Goal: Task Accomplishment & Management: Manage account settings

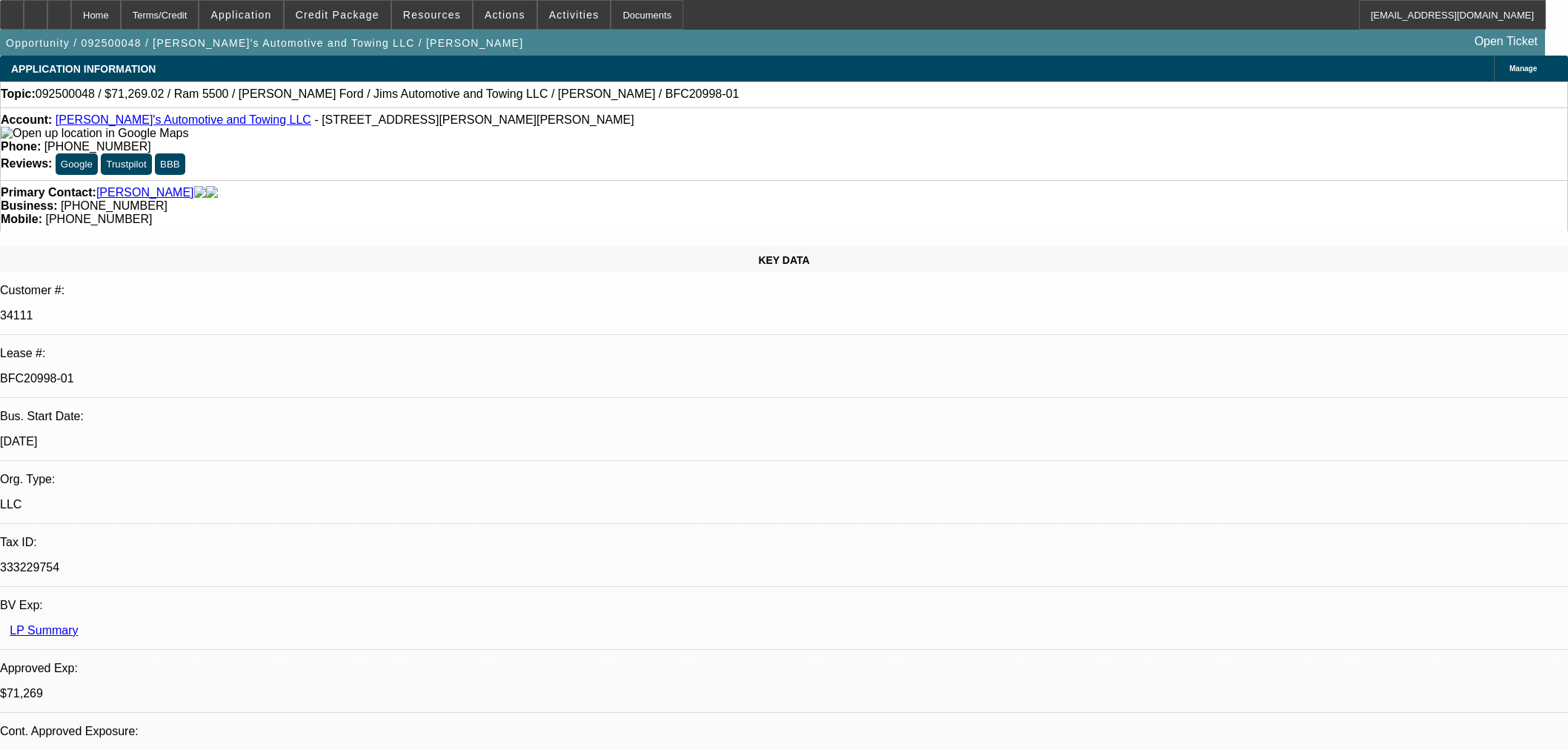
select select "0"
select select "3"
select select "0.1"
select select "4"
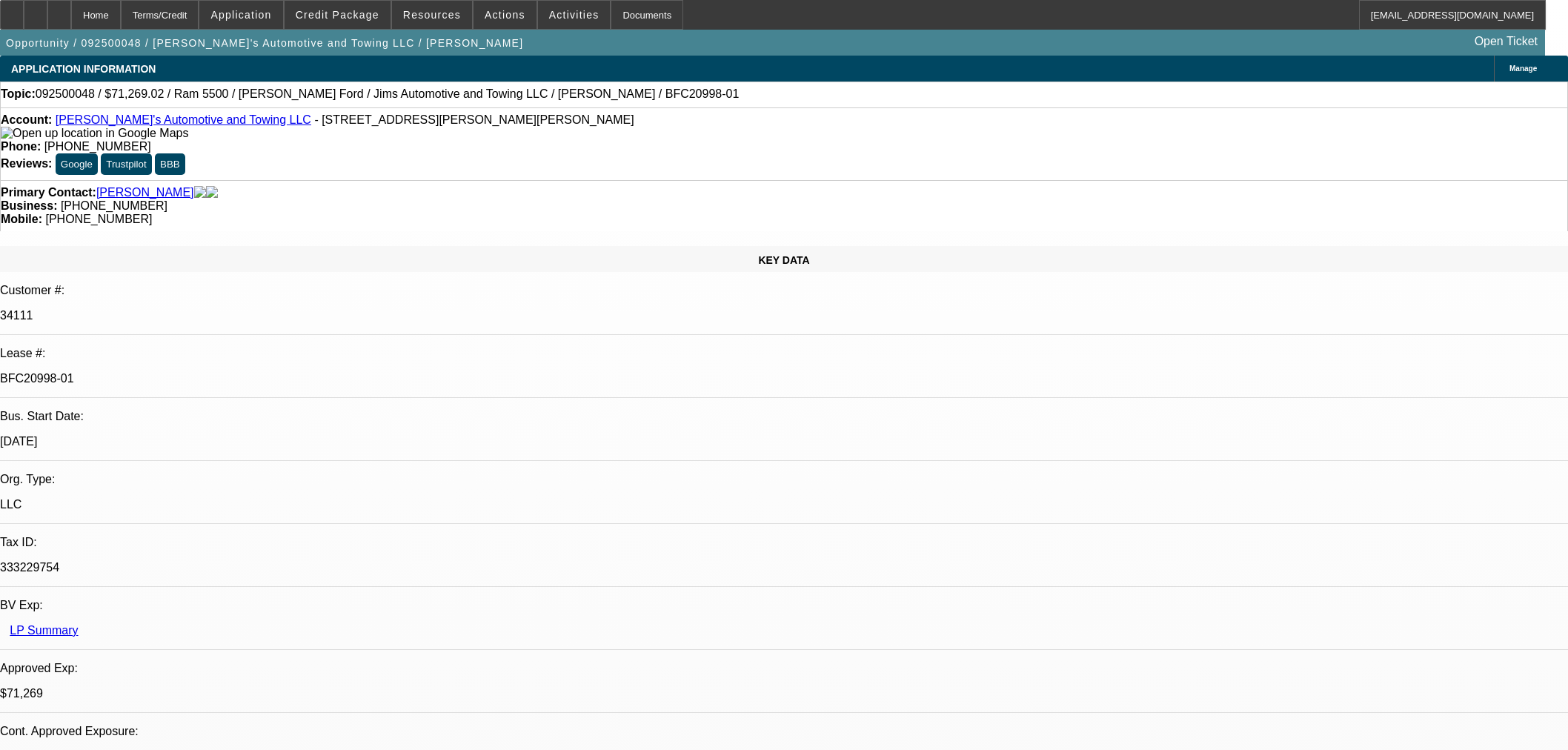
select select "0"
select select "3"
select select "0.1"
select select "4"
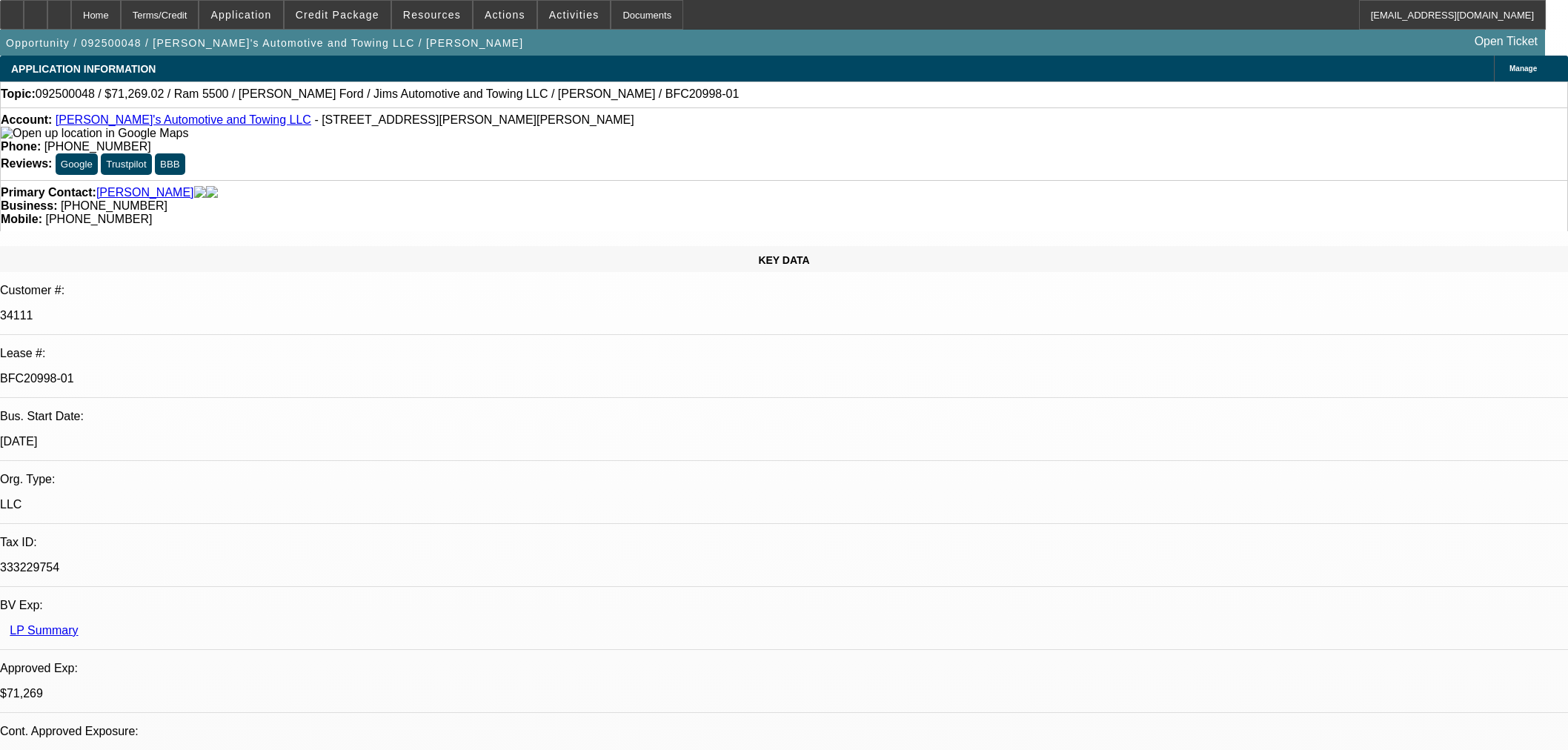
select select "0"
select select "3"
select select "0.1"
select select "4"
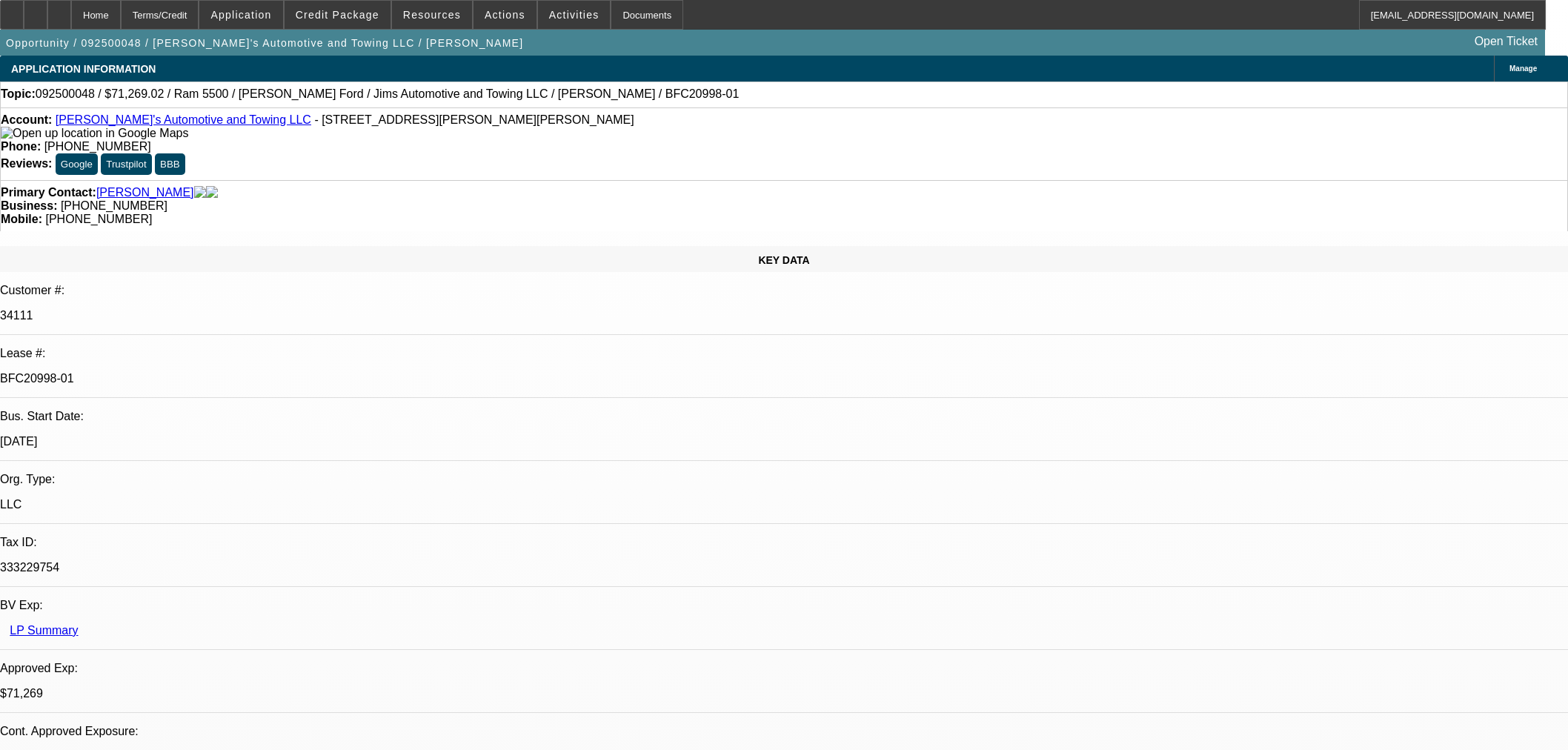
select select "0"
select select "0.1"
select select "4"
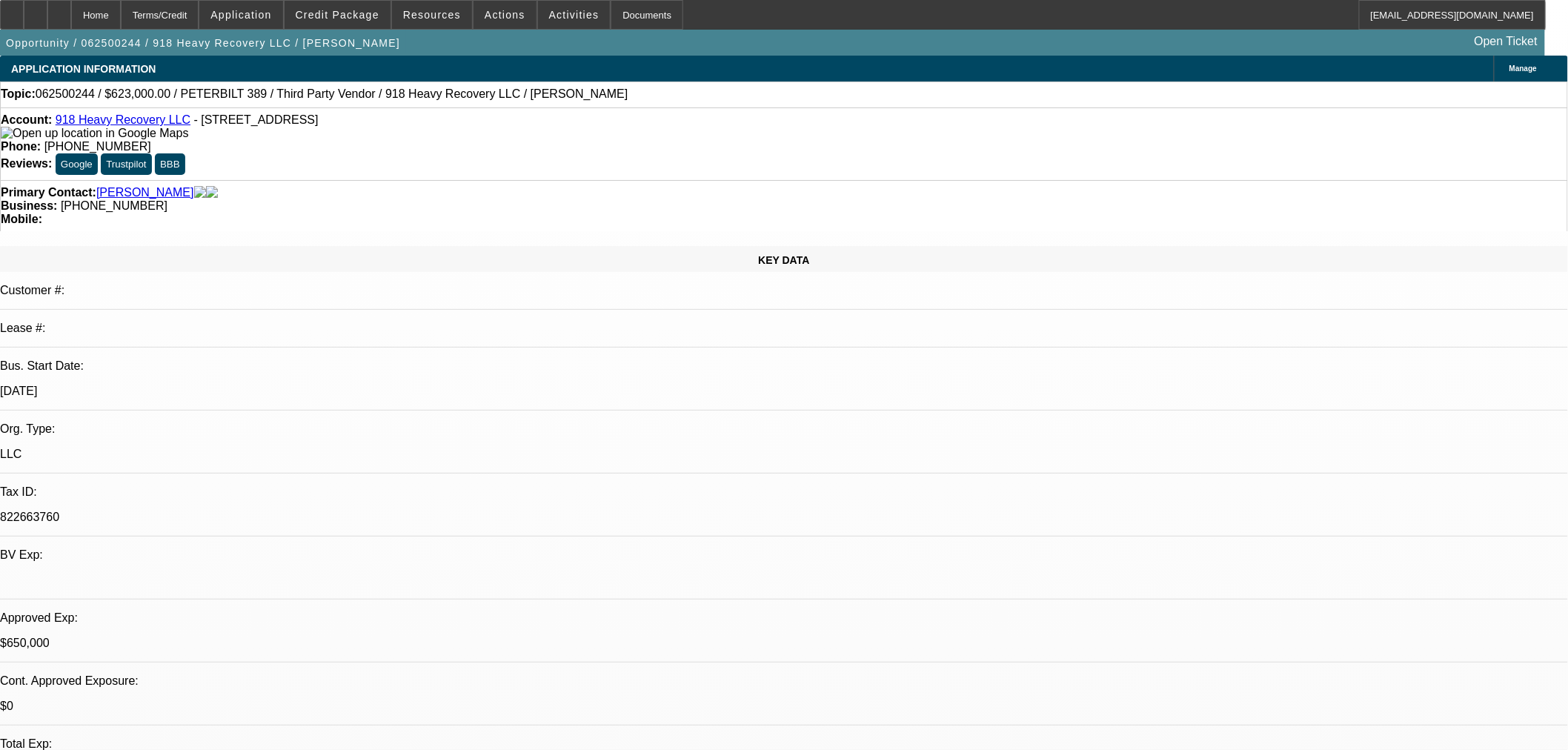
select select "0"
select select "2"
select select "0"
select select "6"
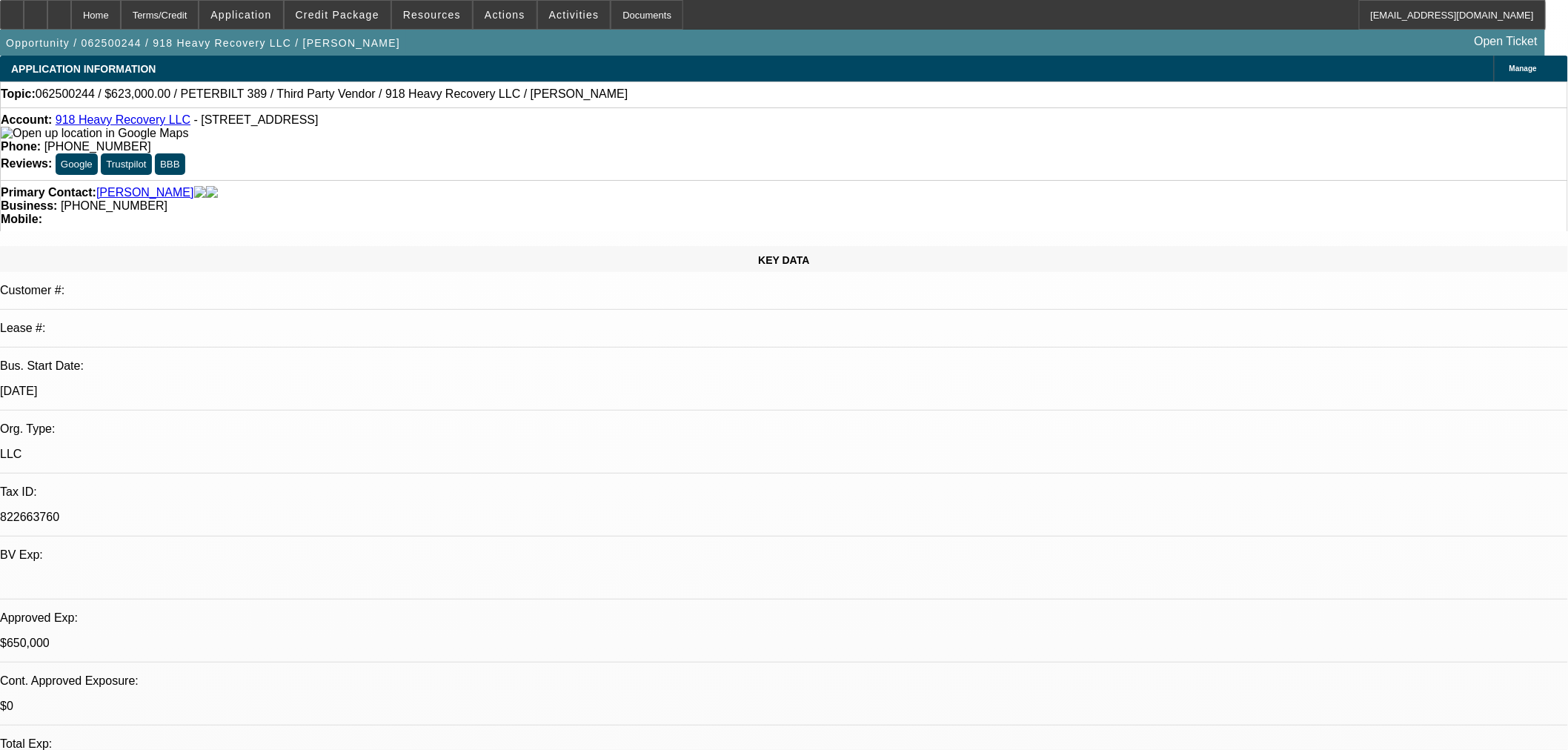
select select "0"
select select "2"
select select "0"
select select "6"
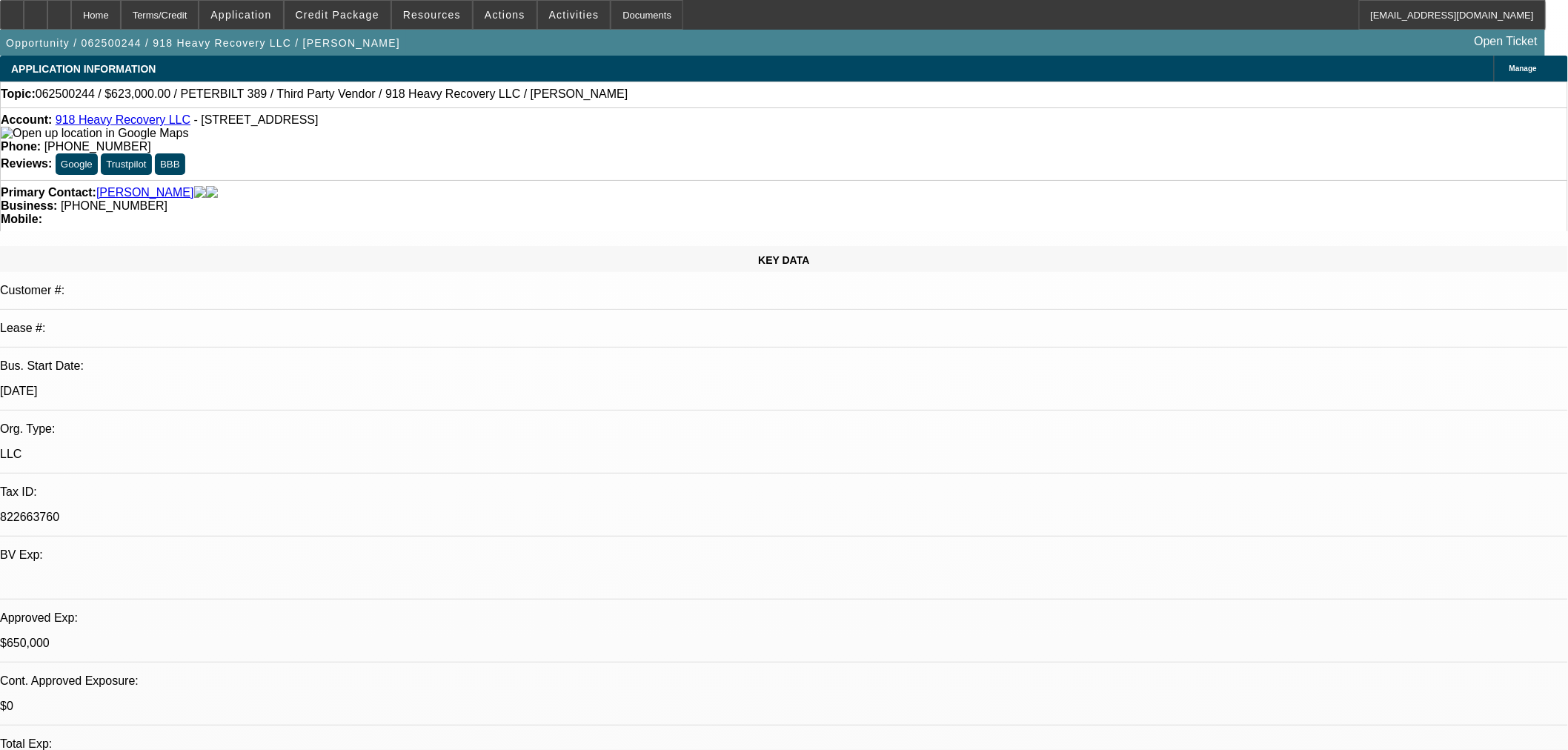
select select "0"
select select "2"
select select "0"
select select "6"
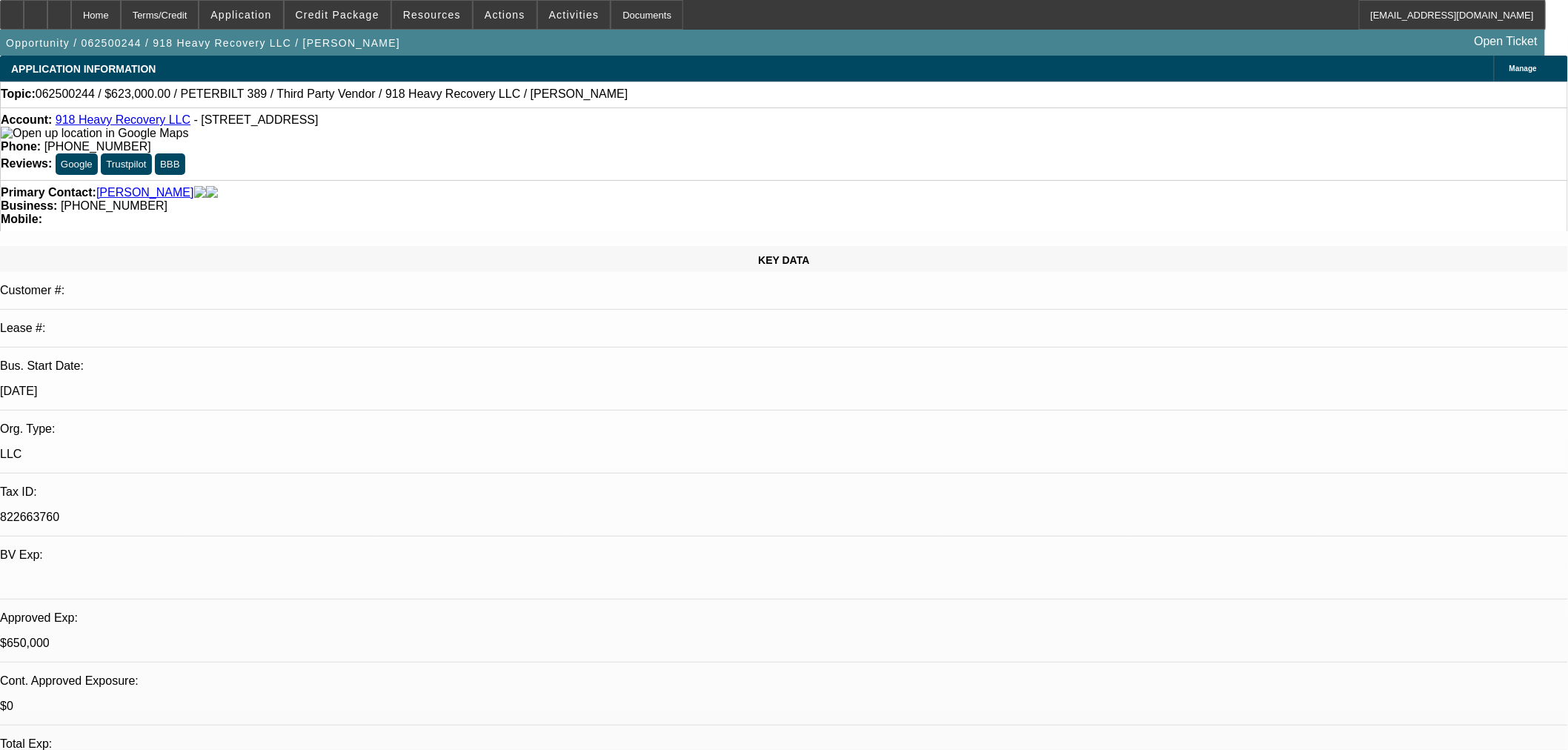
select select "0"
select select "2"
select select "0"
select select "6"
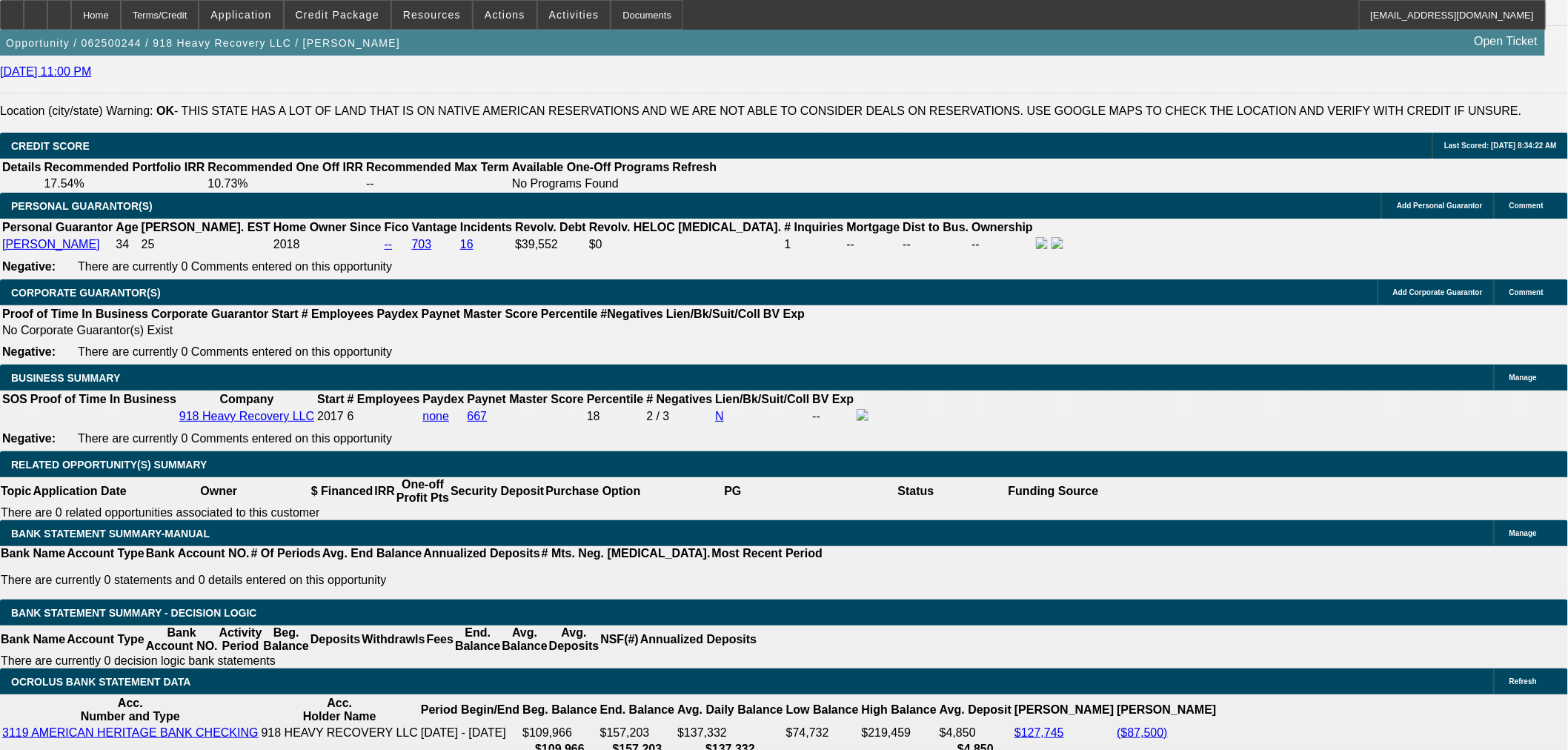
scroll to position [2139, 0]
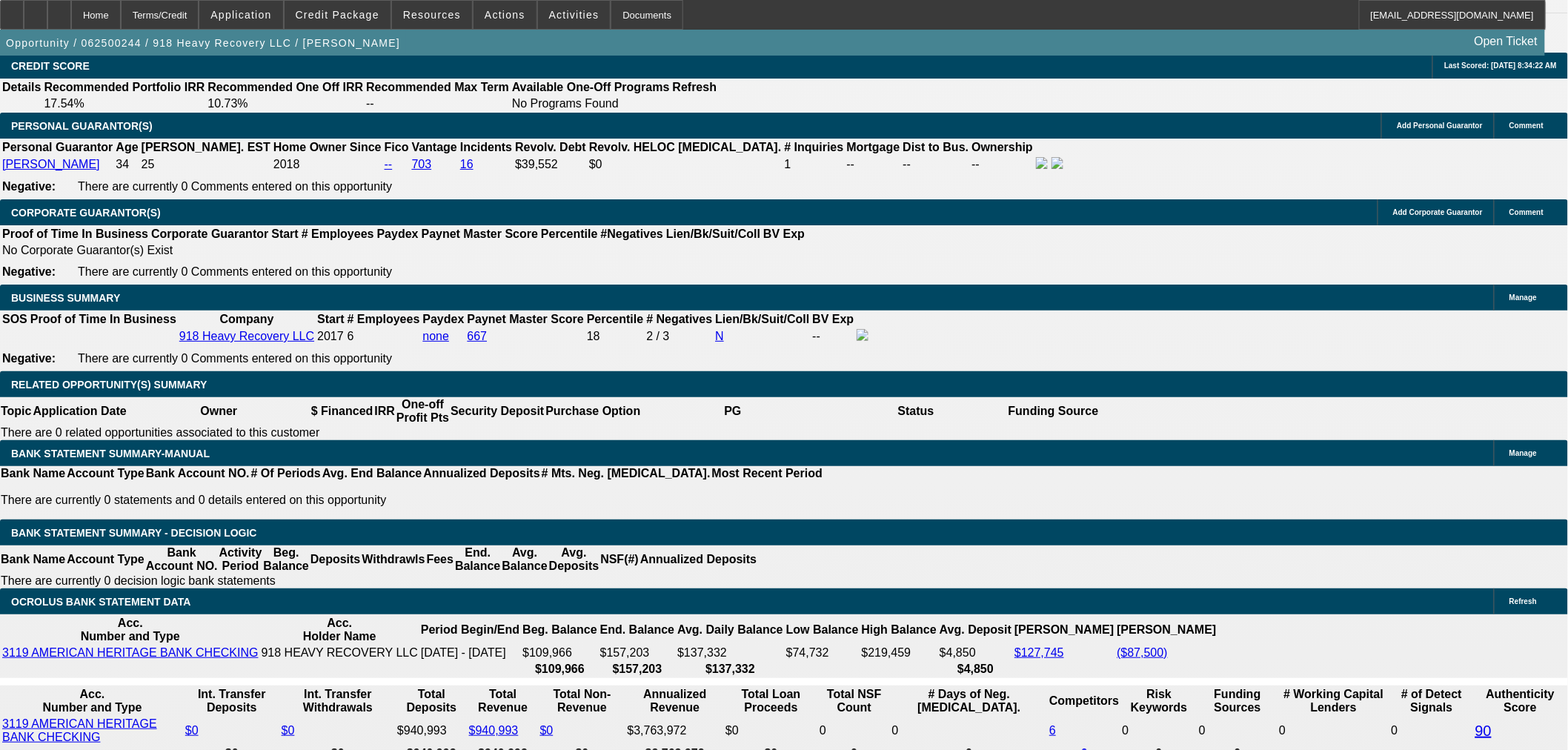
select select "0"
select select "2"
select select "0"
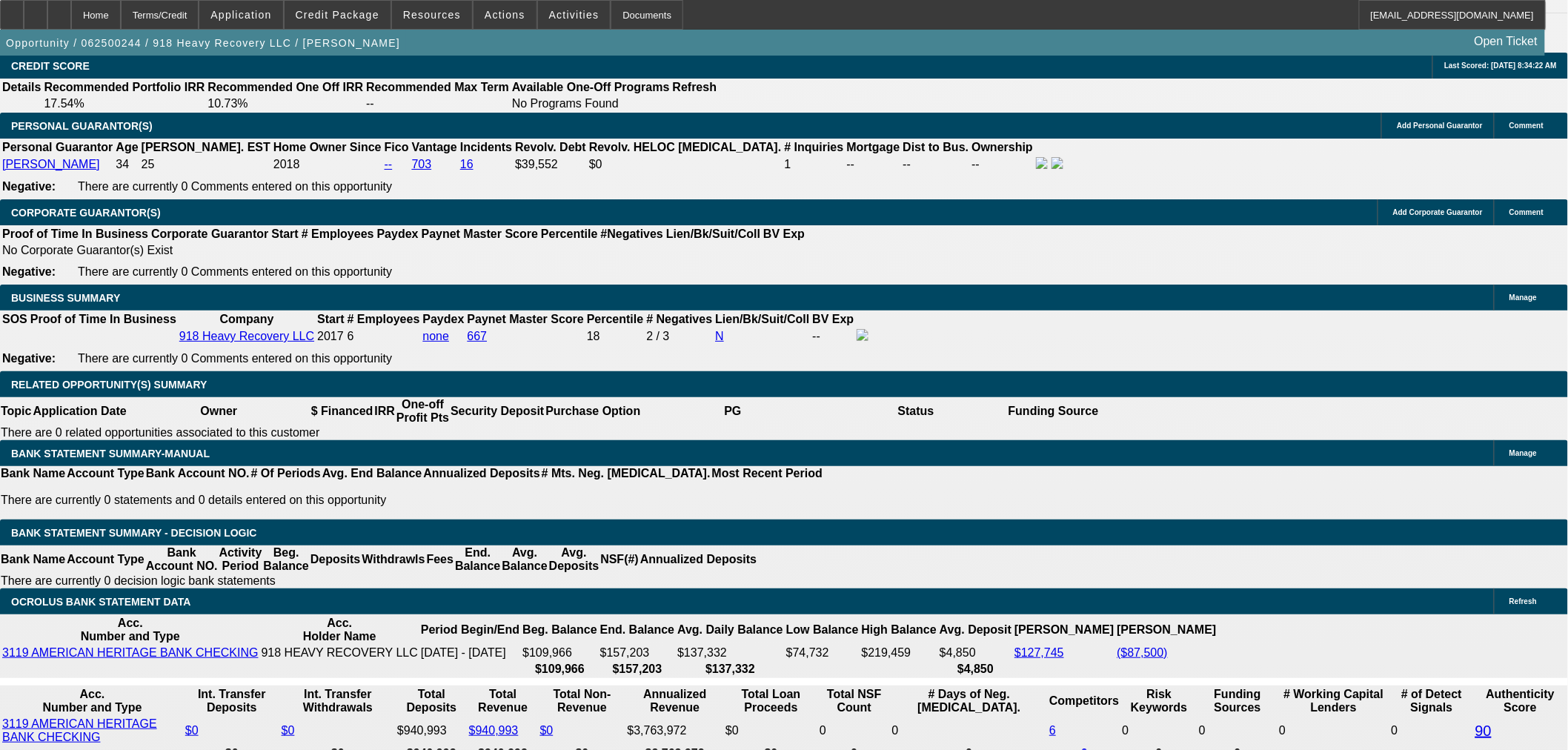
select select "6"
select select "0"
select select "2"
select select "0"
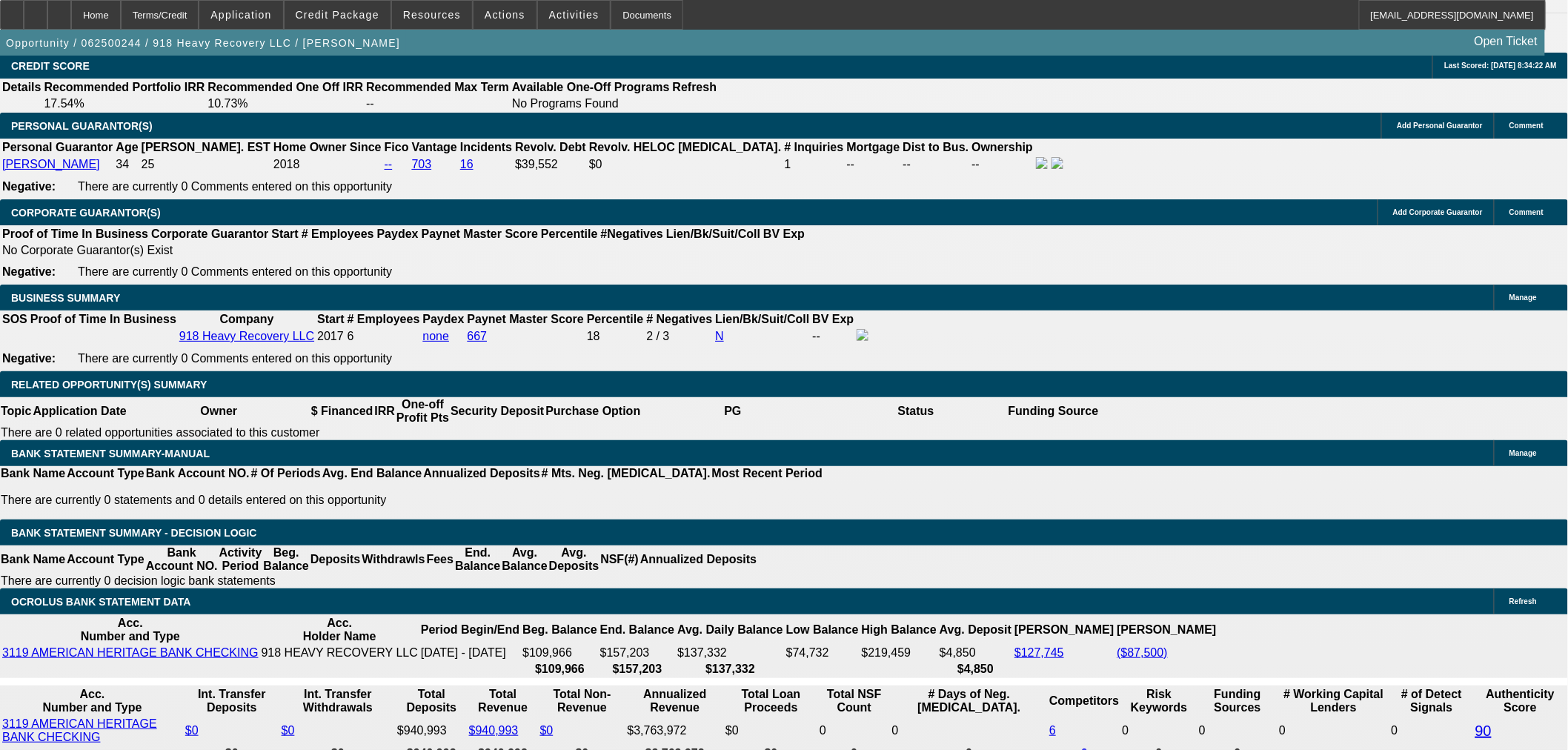
select select "6"
select select "0"
select select "2"
select select "0"
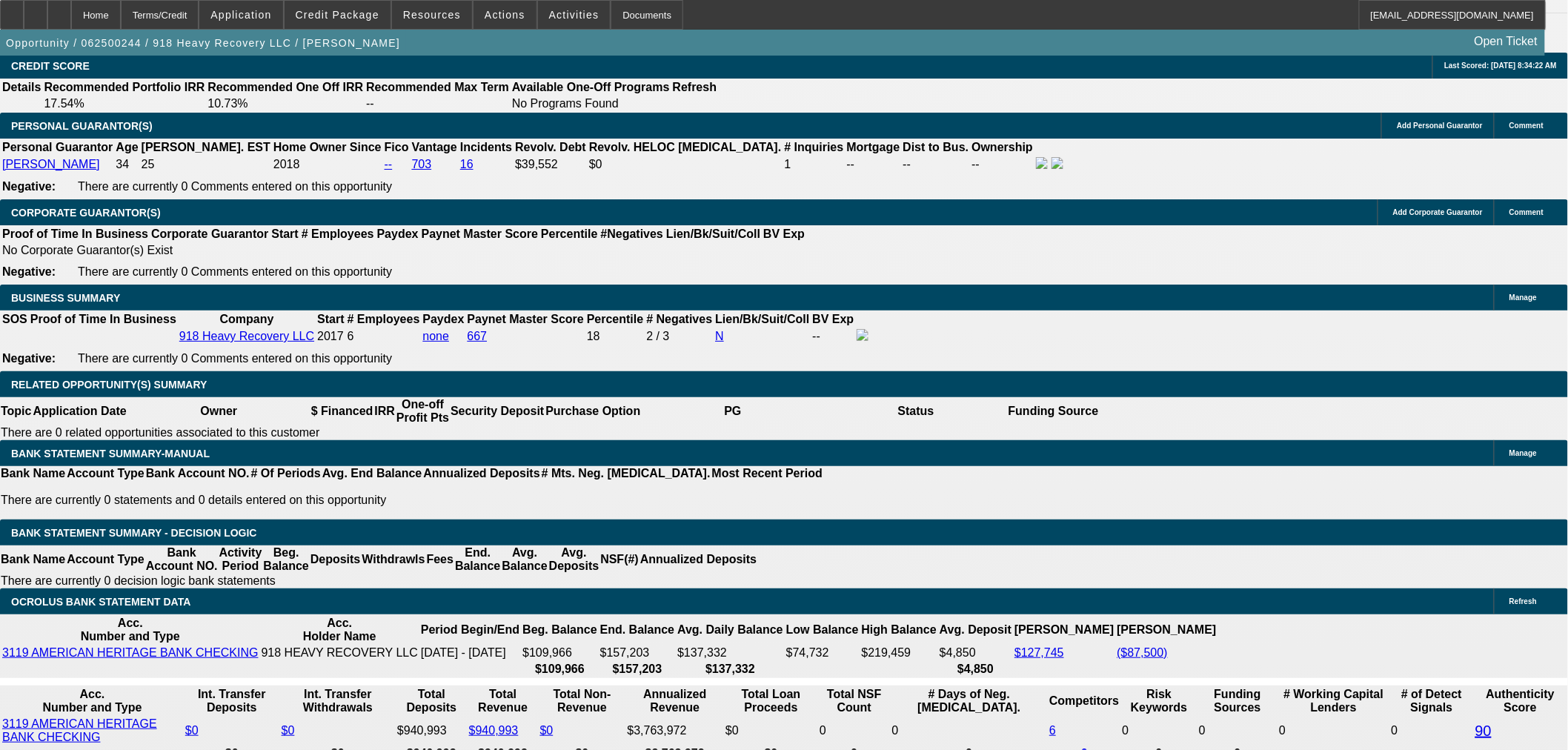
select select "6"
select select "0"
select select "2"
select select "0"
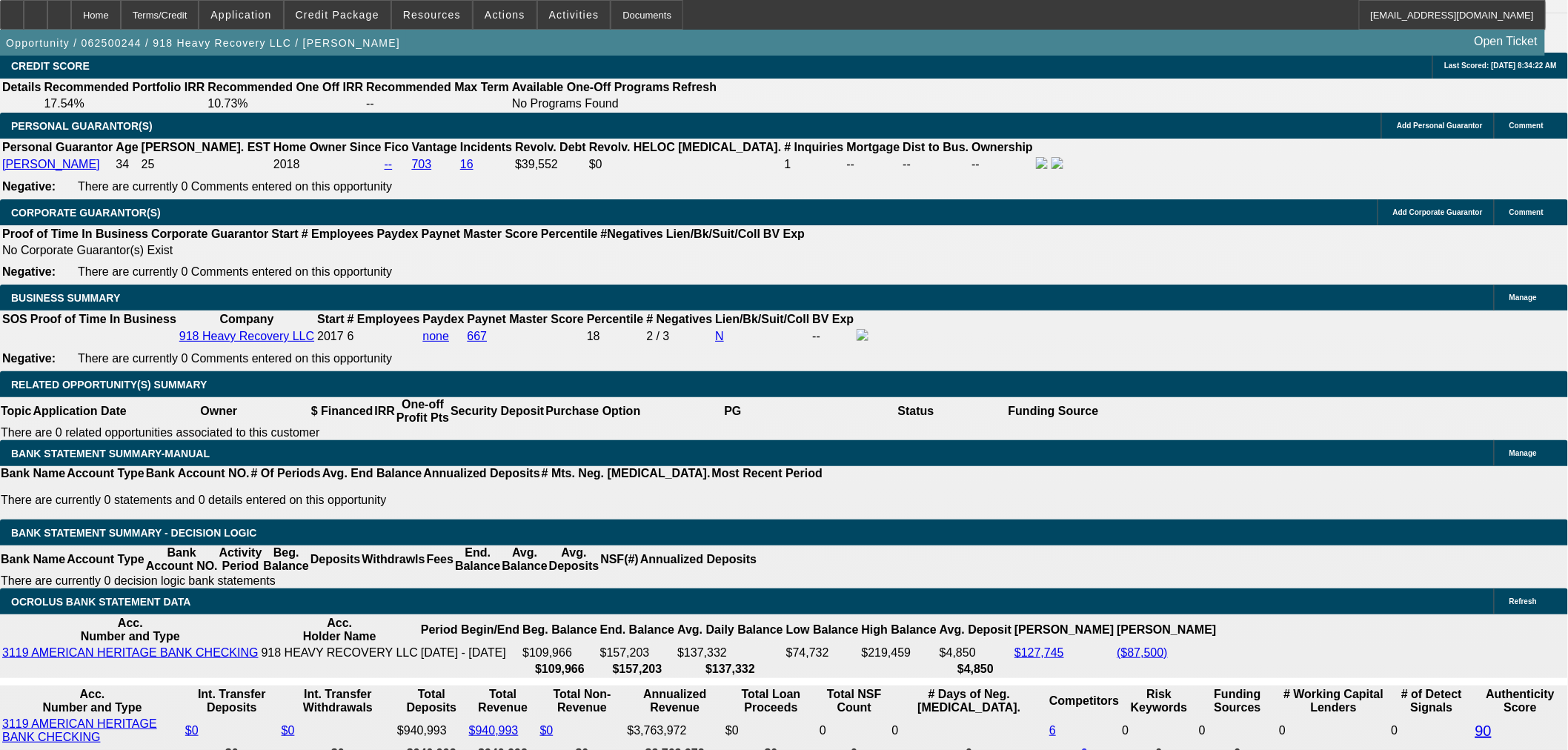
select select "6"
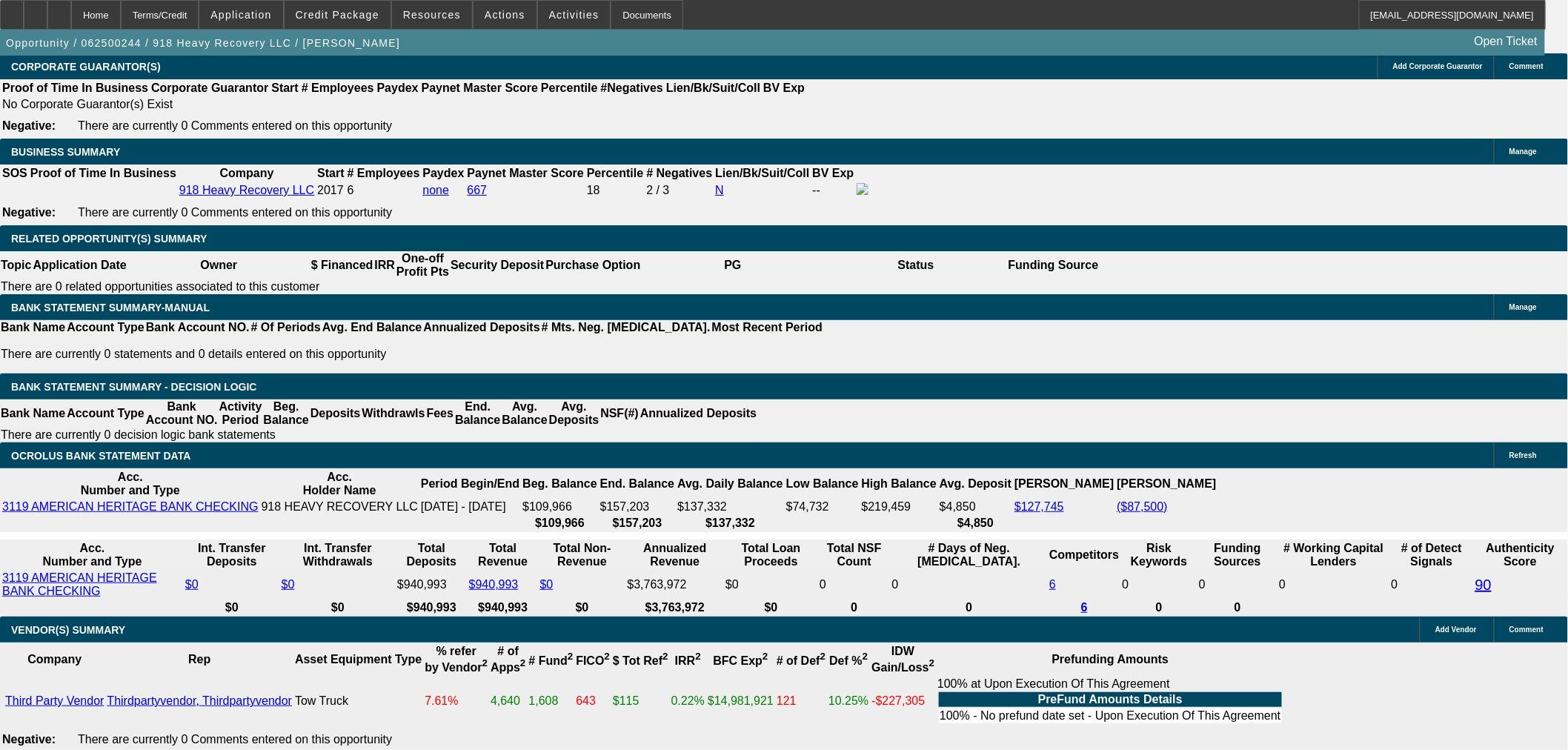
scroll to position [2222, 0]
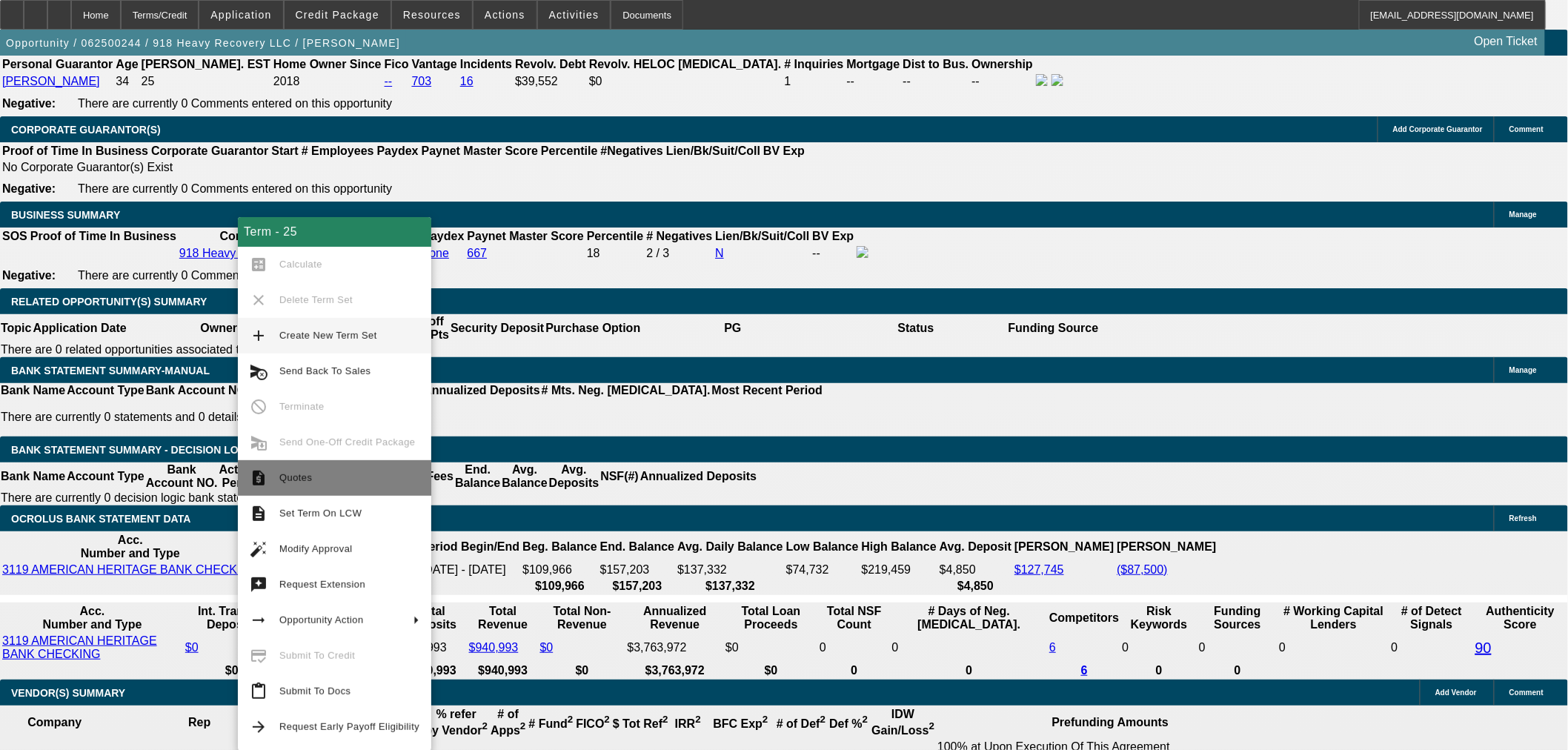
click at [306, 482] on span "Quotes" at bounding box center [296, 477] width 33 height 11
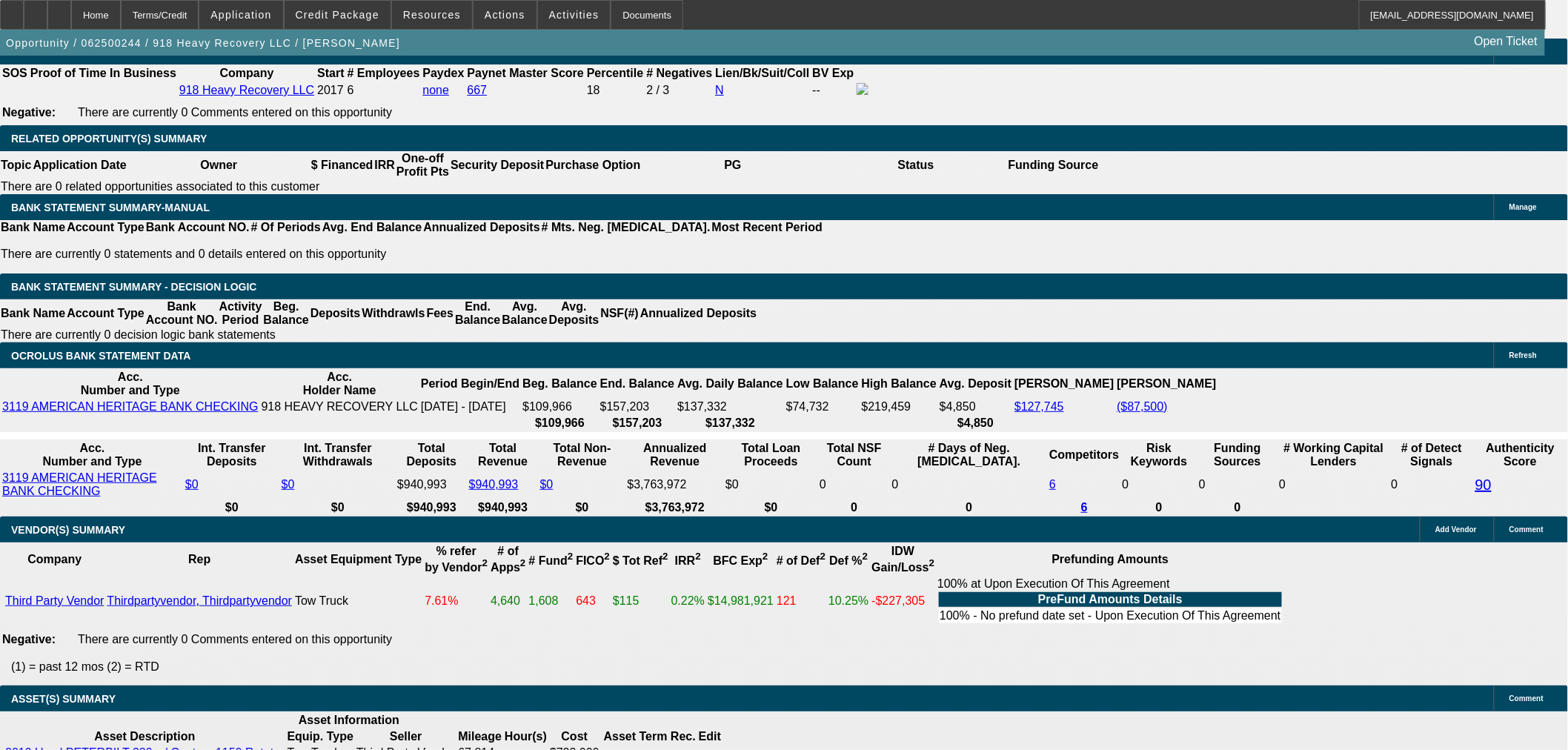
scroll to position [2386, 0]
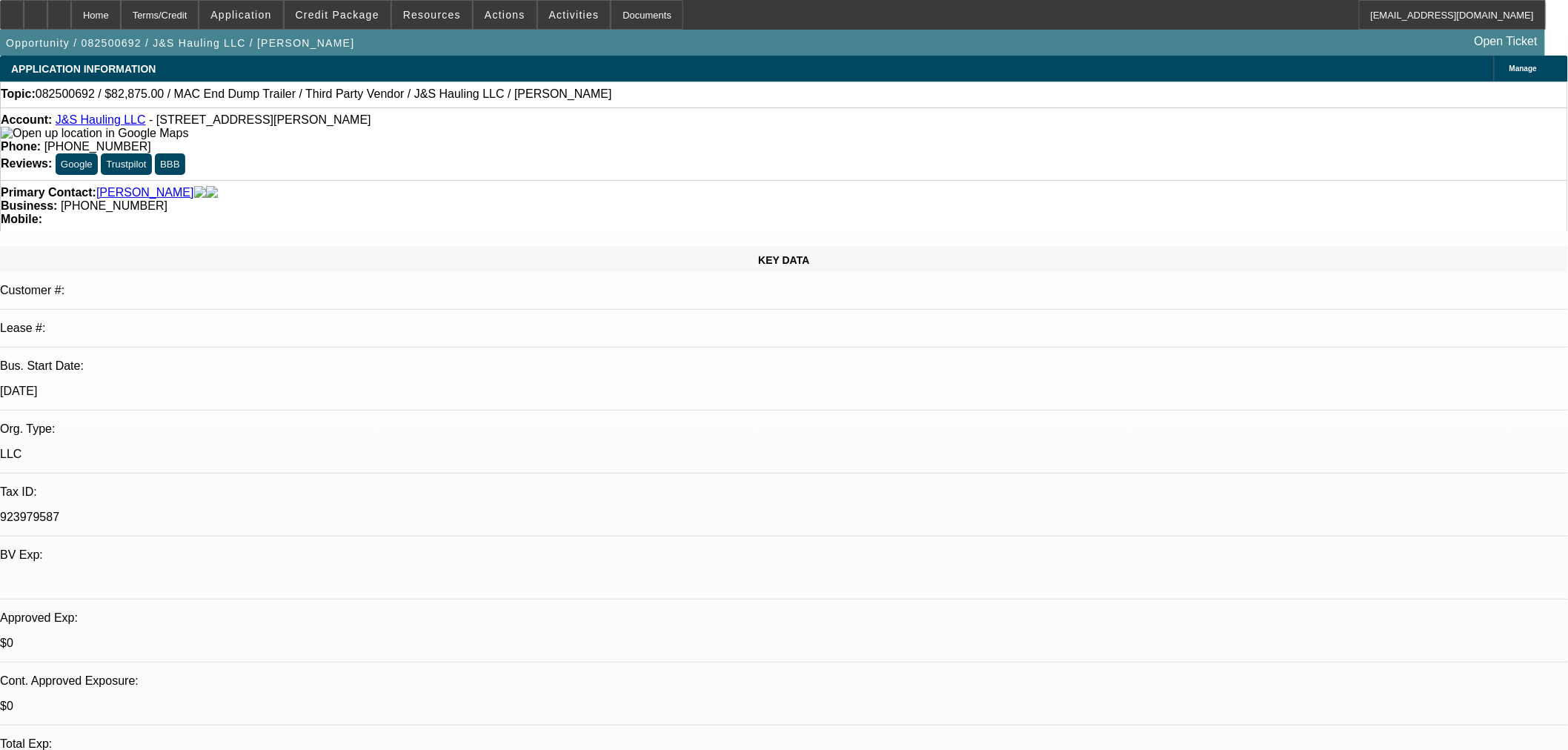
select select "0"
select select "2"
select select "0.1"
select select "4"
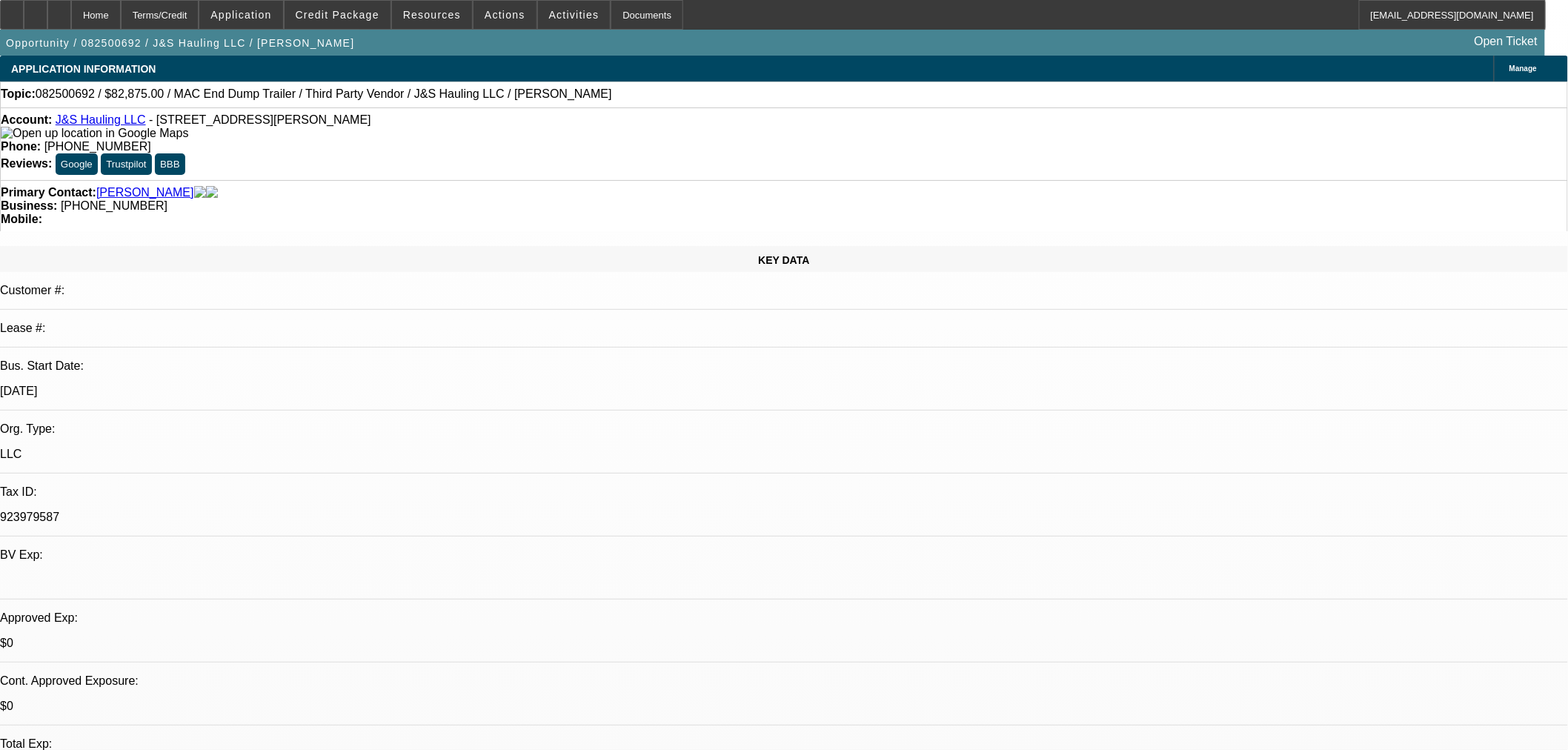
select select "0"
select select "2"
select select "0.1"
select select "4"
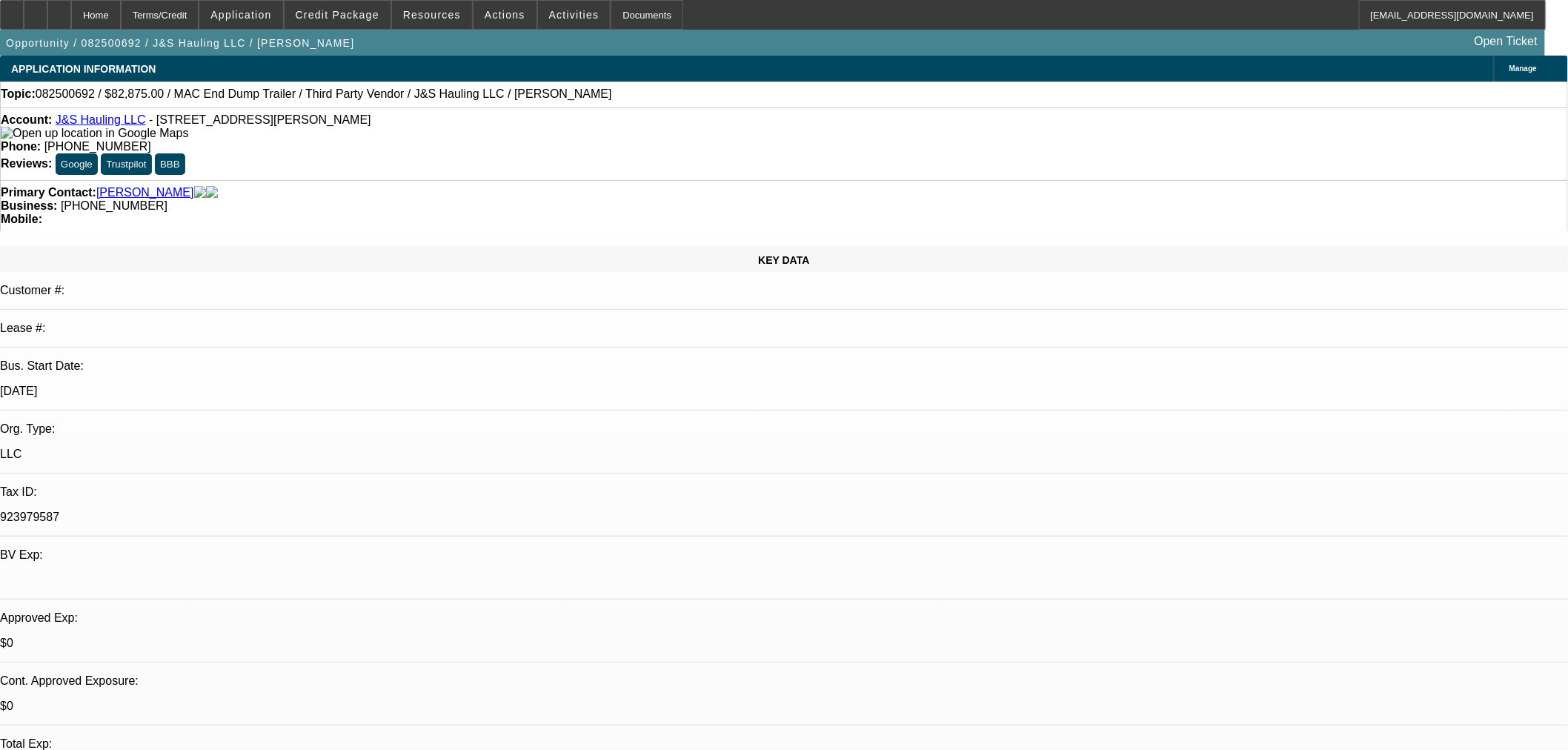
select select "0"
select select "2"
select select "0.1"
select select "4"
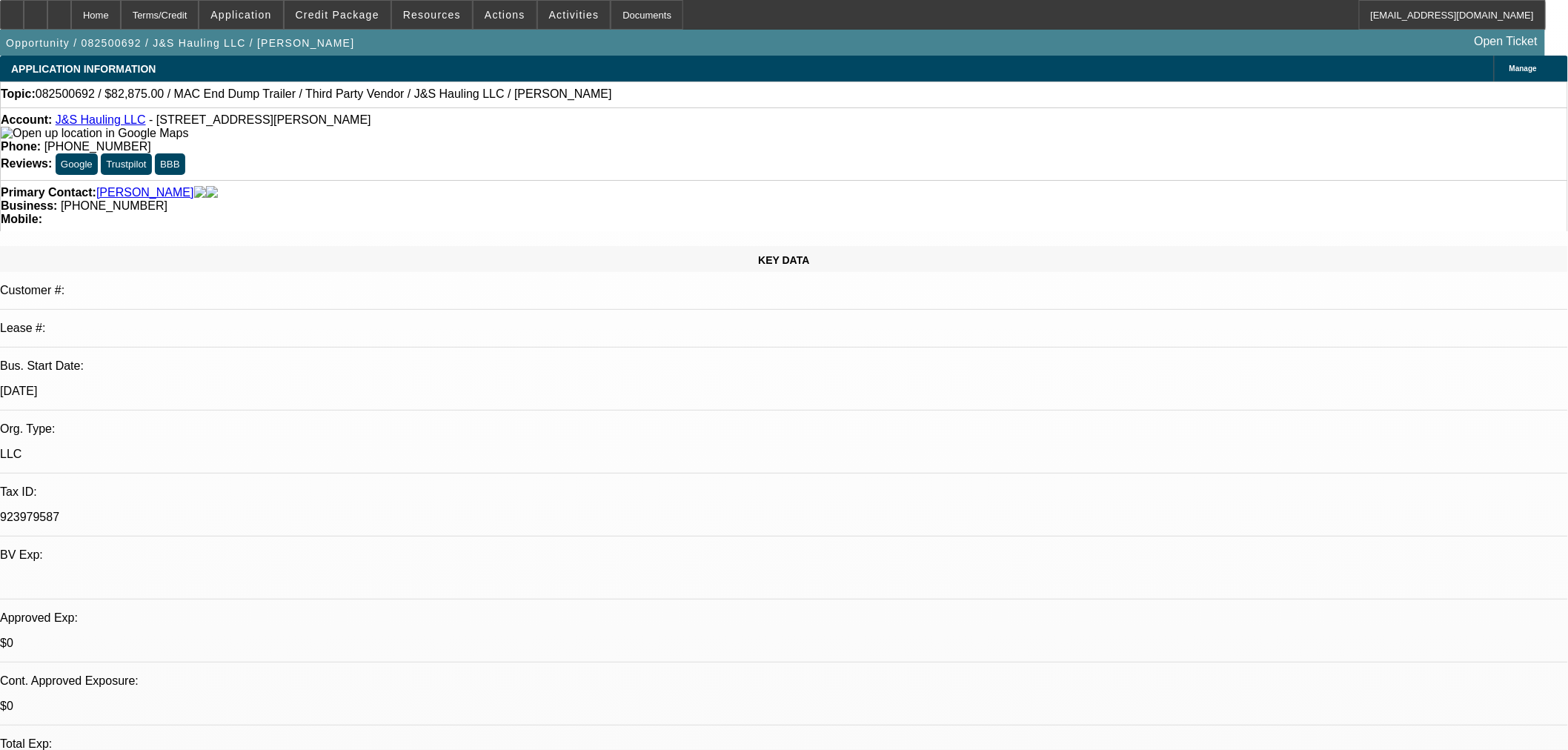
select select "0"
select select "3"
select select "0.1"
select select "4"
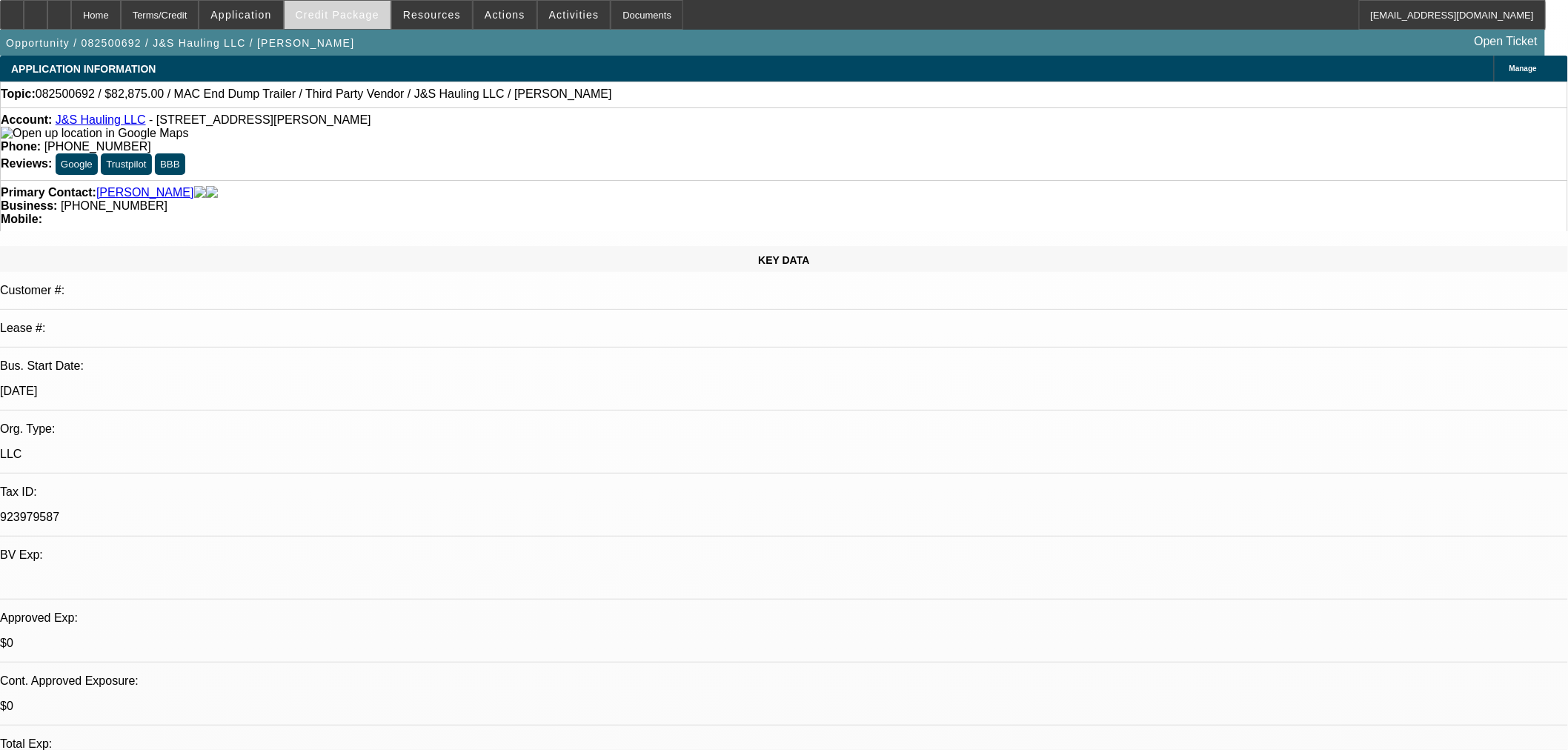
click at [357, 26] on span at bounding box center [337, 15] width 106 height 36
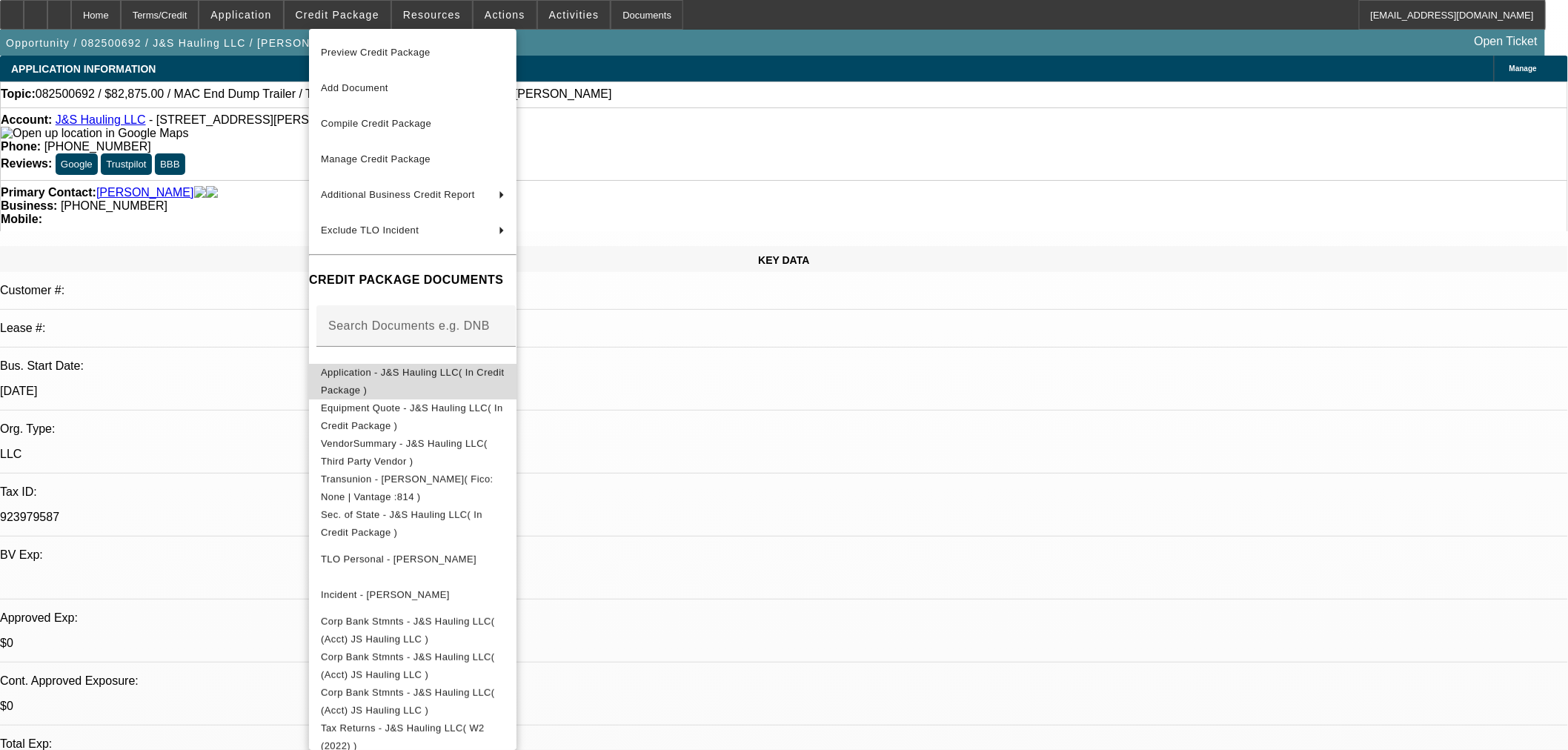
click at [405, 382] on span "Application - J&S Hauling LLC( In Credit Package )" at bounding box center [413, 380] width 184 height 36
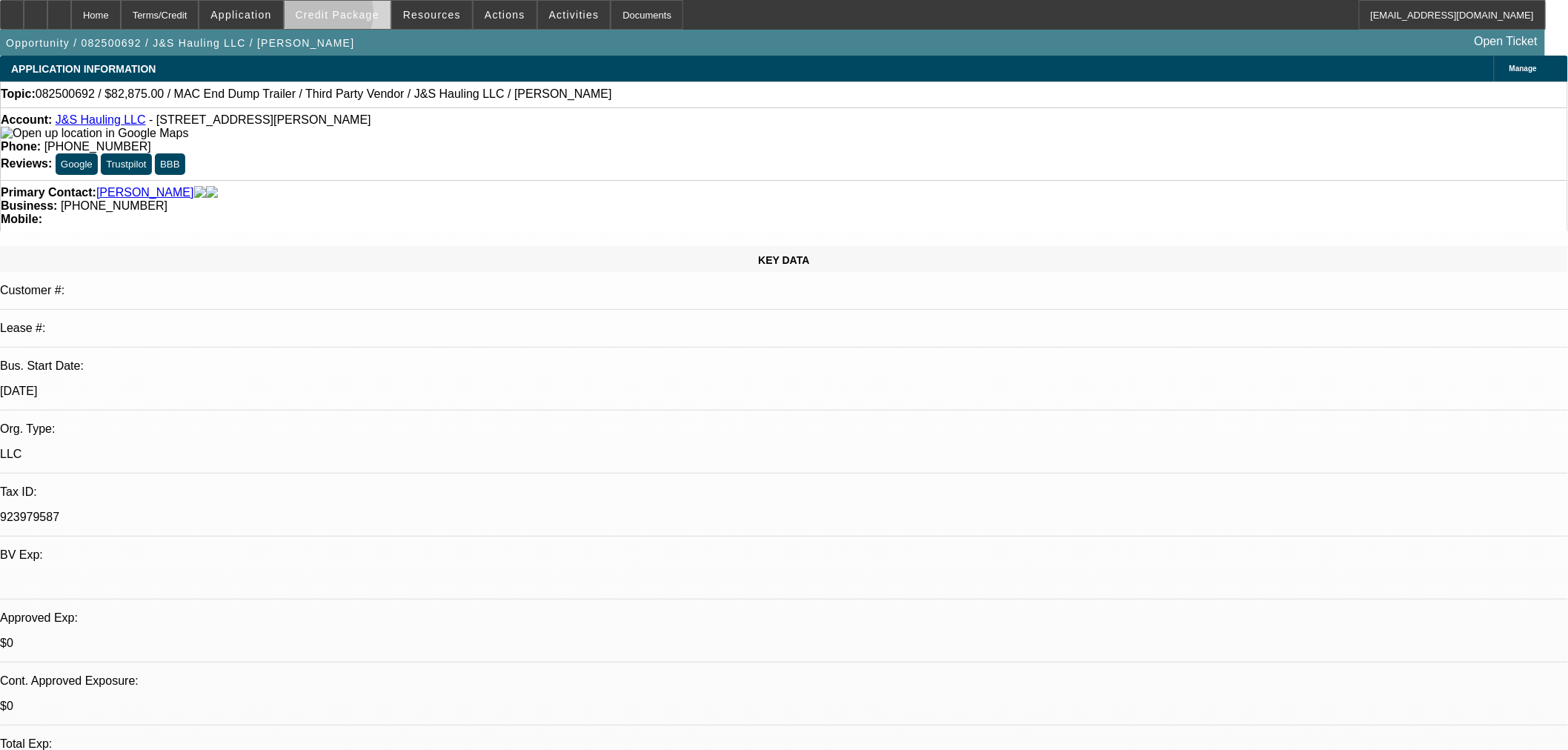
click at [345, 17] on span "Credit Package" at bounding box center [338, 15] width 84 height 12
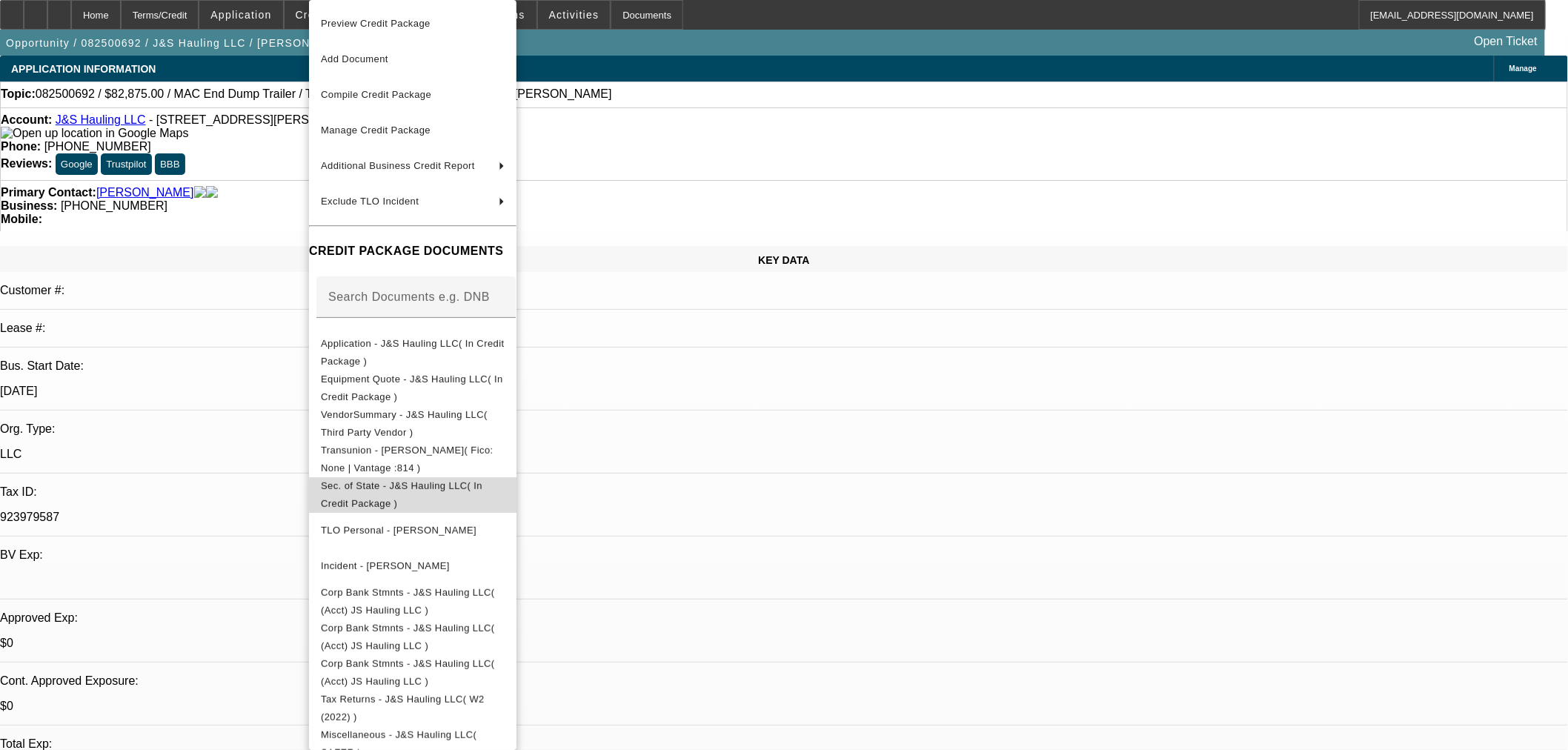
click at [439, 483] on span "Sec. of State - J&S Hauling LLC( In Credit Package )" at bounding box center [402, 494] width 162 height 29
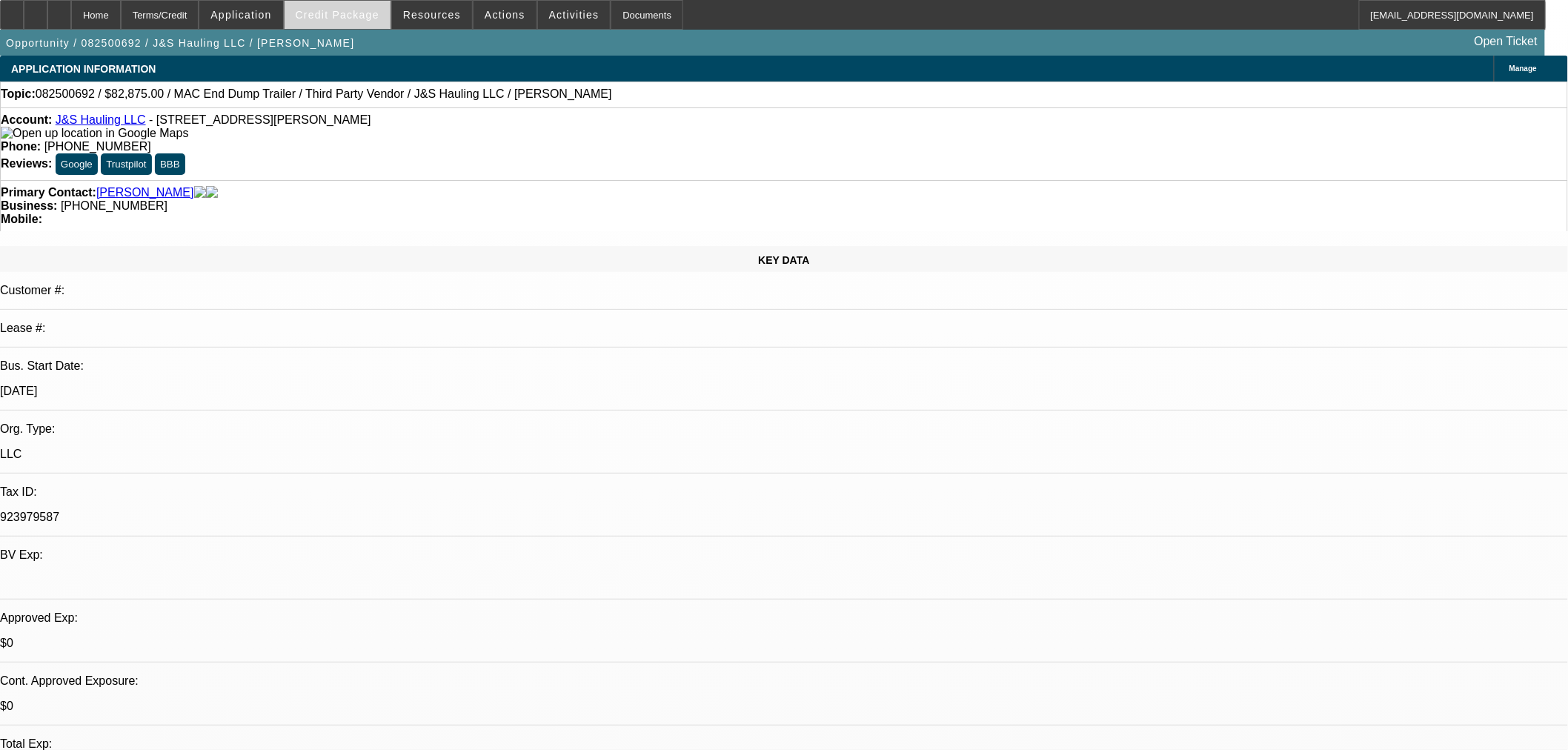
click at [334, 4] on span at bounding box center [337, 15] width 106 height 36
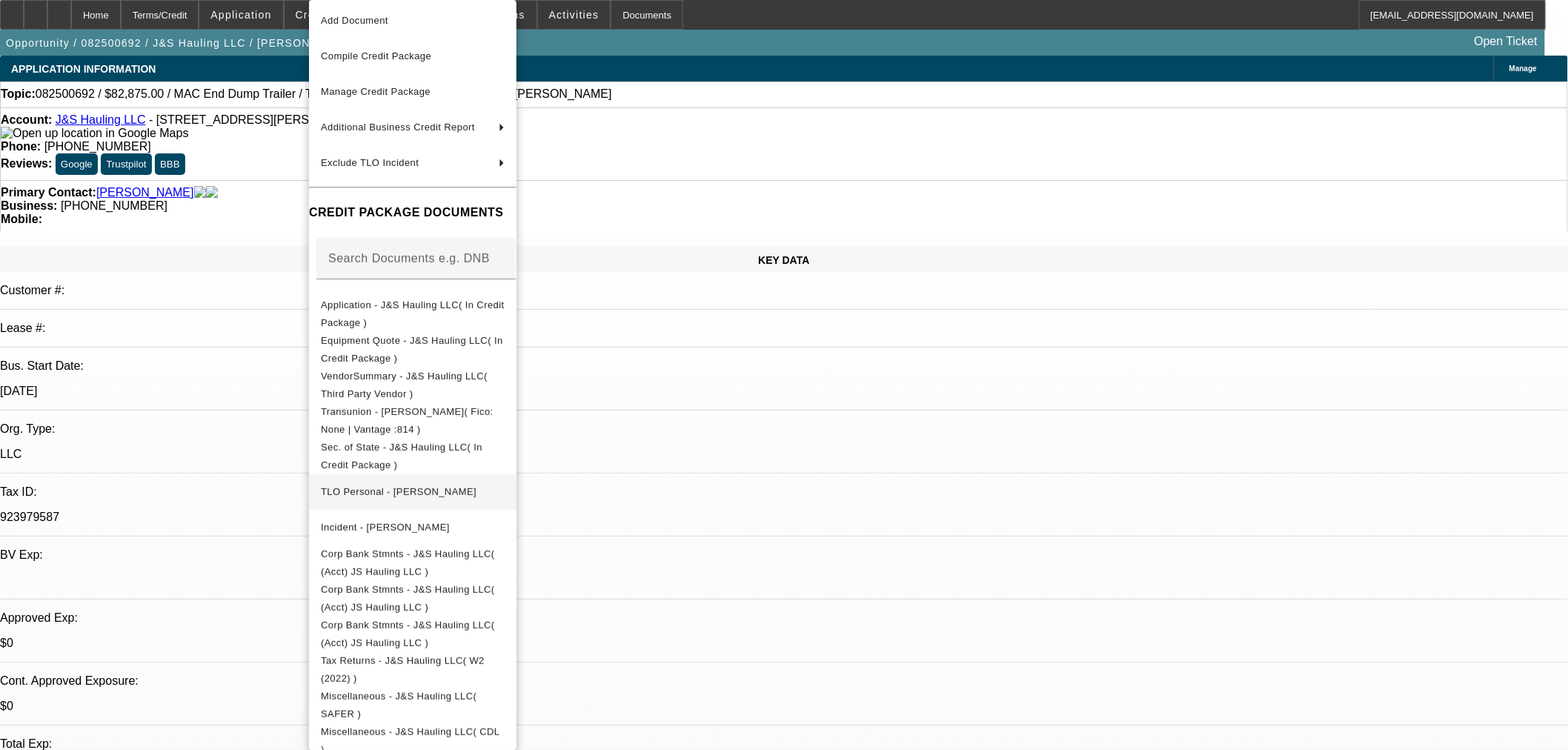
scroll to position [59, 0]
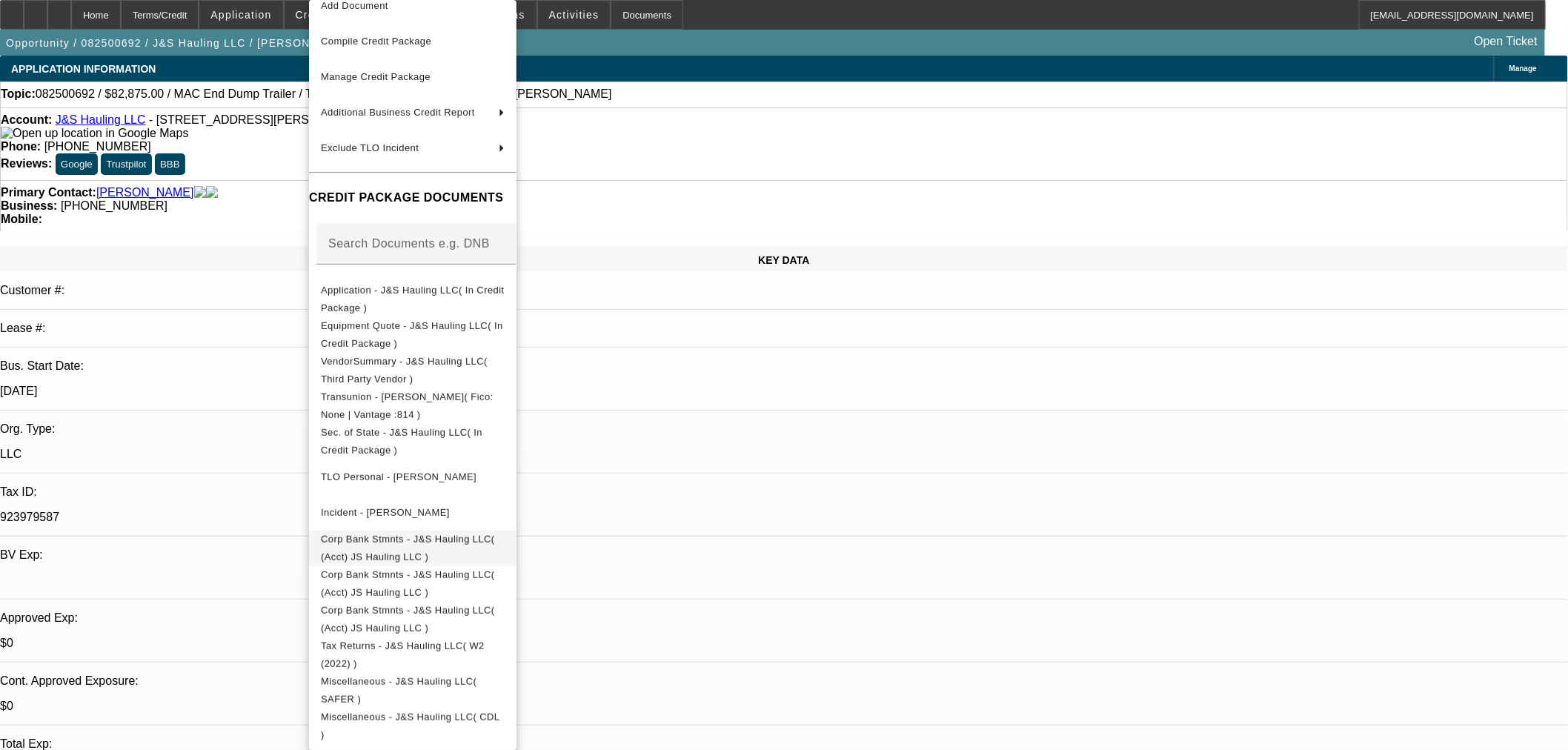
click at [495, 537] on span "Corp Bank Stmnts - J&S Hauling LLC( (Acct) JS Hauling LLC )" at bounding box center [408, 548] width 174 height 29
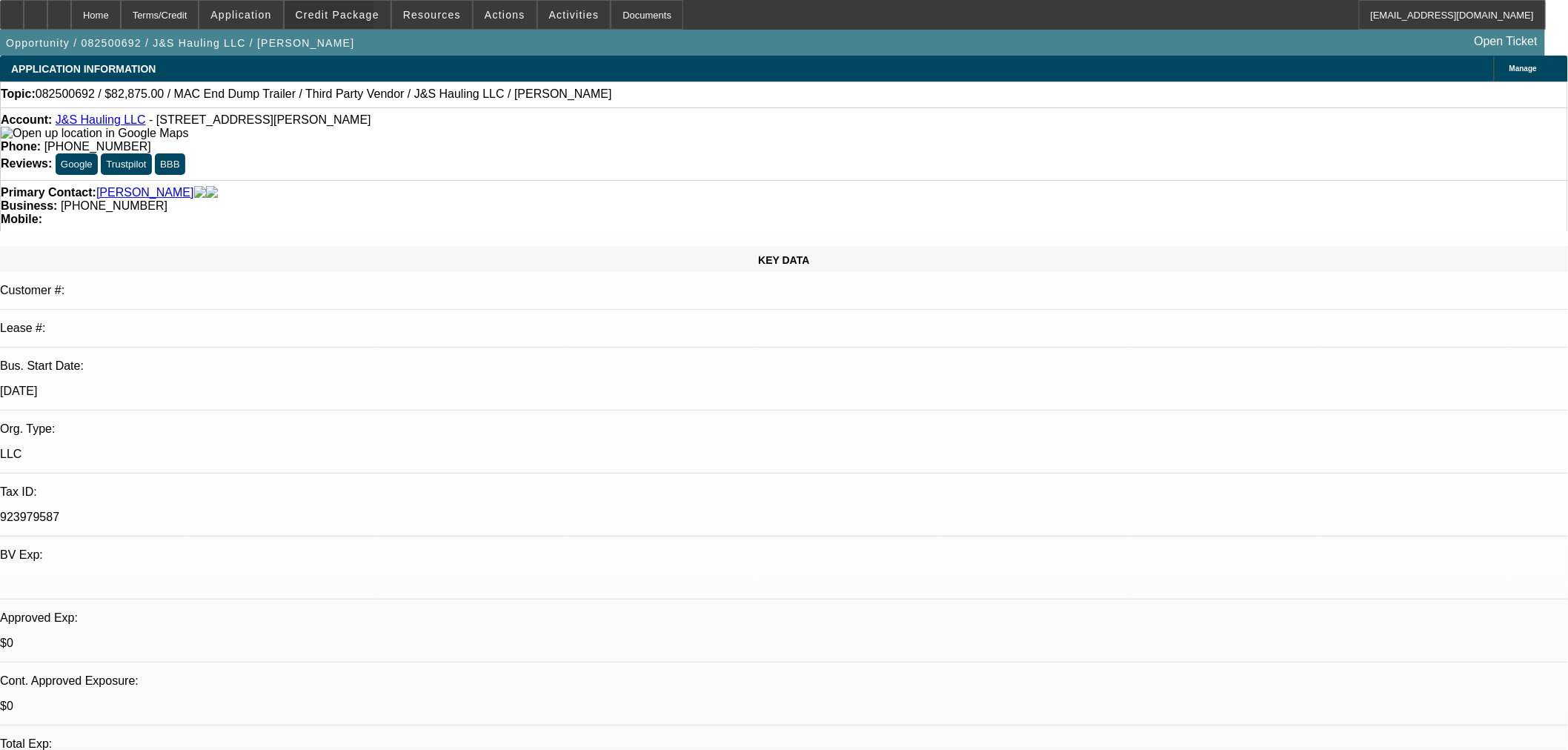
drag, startPoint x: 329, startPoint y: 19, endPoint x: 308, endPoint y: 107, distance: 90.5
click at [329, 19] on span "Credit Package" at bounding box center [338, 15] width 84 height 12
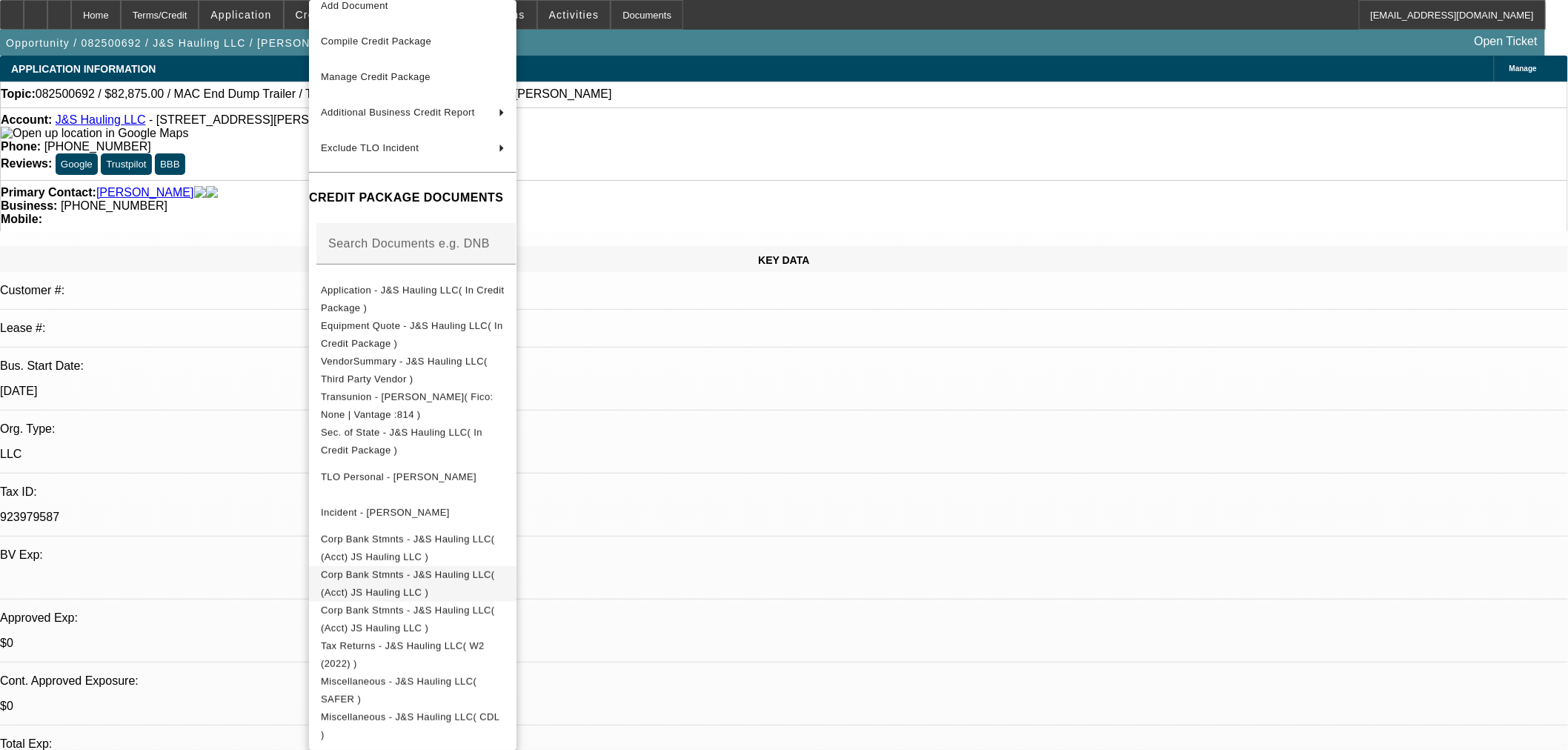
click at [371, 569] on span "Corp Bank Stmnts - J&S Hauling LLC( (Acct) JS Hauling LLC )" at bounding box center [408, 584] width 174 height 29
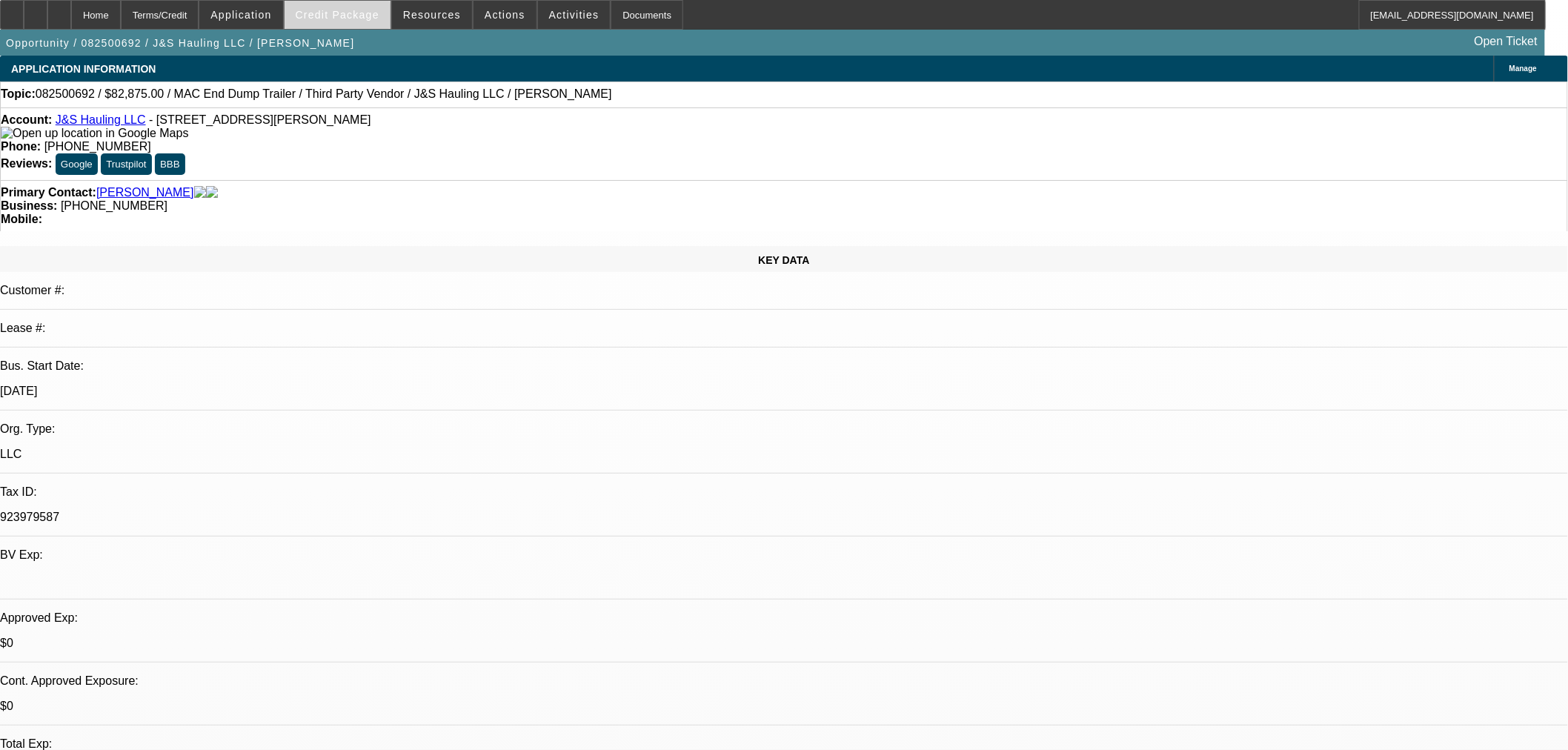
click at [328, 5] on span at bounding box center [337, 15] width 106 height 36
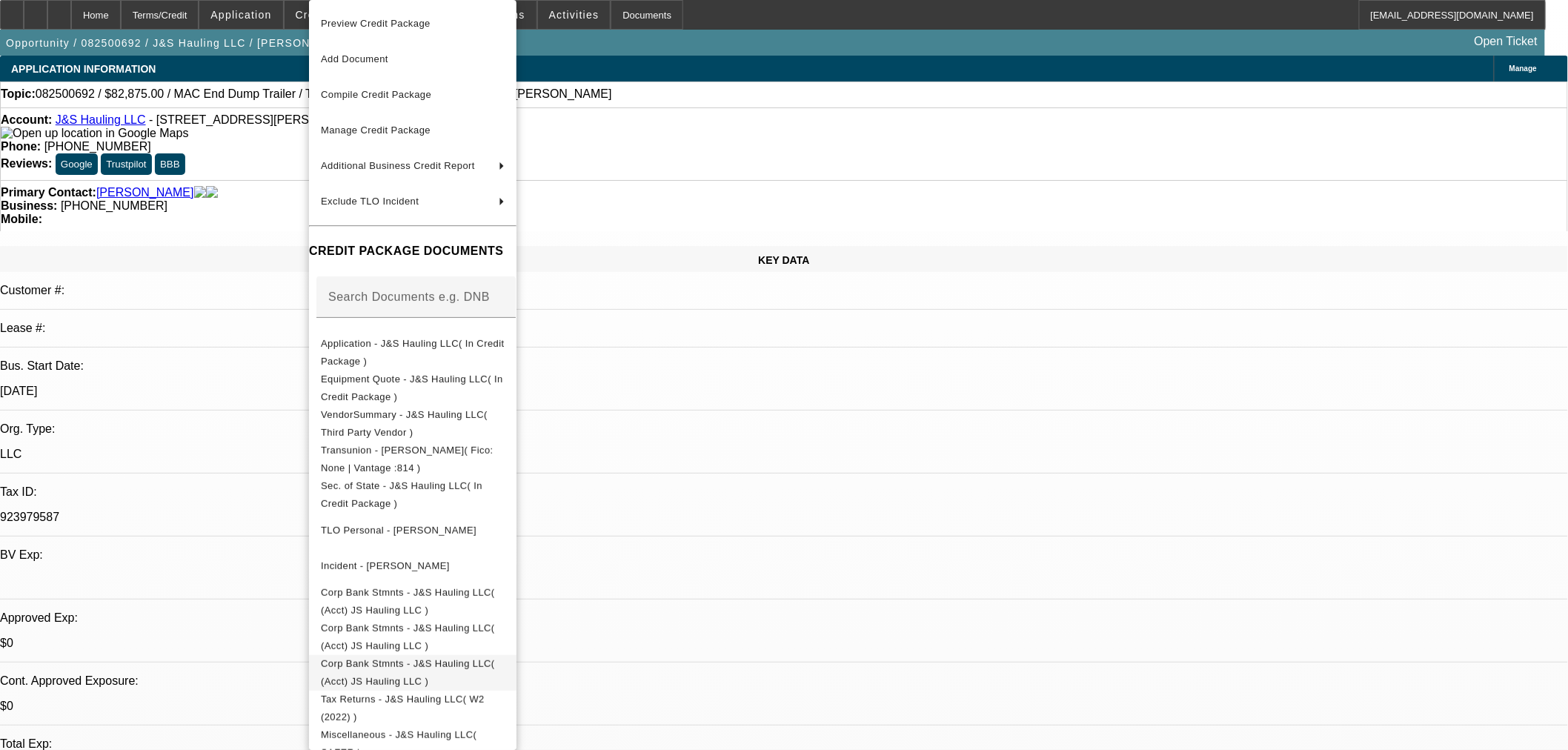
click at [383, 655] on button "Corp Bank Stmnts - J&S Hauling LLC( (Acct) JS Hauling LLC )" at bounding box center [412, 672] width 207 height 36
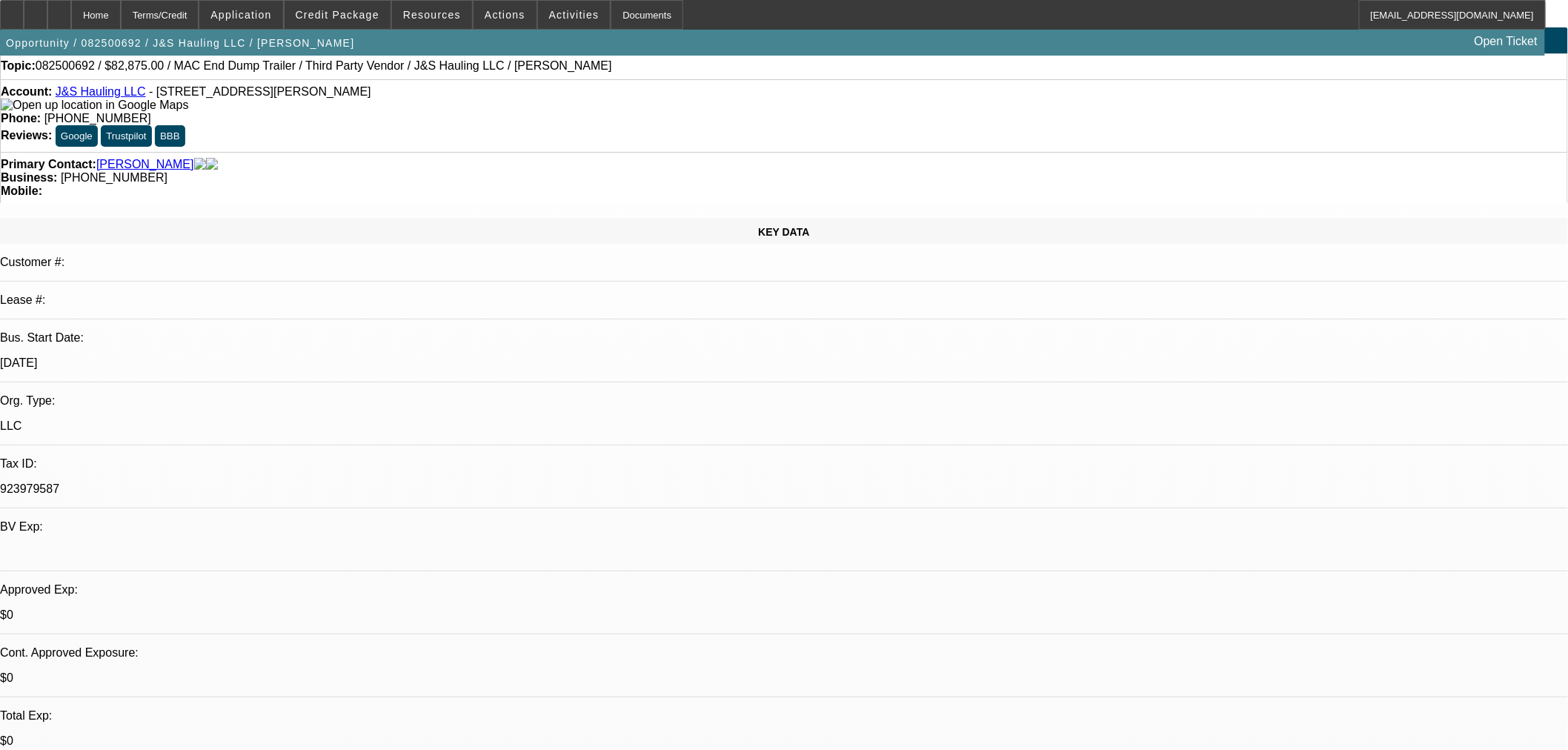
scroll to position [0, 0]
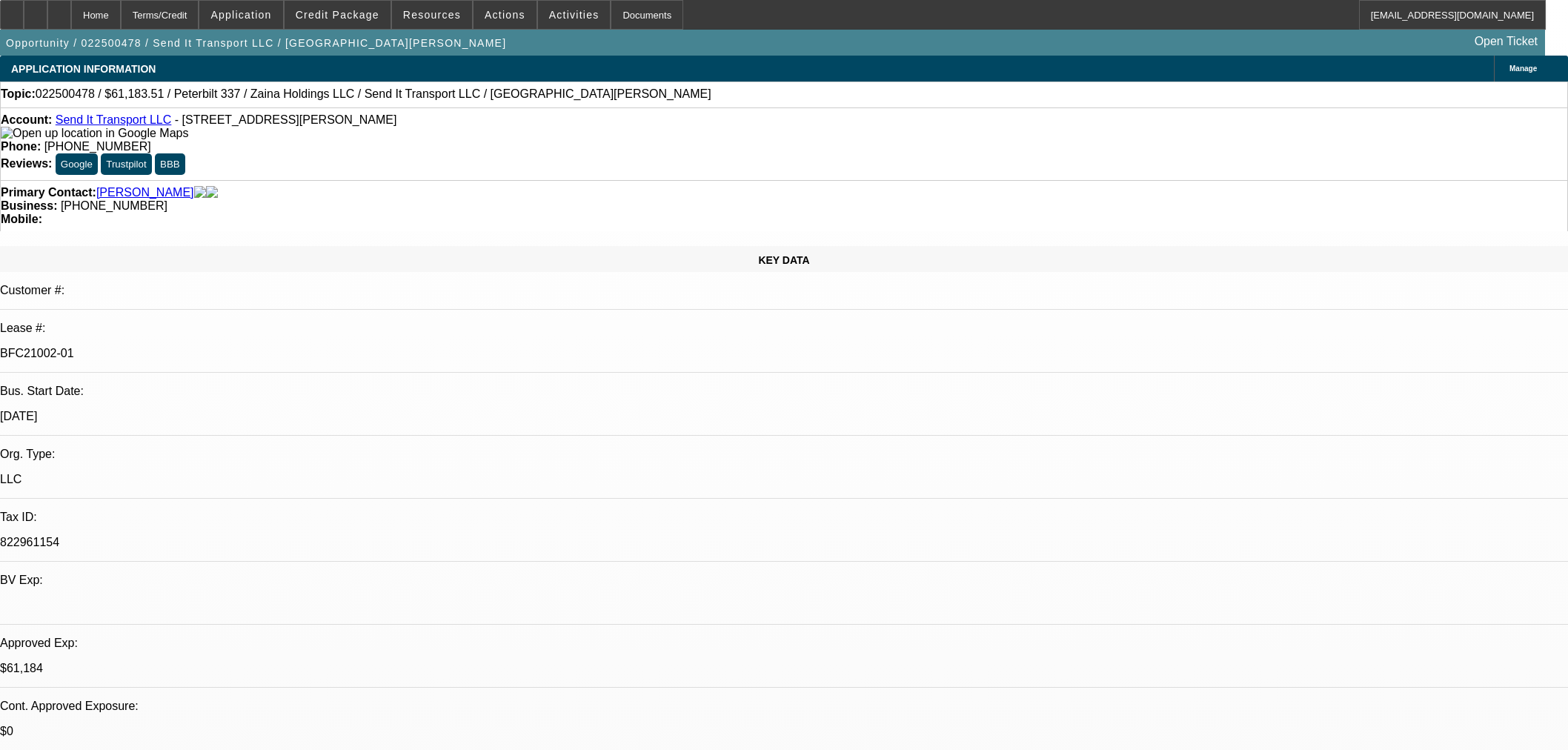
select select "0"
select select "2"
select select "0"
select select "6"
select select "0"
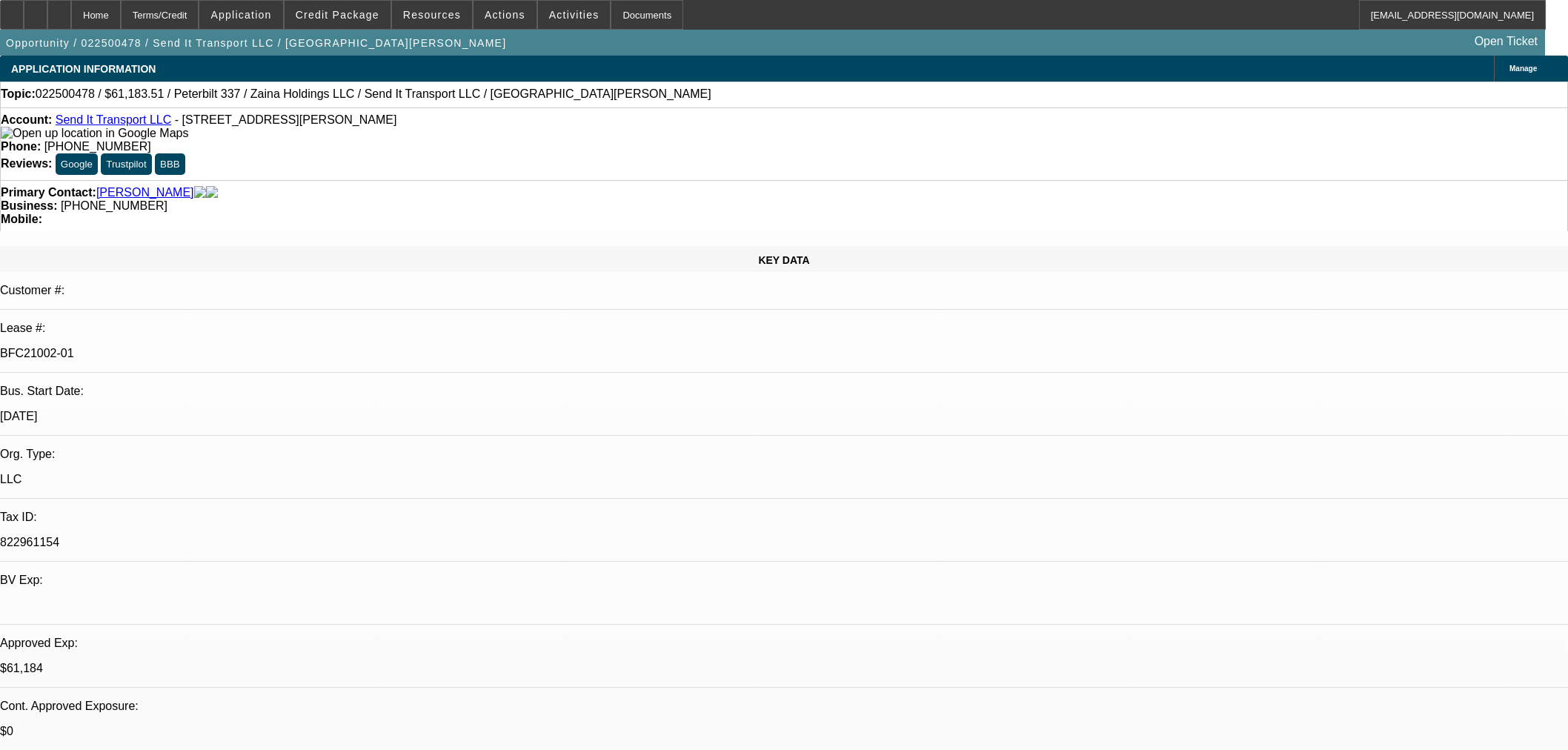
select select "2"
select select "0"
select select "6"
select select "0"
select select "2"
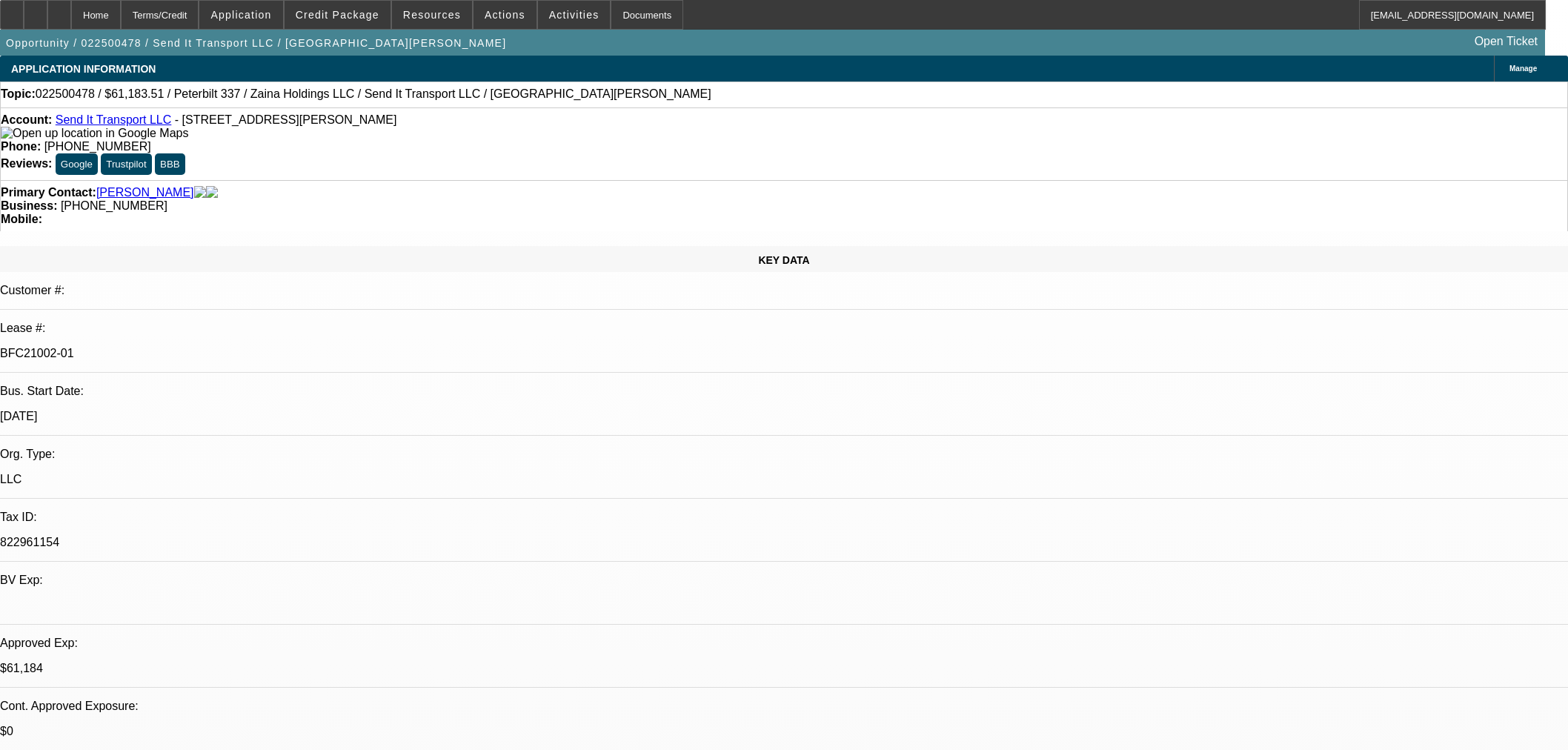
select select "0"
select select "6"
select select "0"
select select "3"
select select "0"
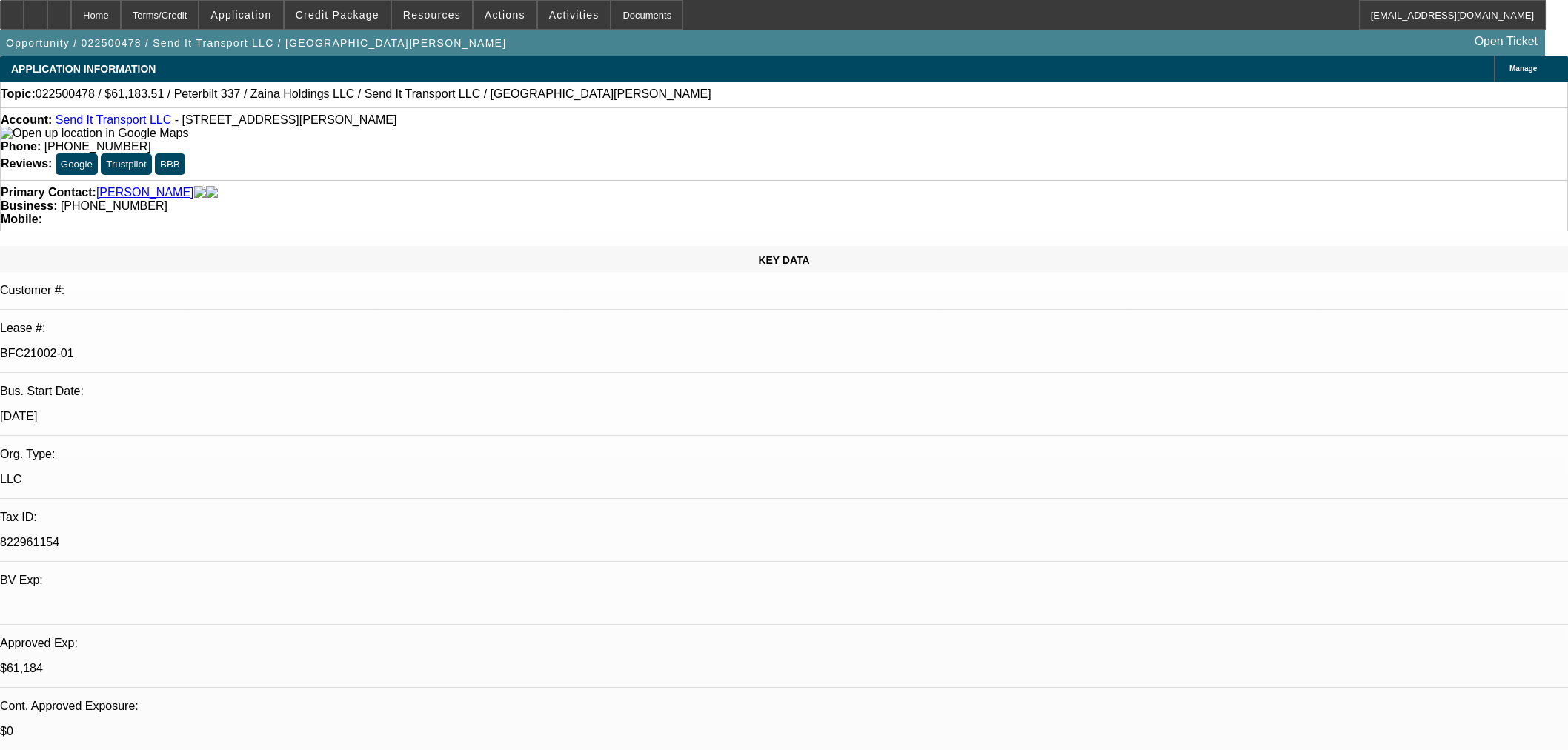
select select "6"
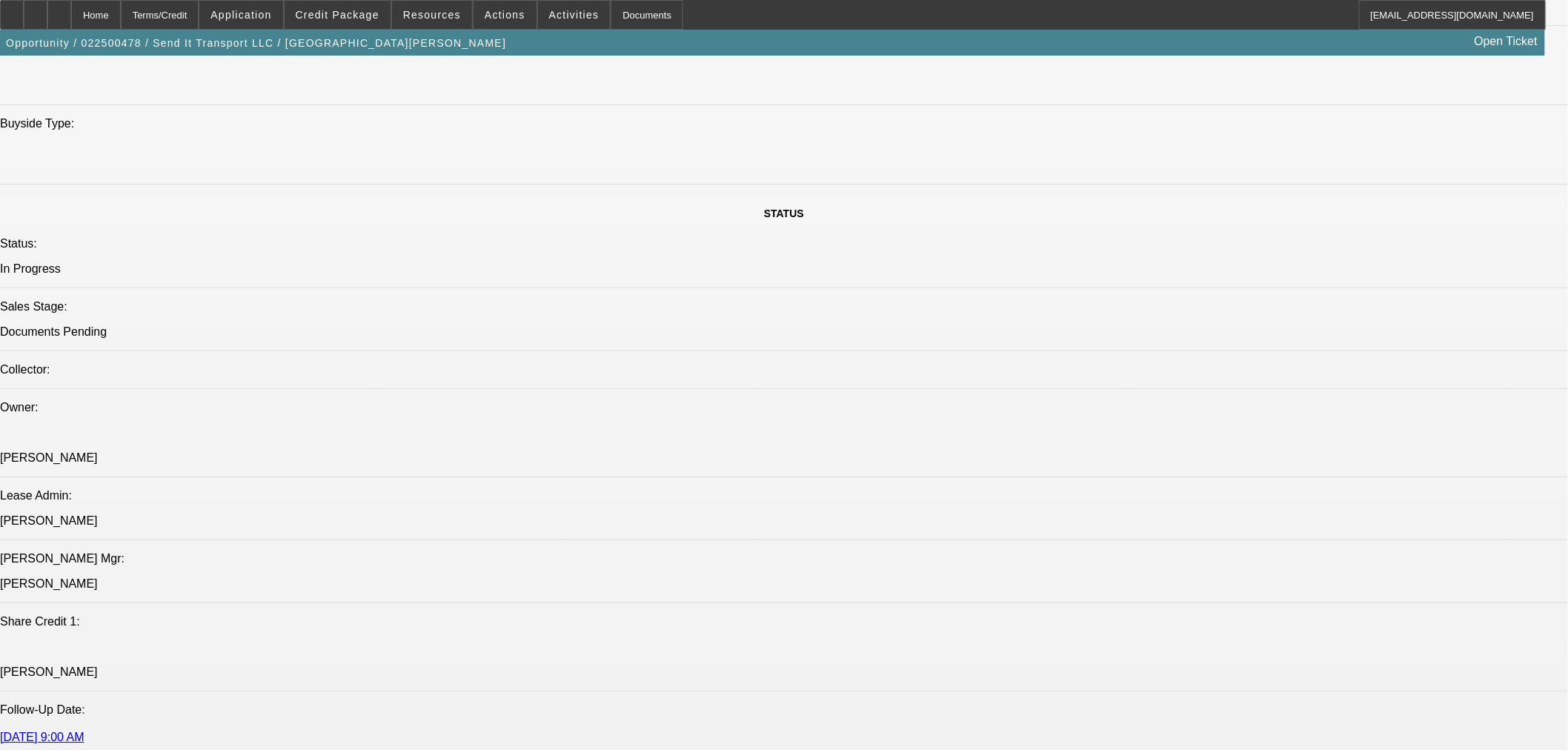
scroll to position [1646, 0]
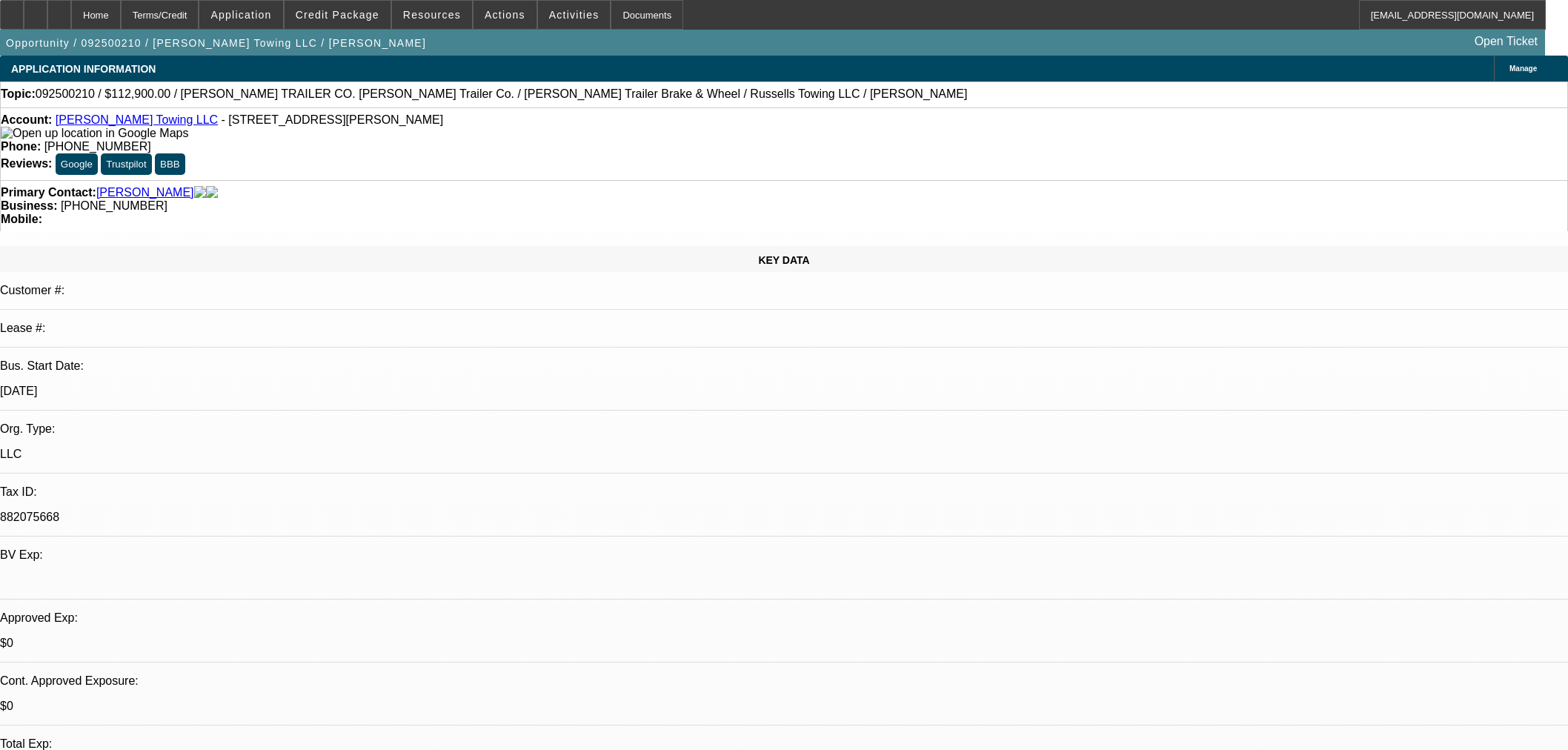
select select "0"
select select "3"
select select "0"
select select "6"
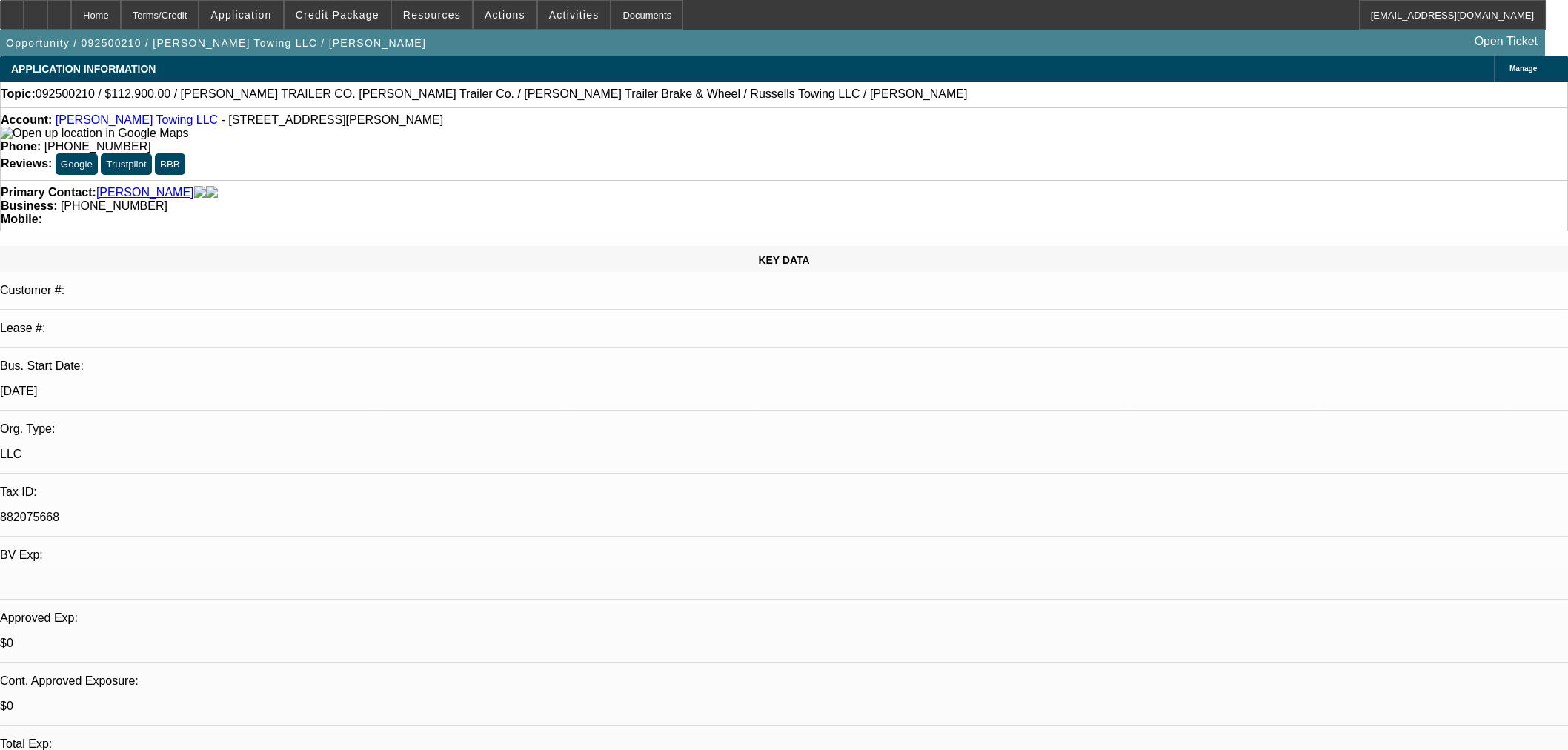
select select "0"
select select "2"
select select "0"
select select "6"
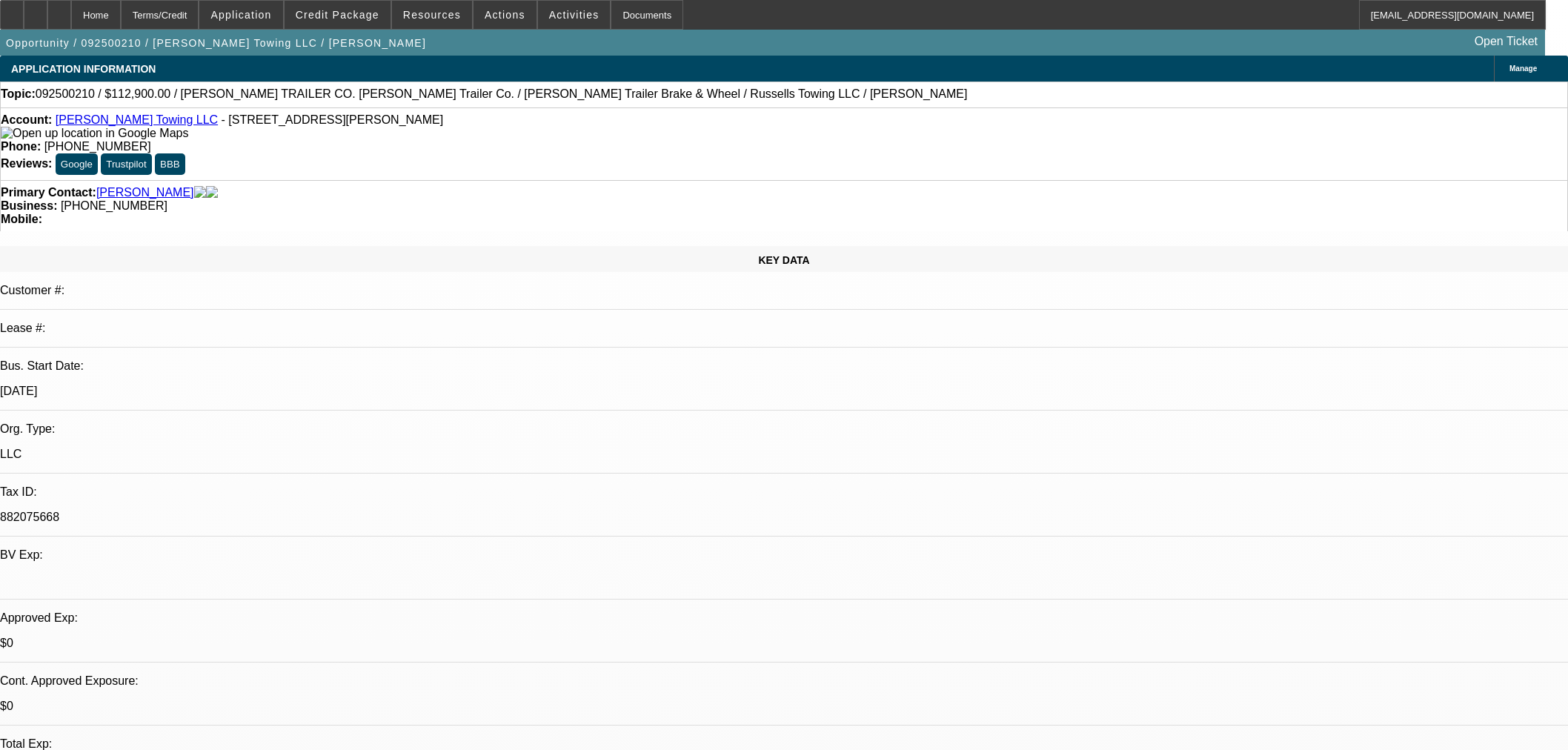
select select "0"
select select "2"
select select "0.1"
select select "4"
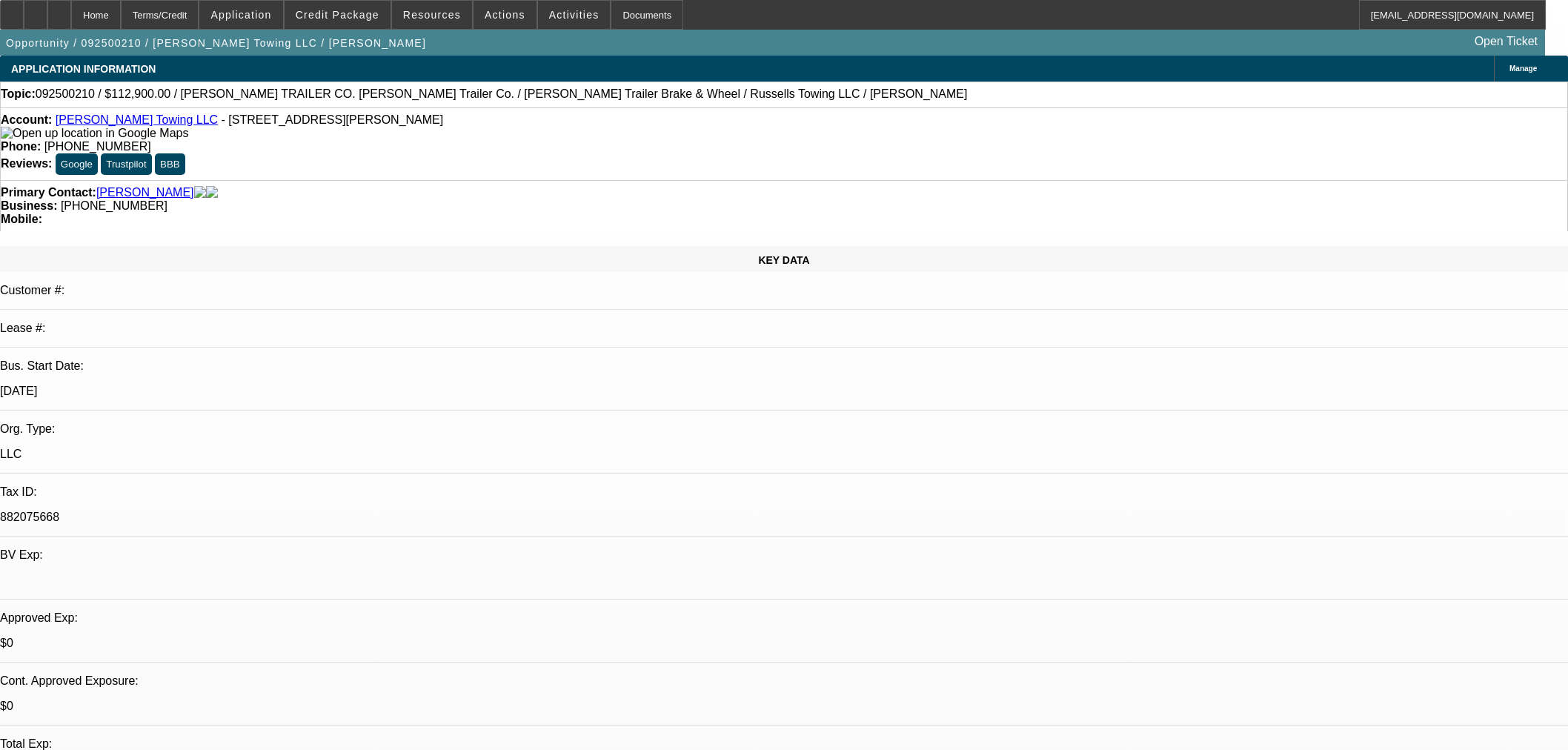
select select "0"
select select "3"
select select "0"
select select "6"
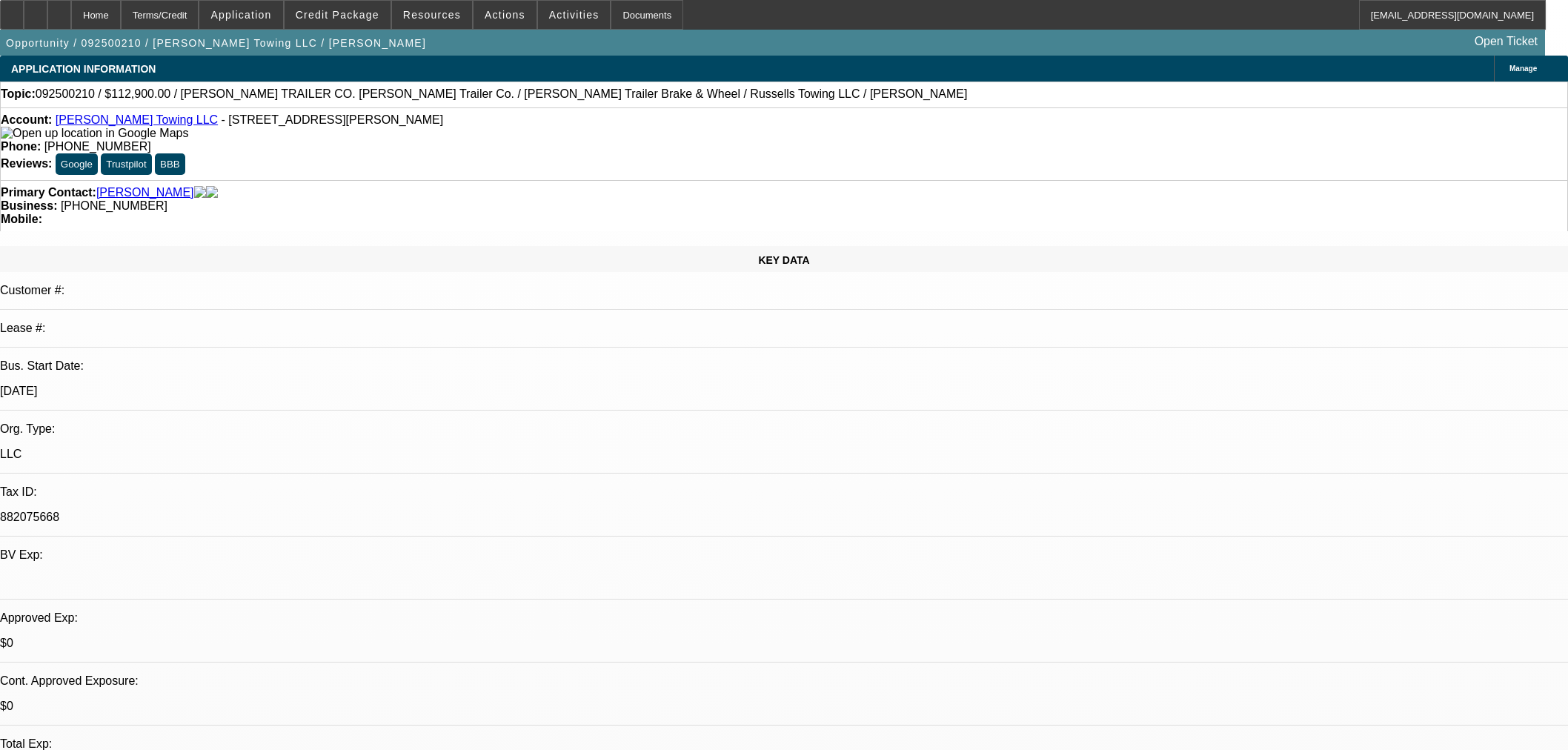
scroll to position [1975, 0]
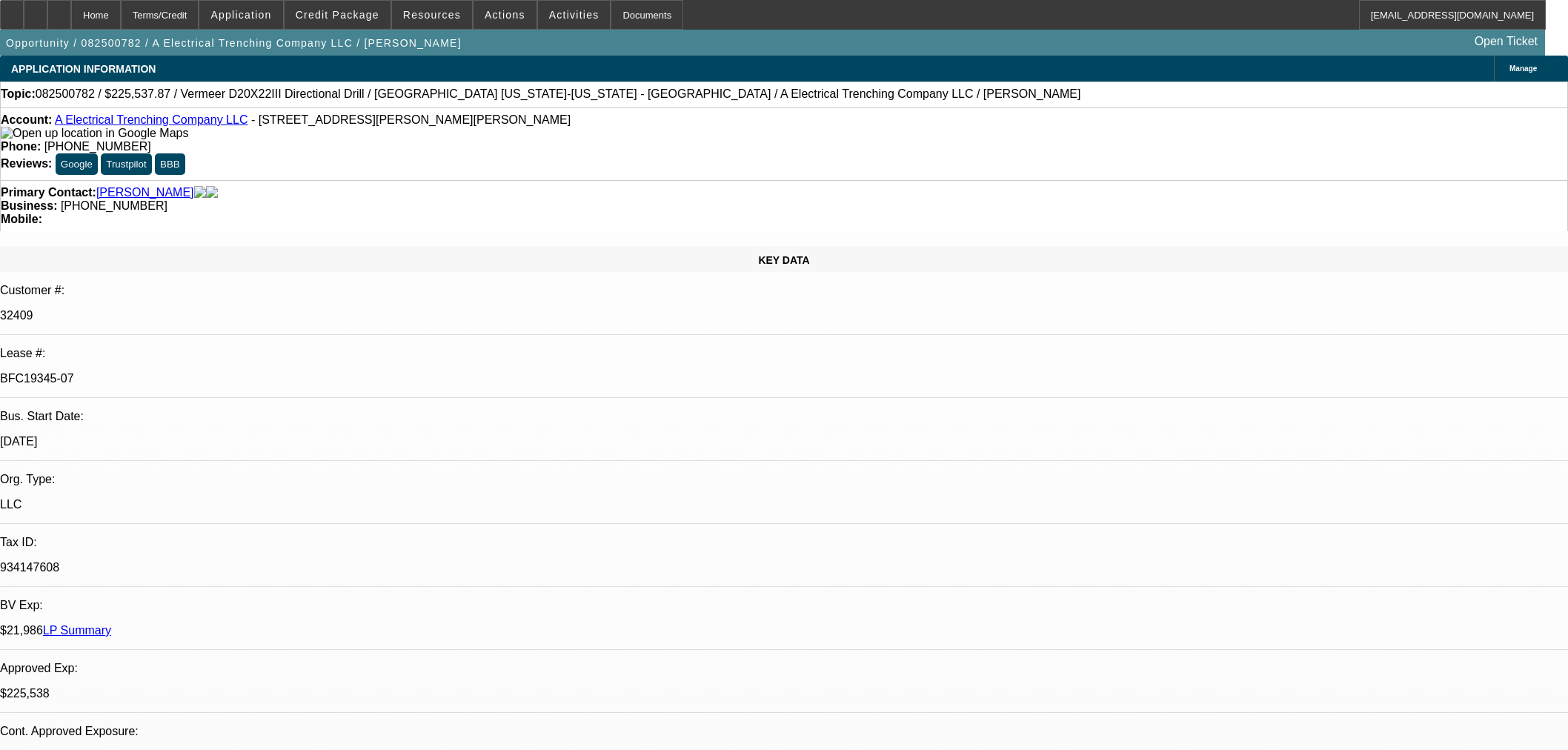
select select "0"
select select "3"
select select "0"
select select "6"
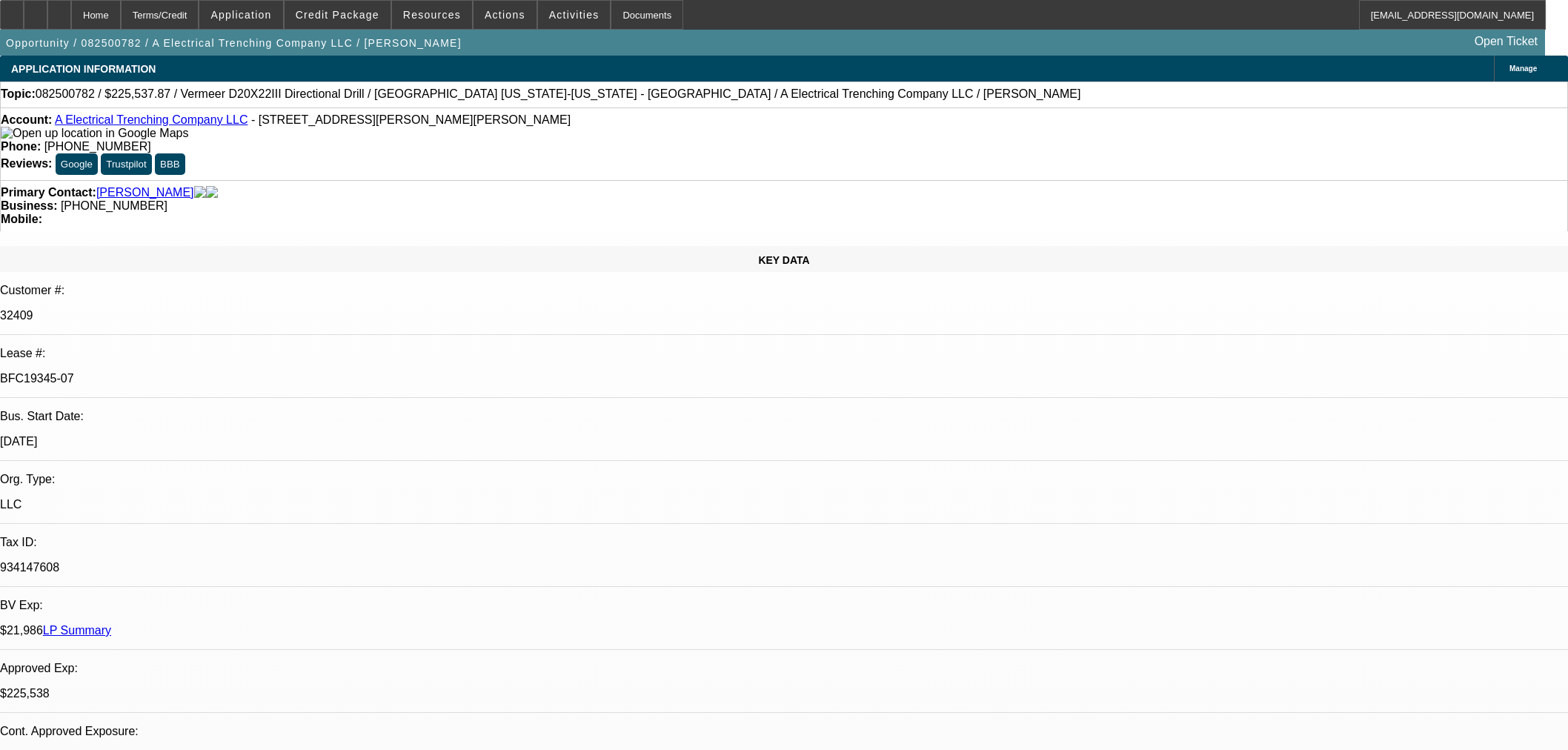
select select "0"
select select "3"
select select "0"
select select "6"
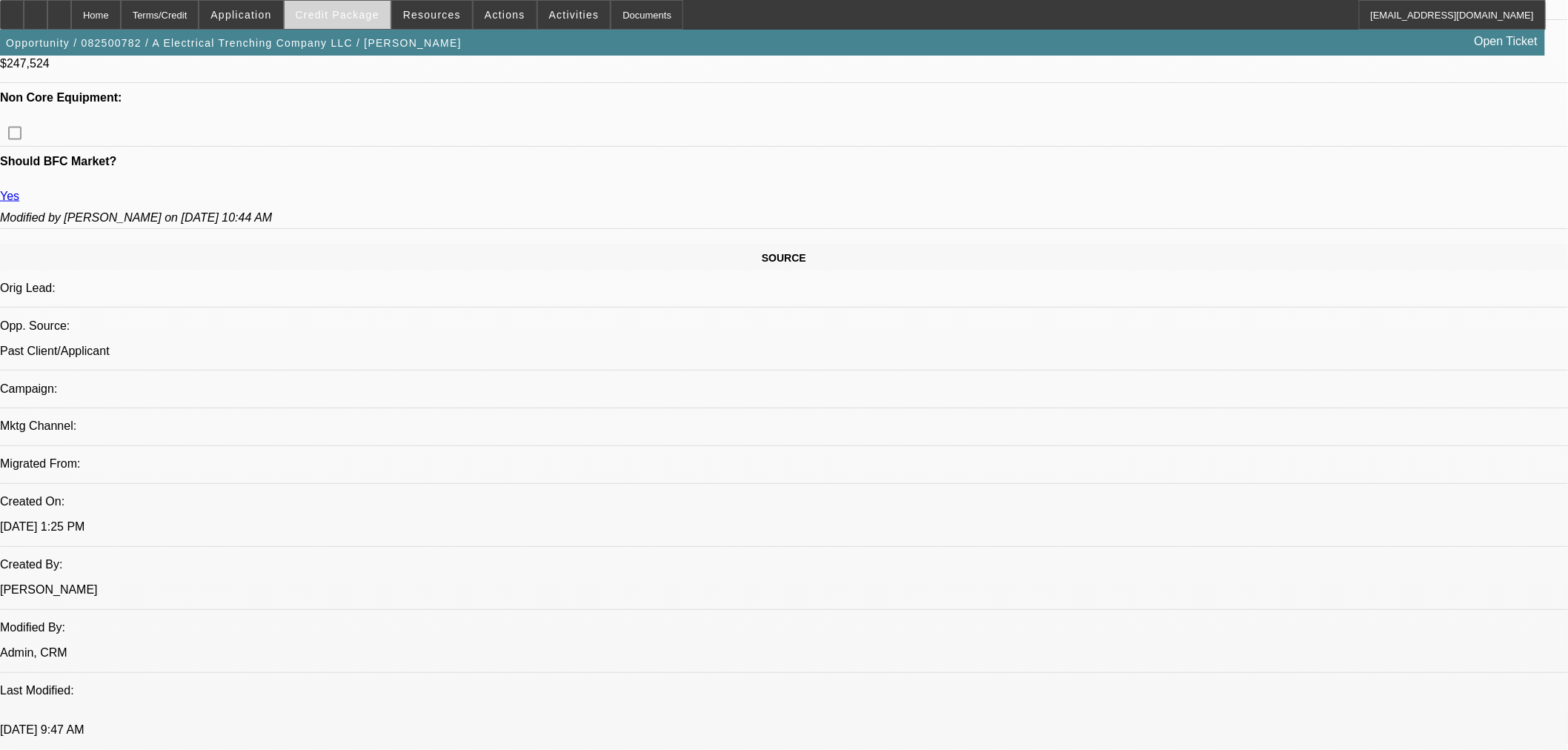
scroll to position [553, 0]
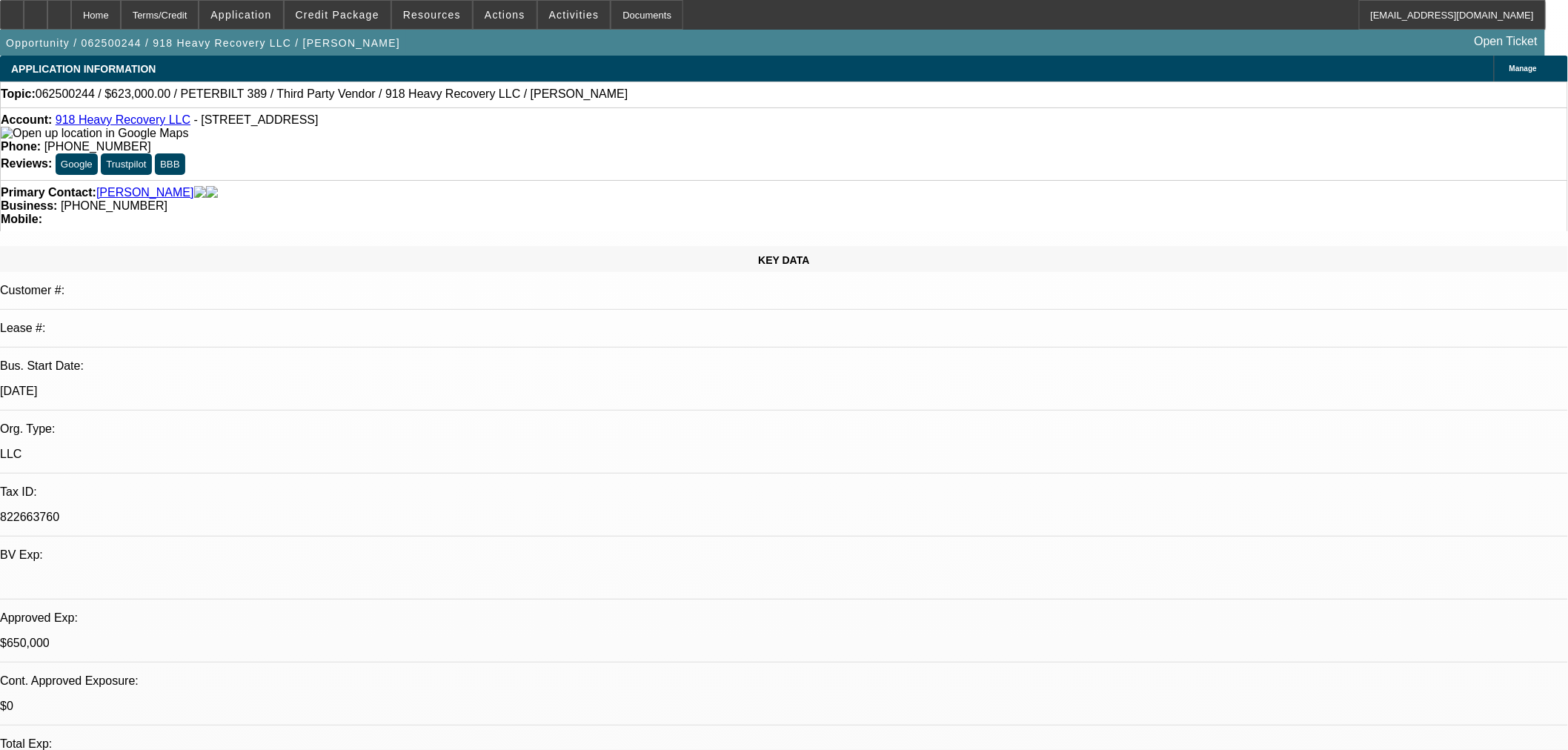
select select "0"
select select "2"
select select "0"
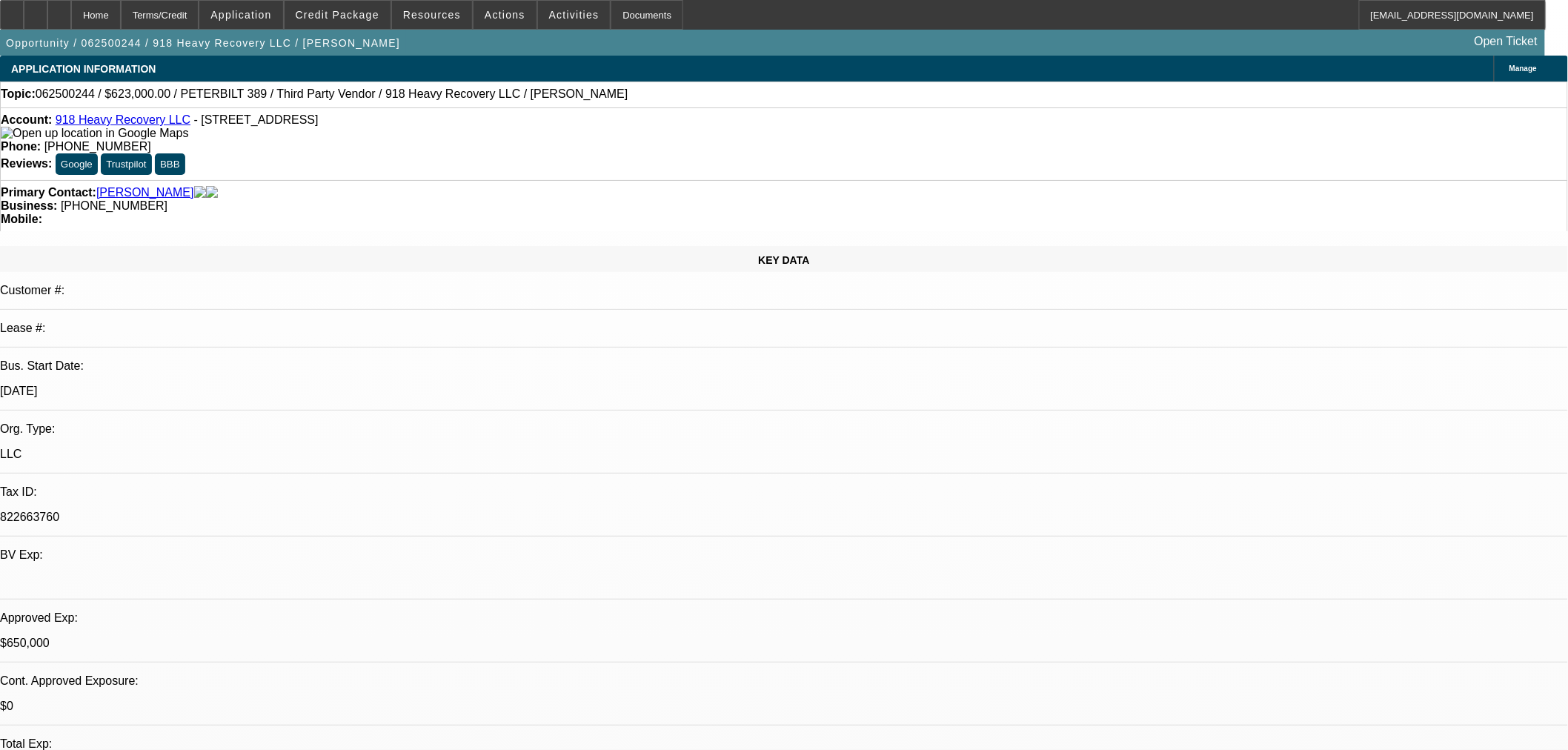
select select "2"
select select "0"
select select "2"
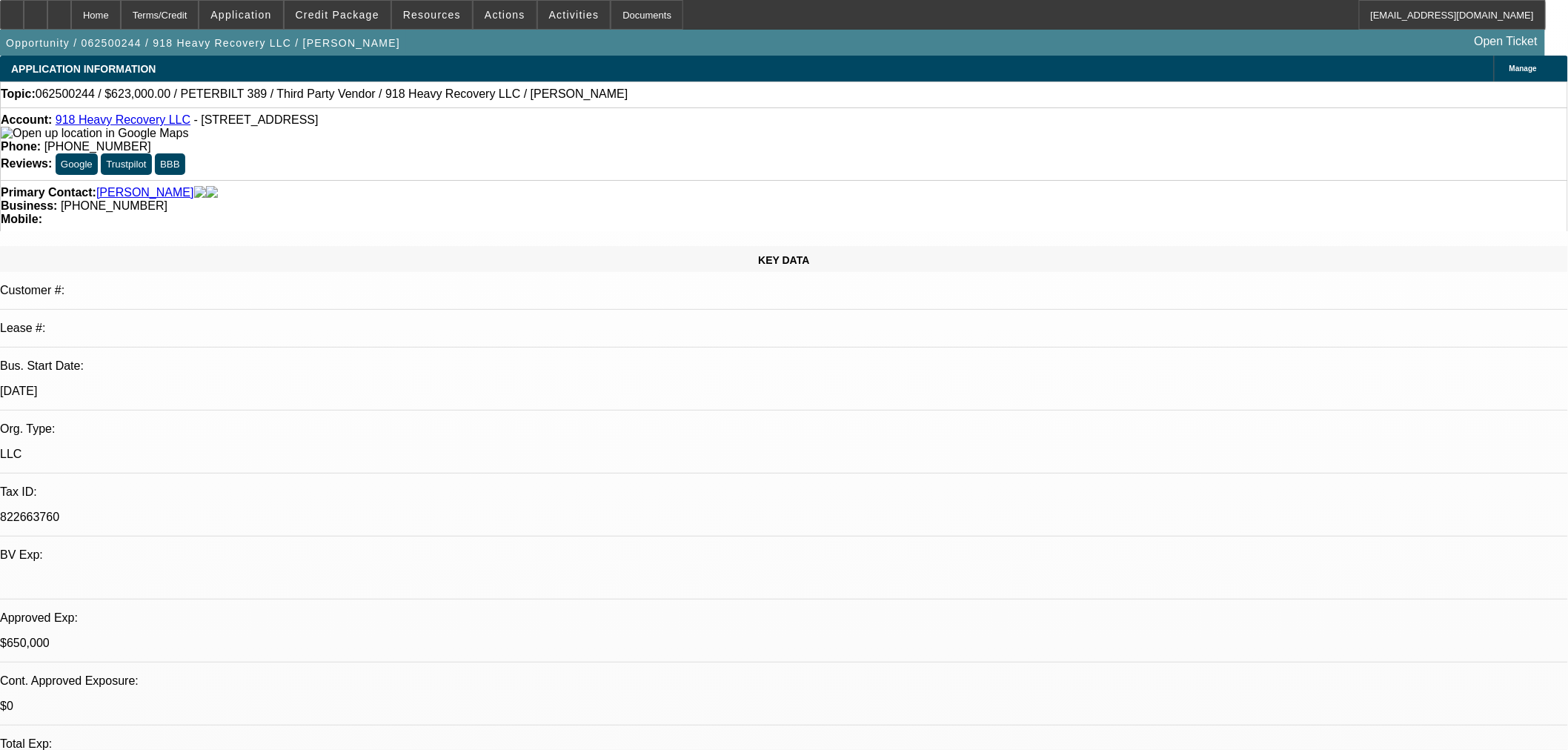
select select "2"
select select "0"
select select "2"
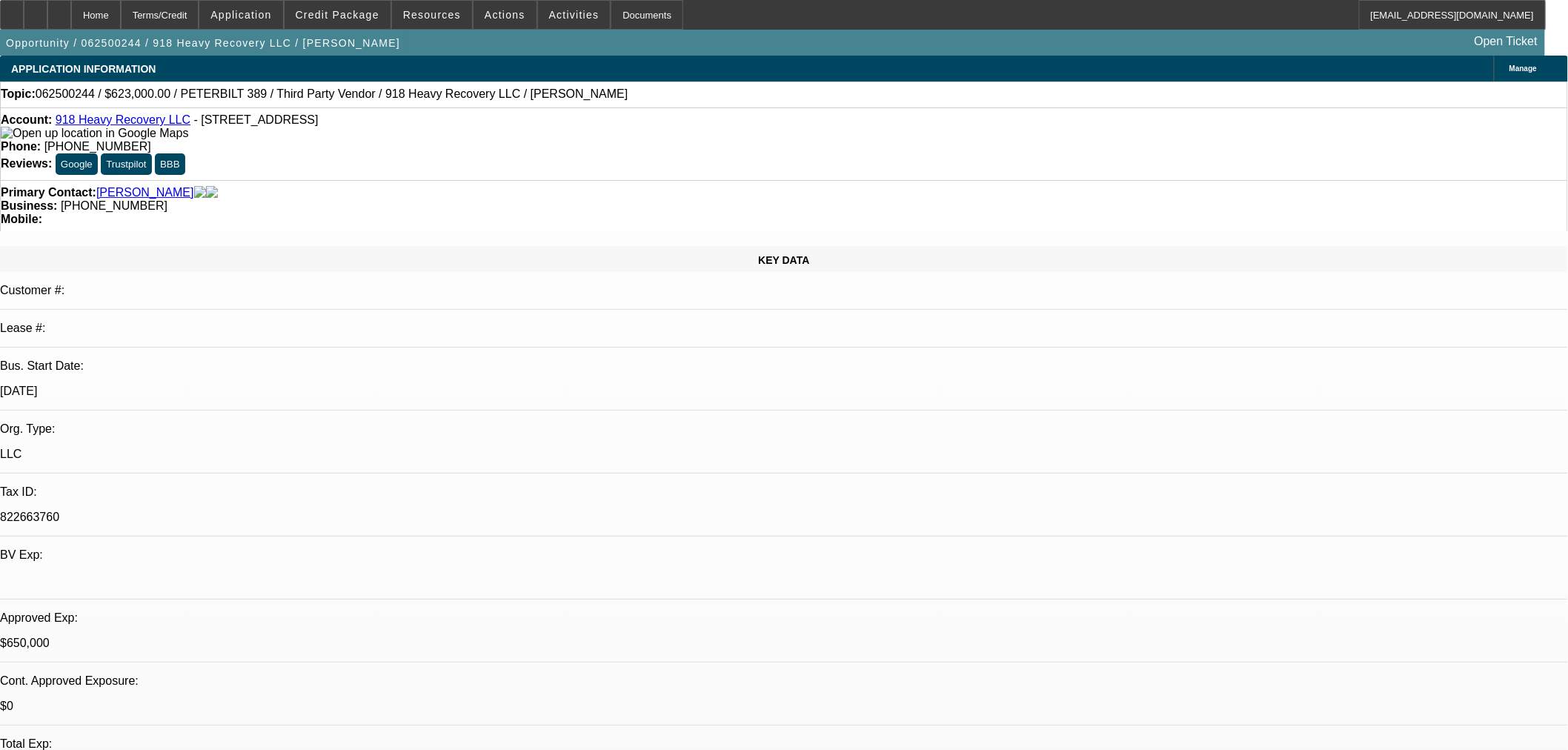
select select "0"
select select "6"
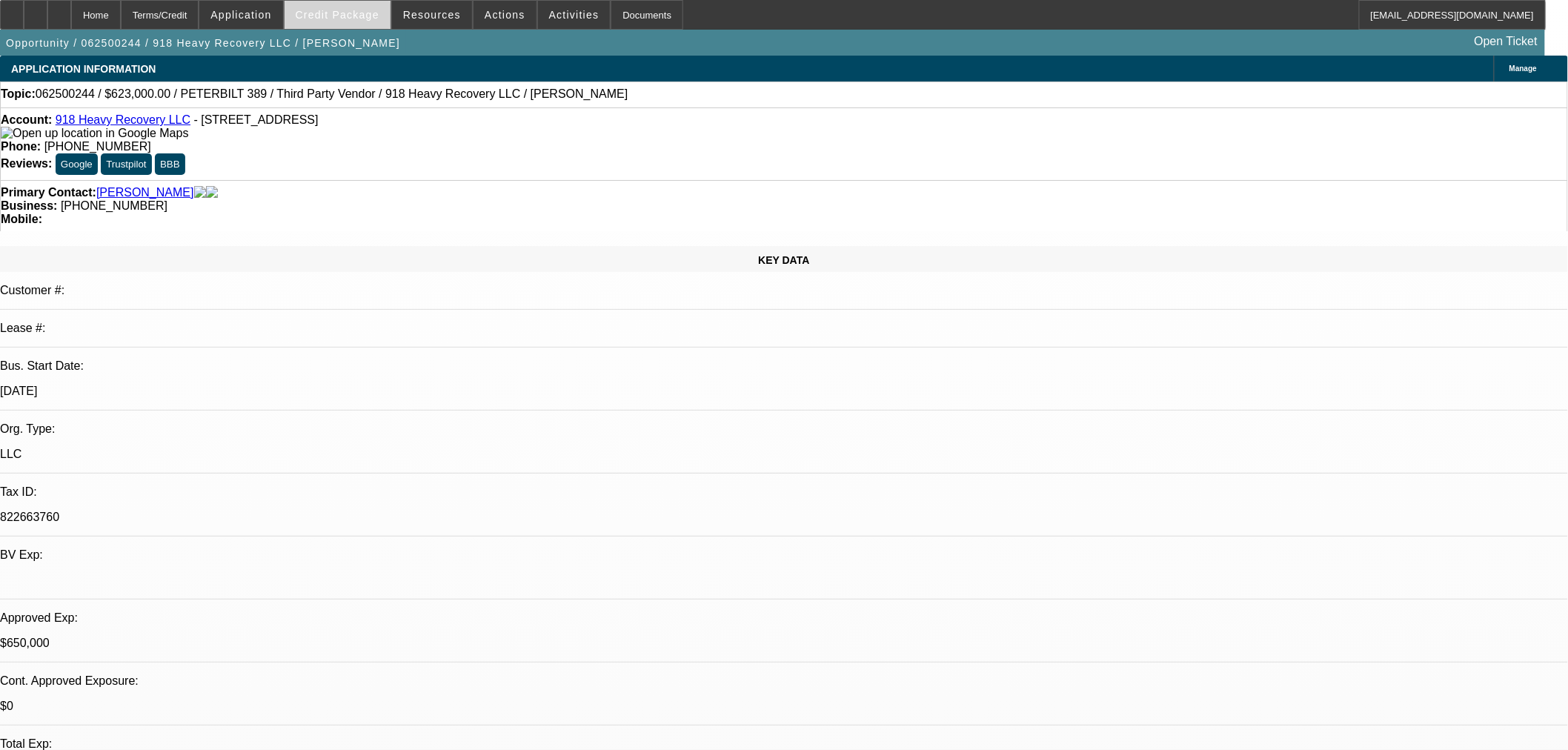
click at [356, 10] on span "Credit Package" at bounding box center [338, 15] width 84 height 12
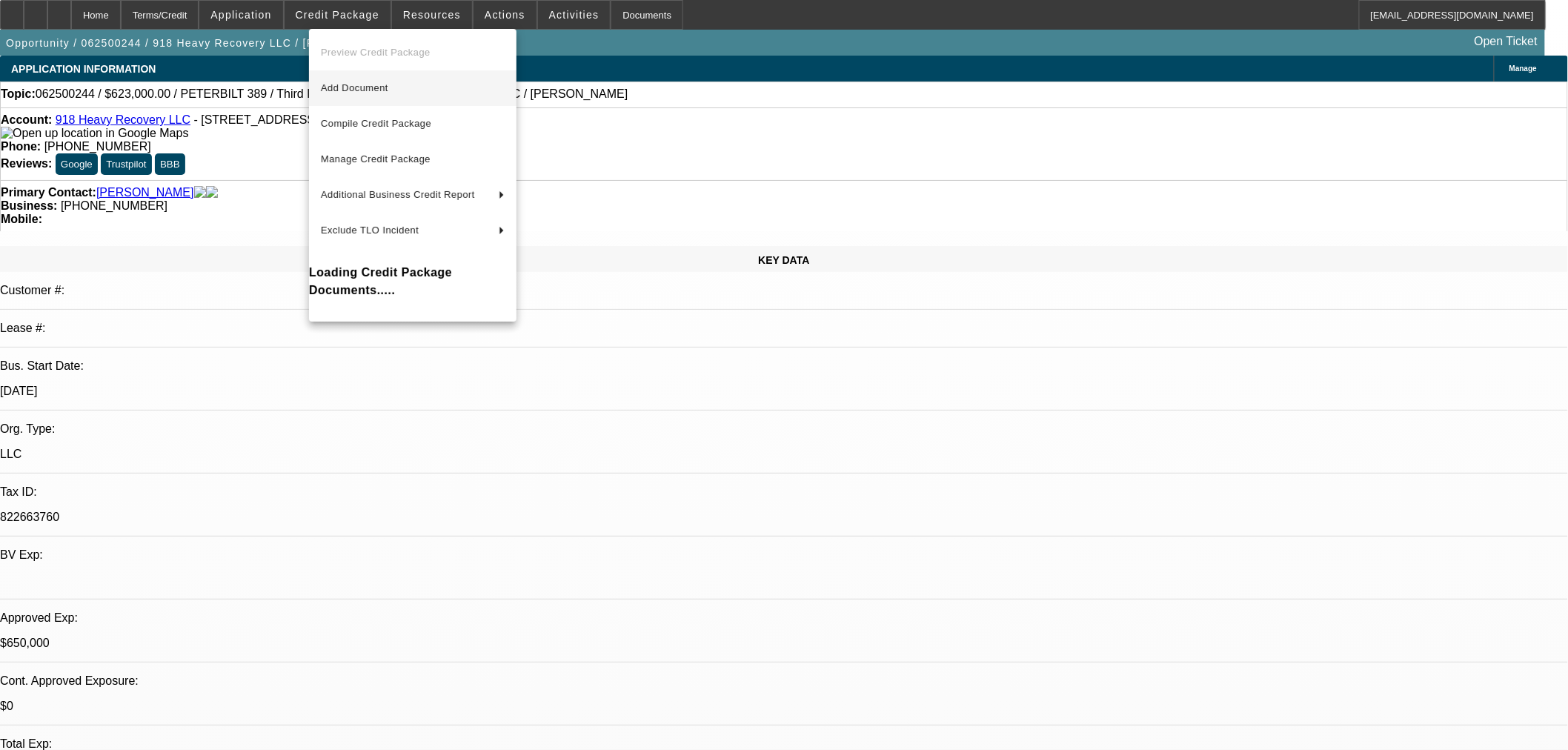
click at [349, 89] on span "Add Document" at bounding box center [354, 88] width 67 height 11
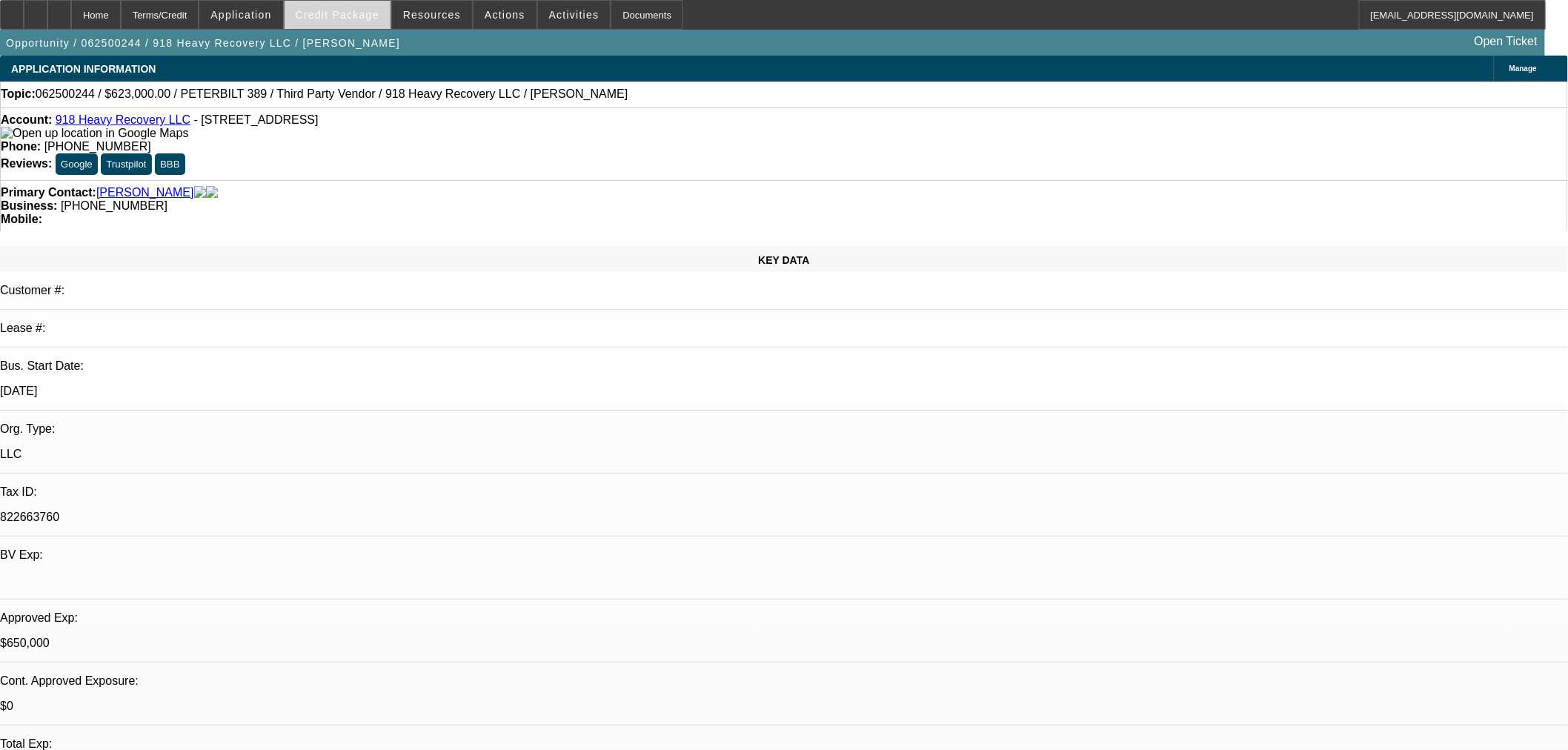
click at [335, 22] on span at bounding box center [337, 15] width 106 height 36
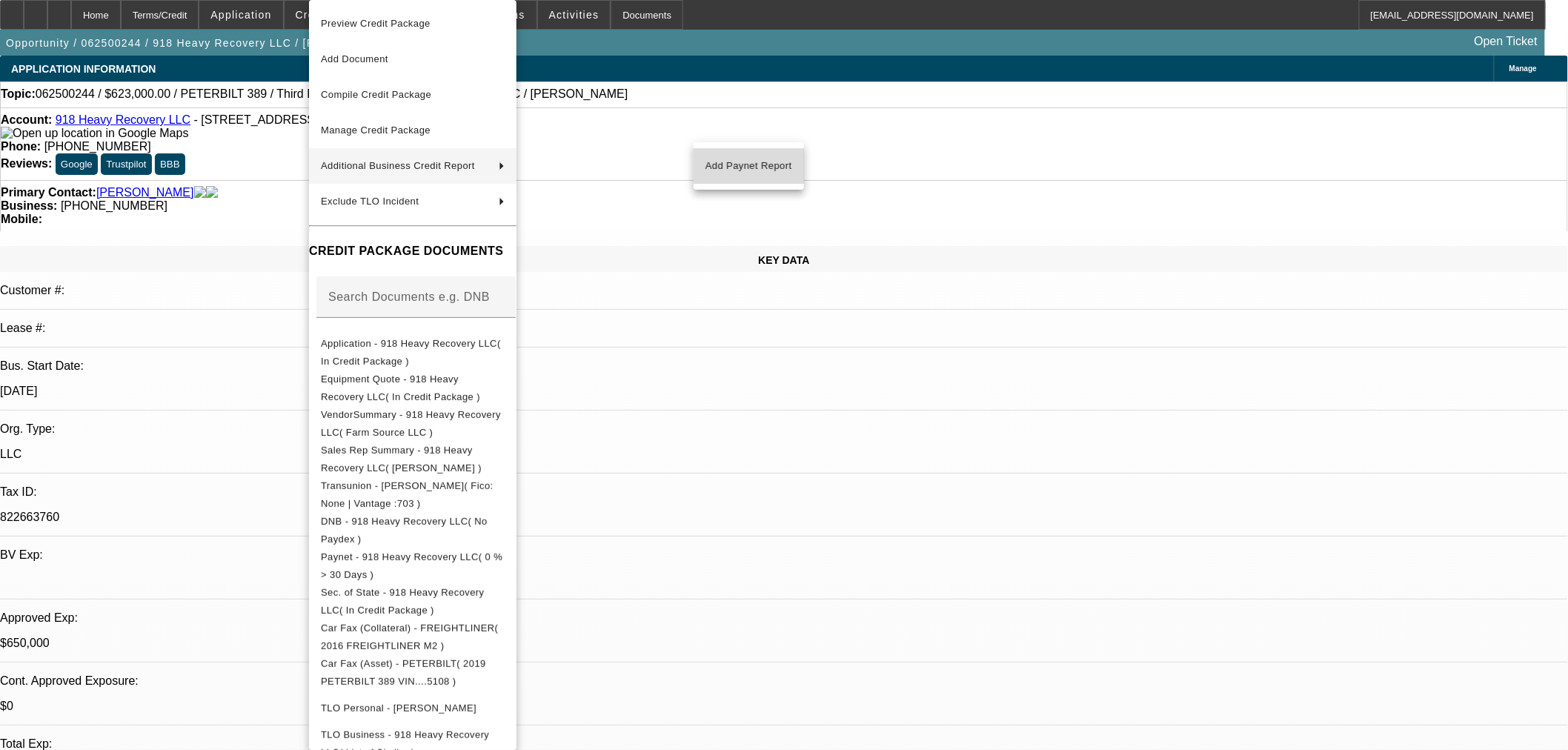
click at [750, 160] on span "Add Paynet Report" at bounding box center [748, 165] width 87 height 18
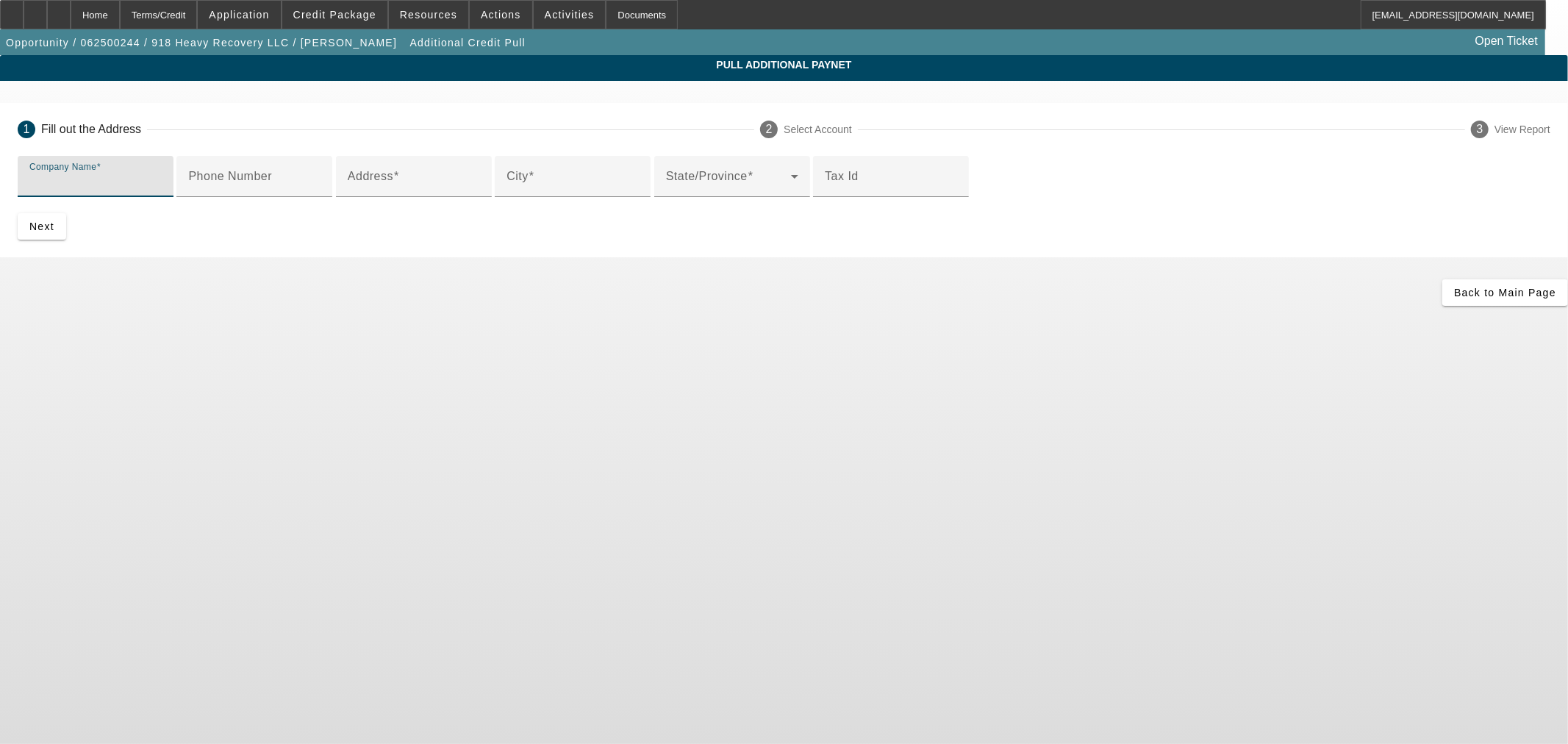
click at [162, 185] on input "Company Name" at bounding box center [95, 182] width 132 height 17
paste input "[PERSON_NAME] WRECKER SERVICE, INC."
type input "[PERSON_NAME] WRECKER SERVICE, INC."
click at [393, 182] on mat-label "Address" at bounding box center [370, 176] width 45 height 13
click at [447, 191] on input "Address" at bounding box center [413, 182] width 132 height 17
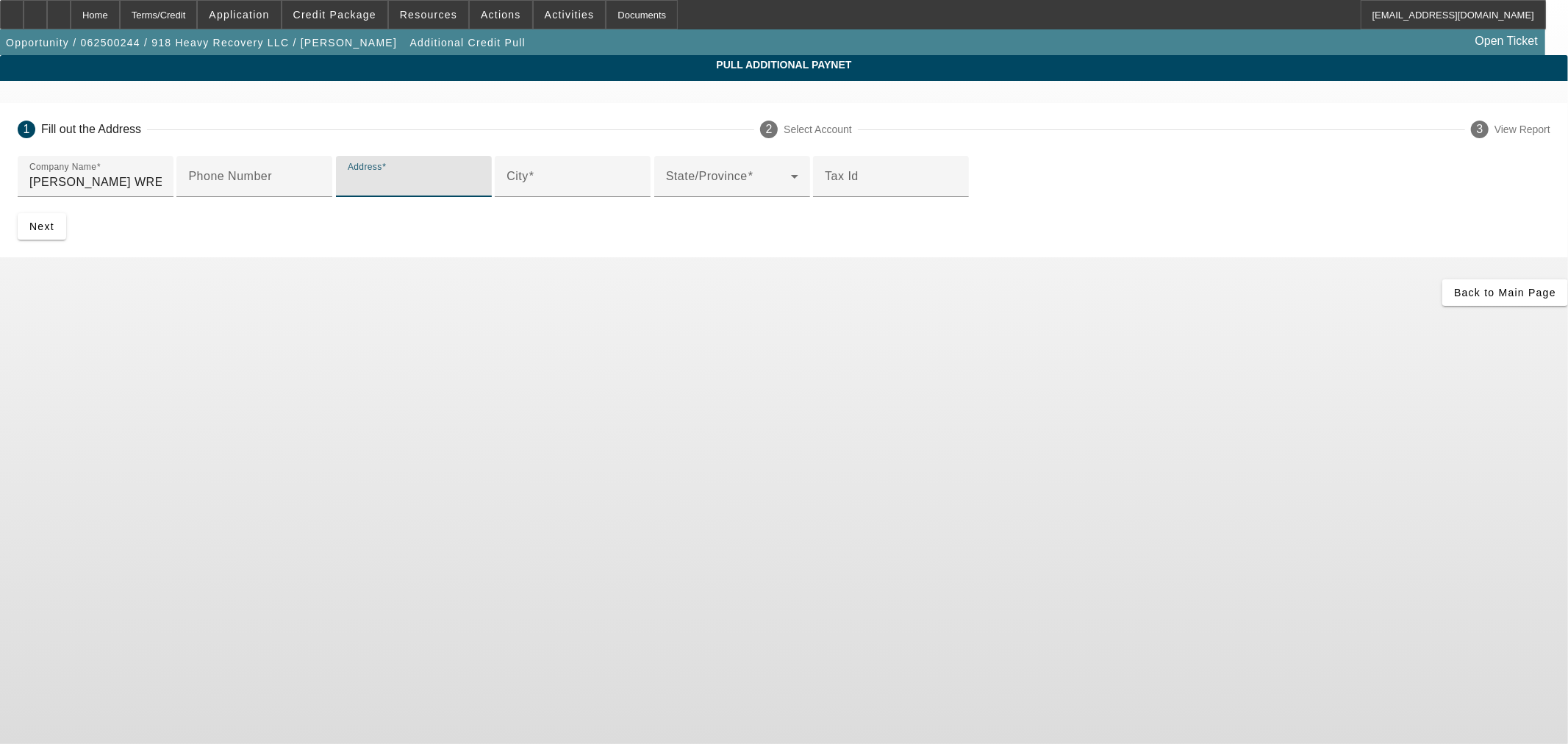
paste input "[STREET_ADDRESS]"
type input "[STREET_ADDRESS]"
click at [507, 191] on input "City" at bounding box center [573, 182] width 132 height 17
paste input "[GEOGRAPHIC_DATA]"
type input "[GEOGRAPHIC_DATA]"
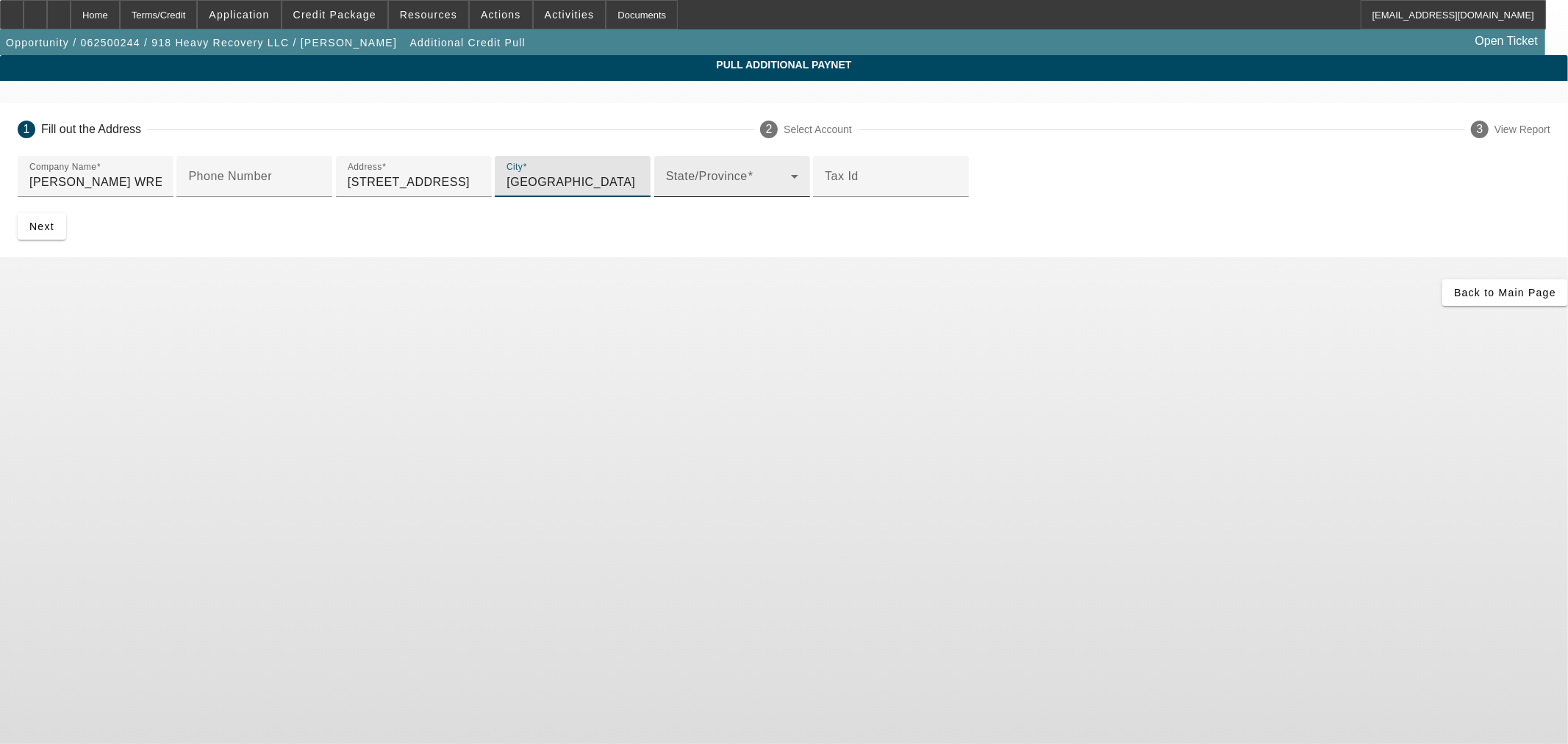
click at [666, 197] on div "State/Province" at bounding box center [732, 176] width 132 height 41
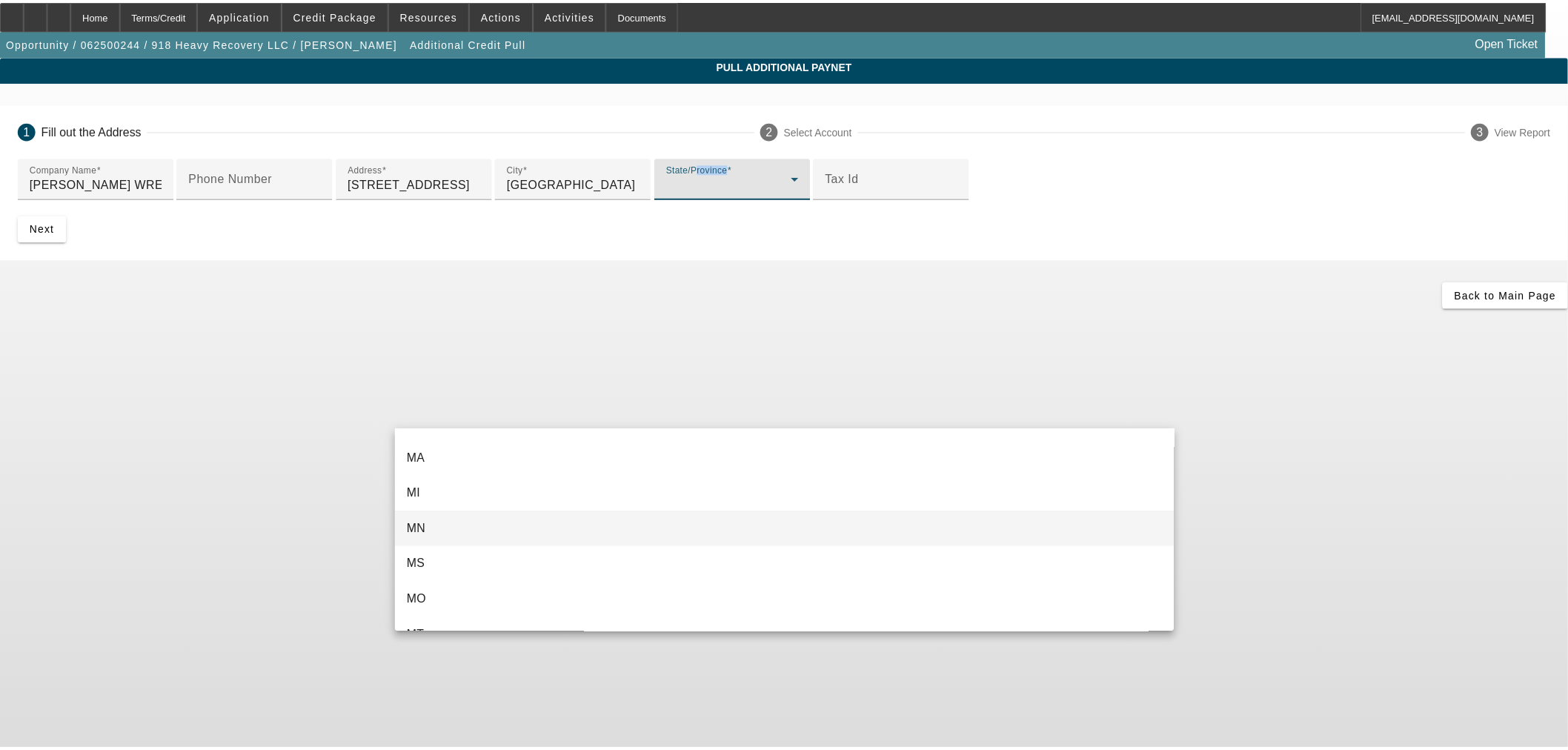
scroll to position [823, 0]
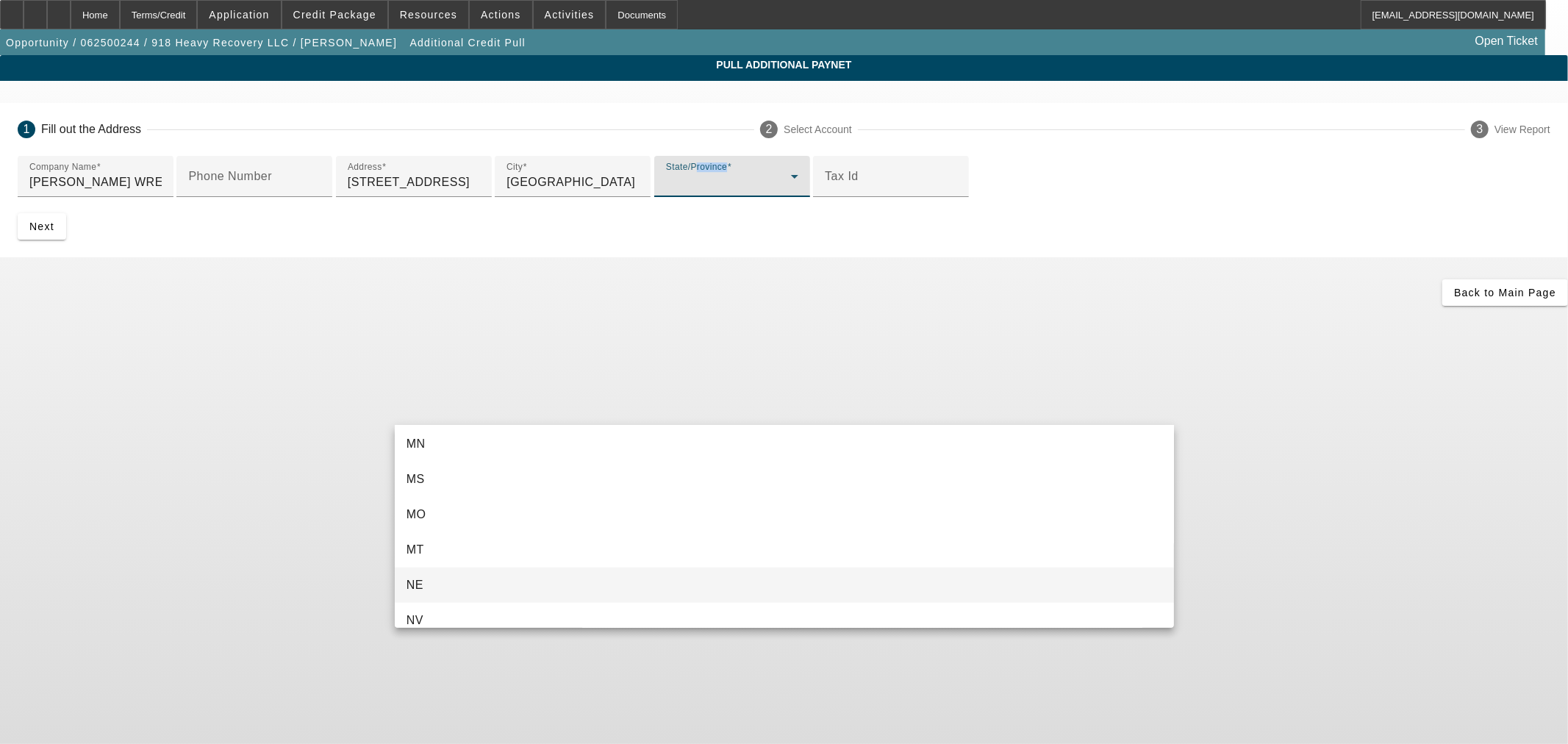
click at [473, 577] on mat-option "NE" at bounding box center [784, 585] width 779 height 36
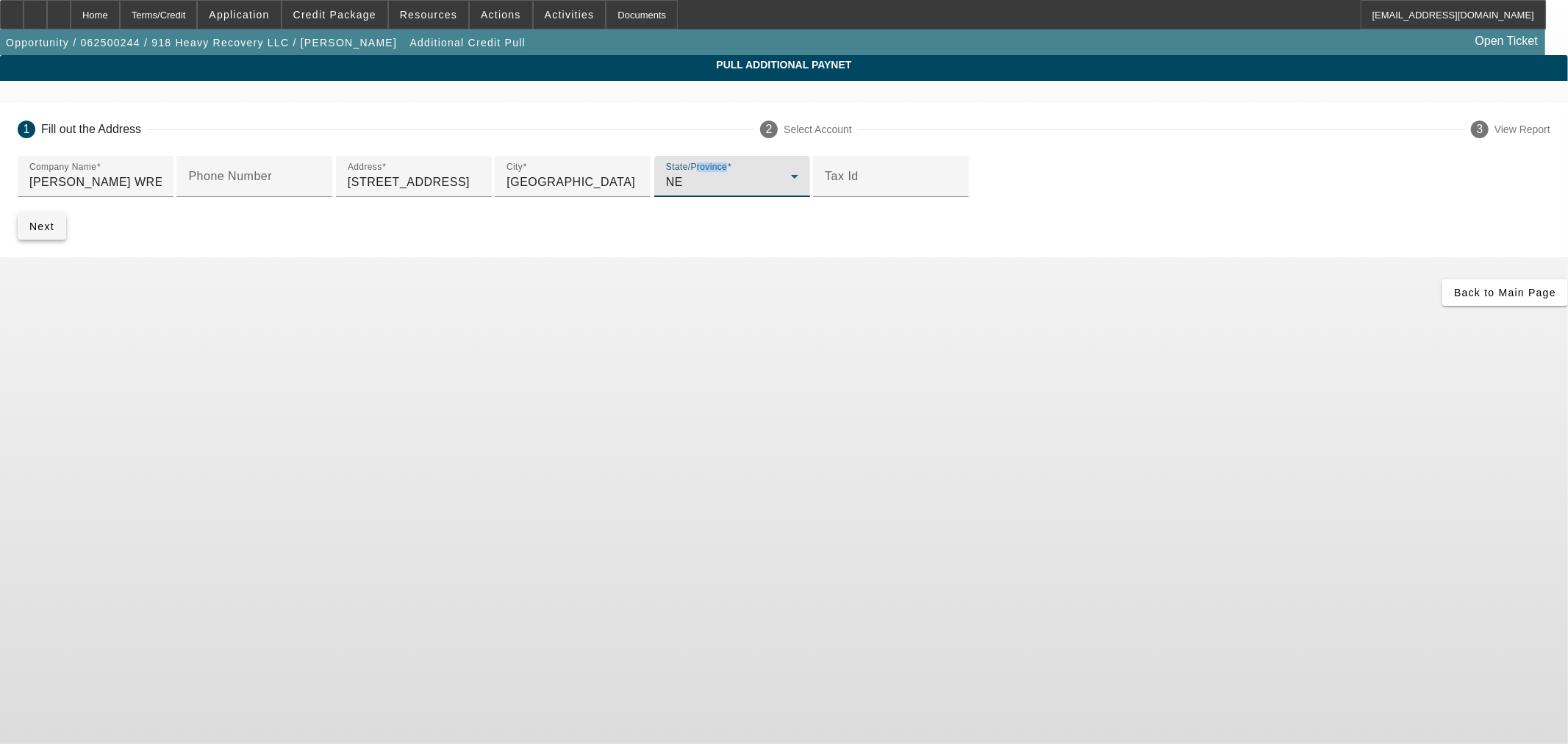
click at [67, 244] on span "submit" at bounding box center [42, 226] width 48 height 36
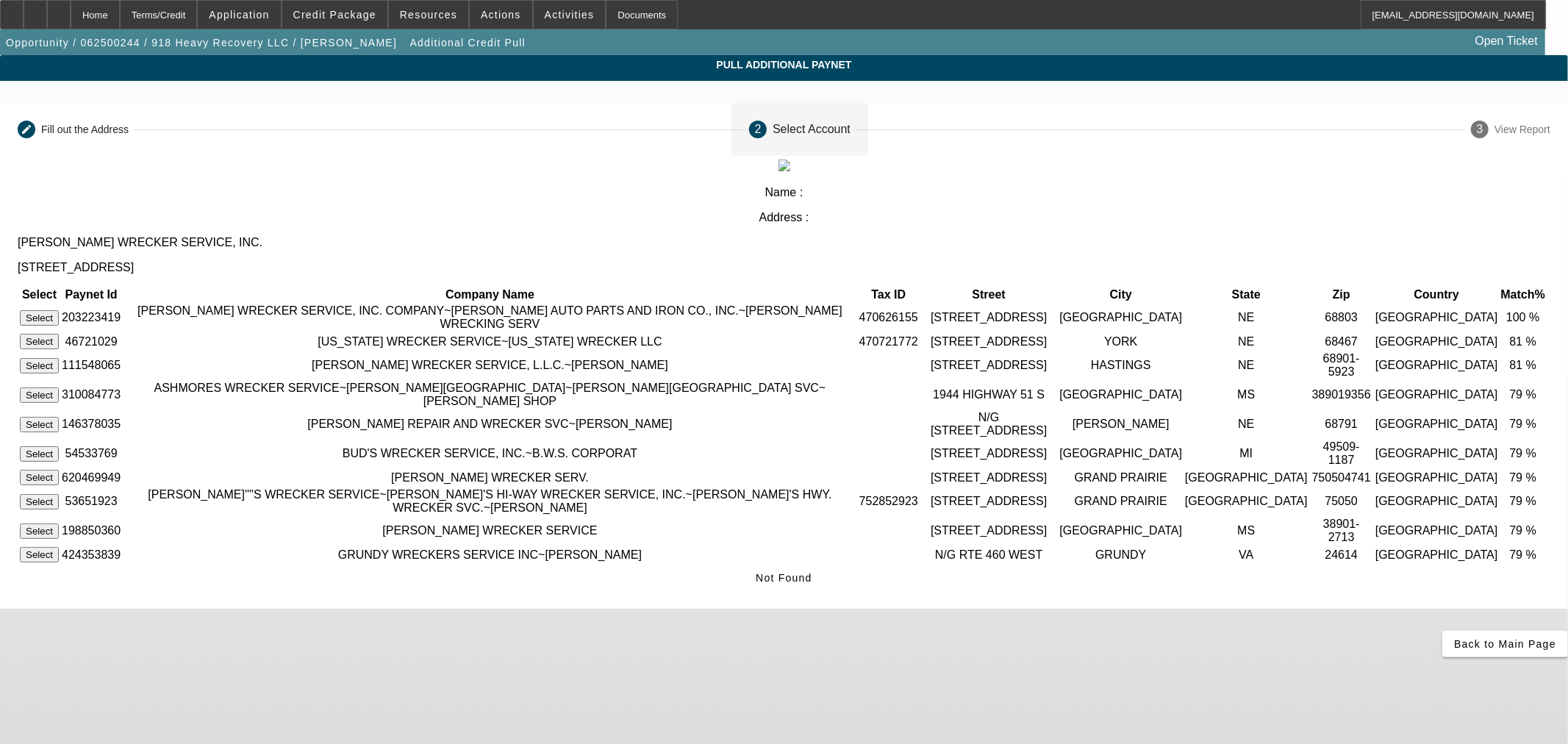
click at [59, 310] on button "Select" at bounding box center [40, 317] width 39 height 15
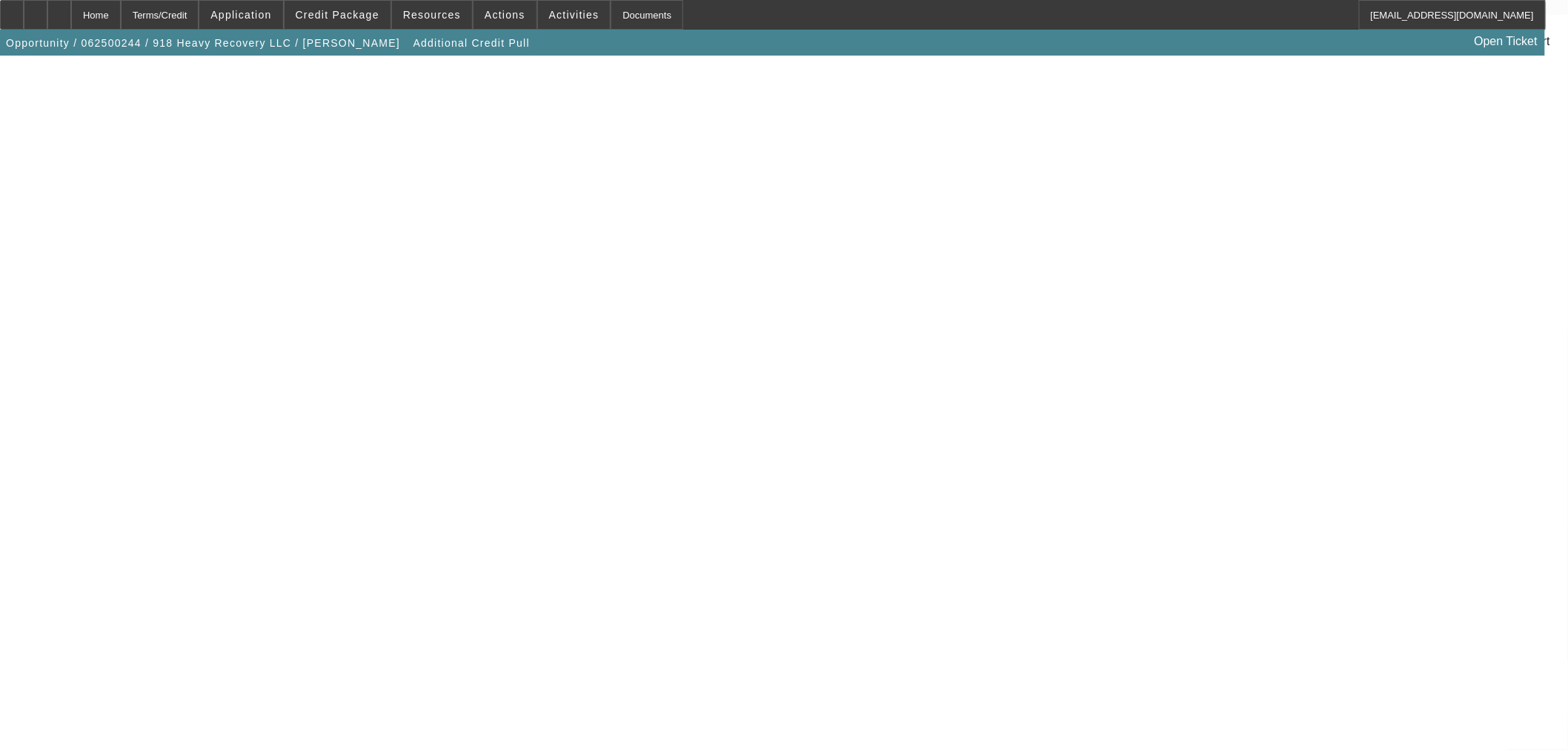
scroll to position [256, 0]
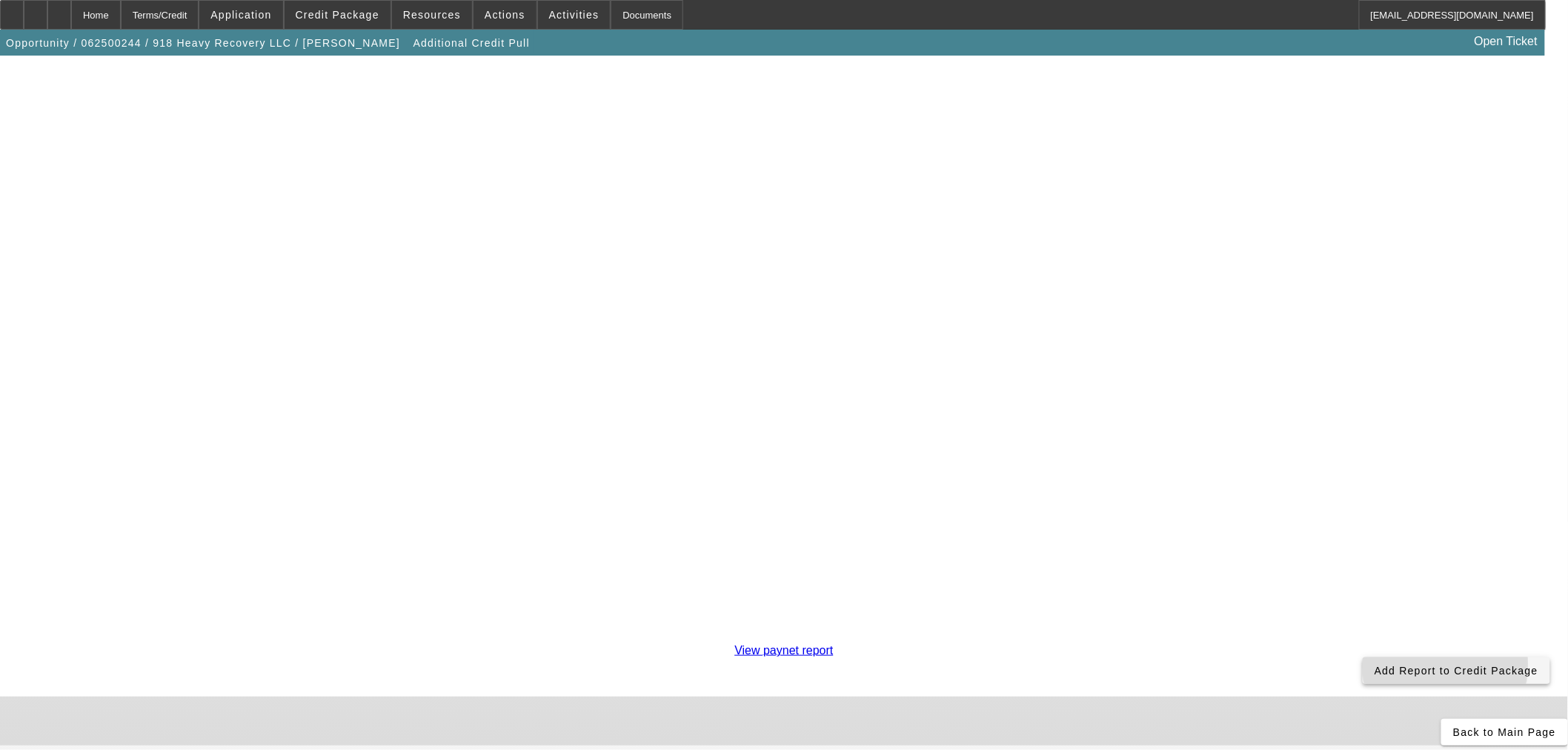
click at [1374, 664] on span "Add Report to Credit Package" at bounding box center [1456, 670] width 164 height 12
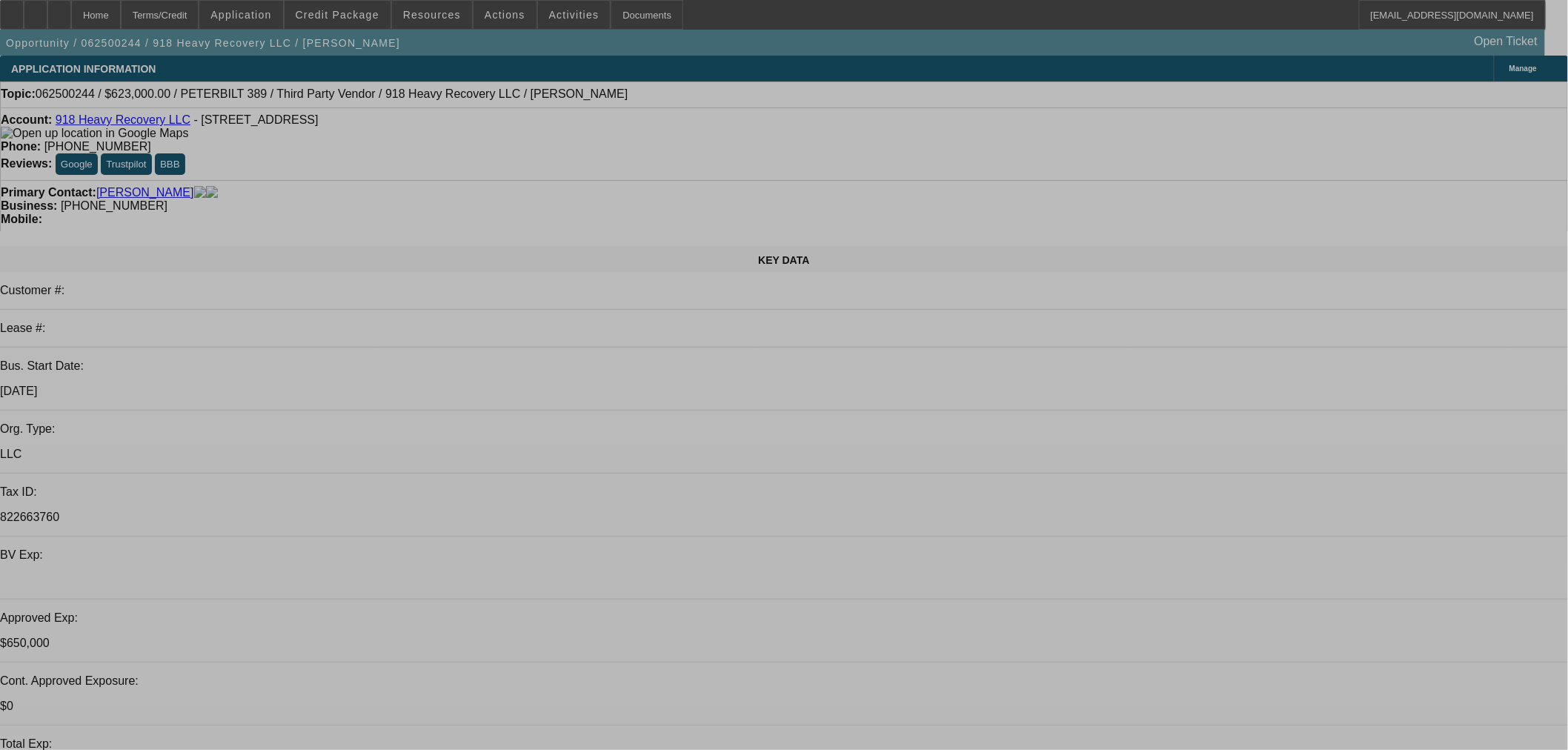
select select "0"
select select "2"
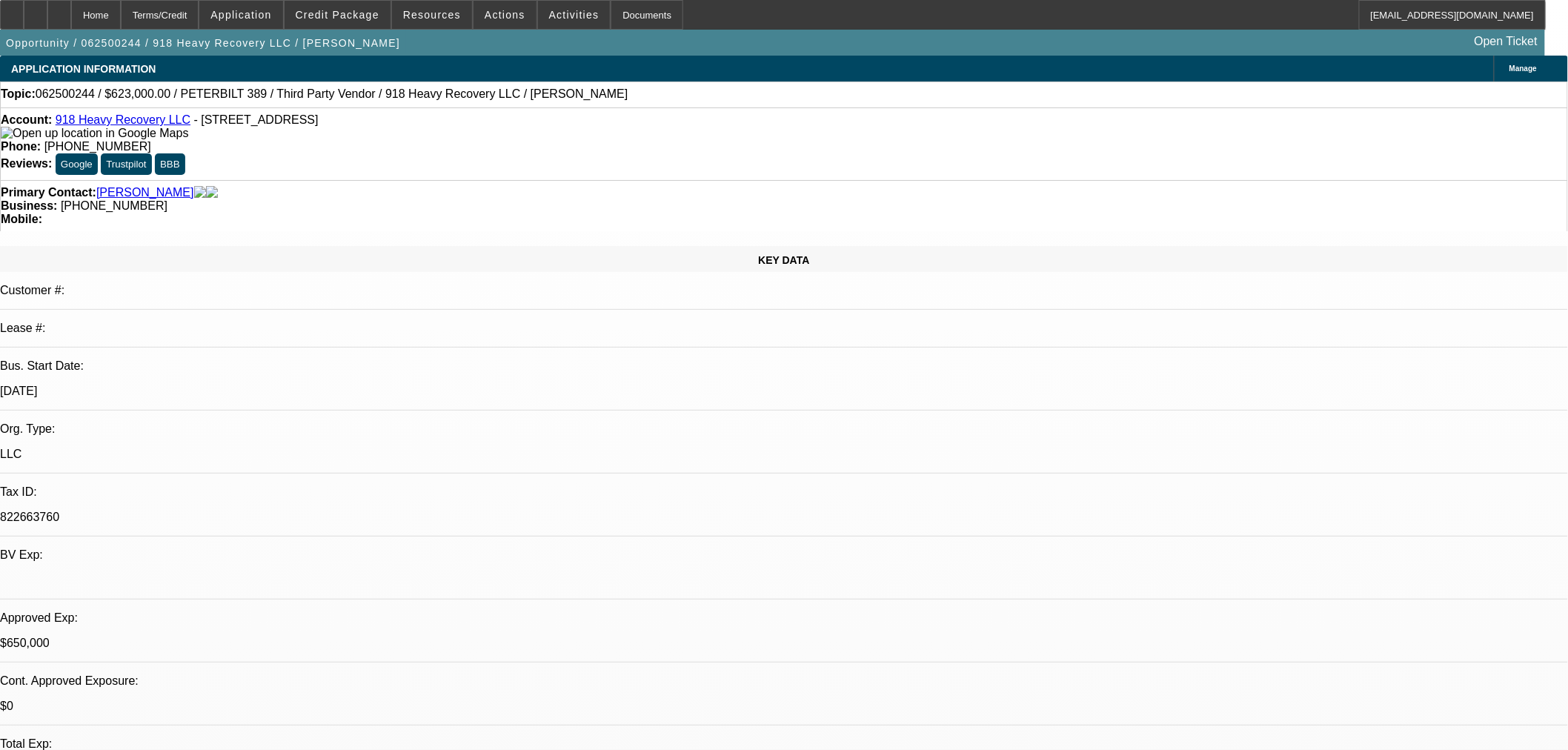
select select "0"
select select "6"
select select "0"
select select "2"
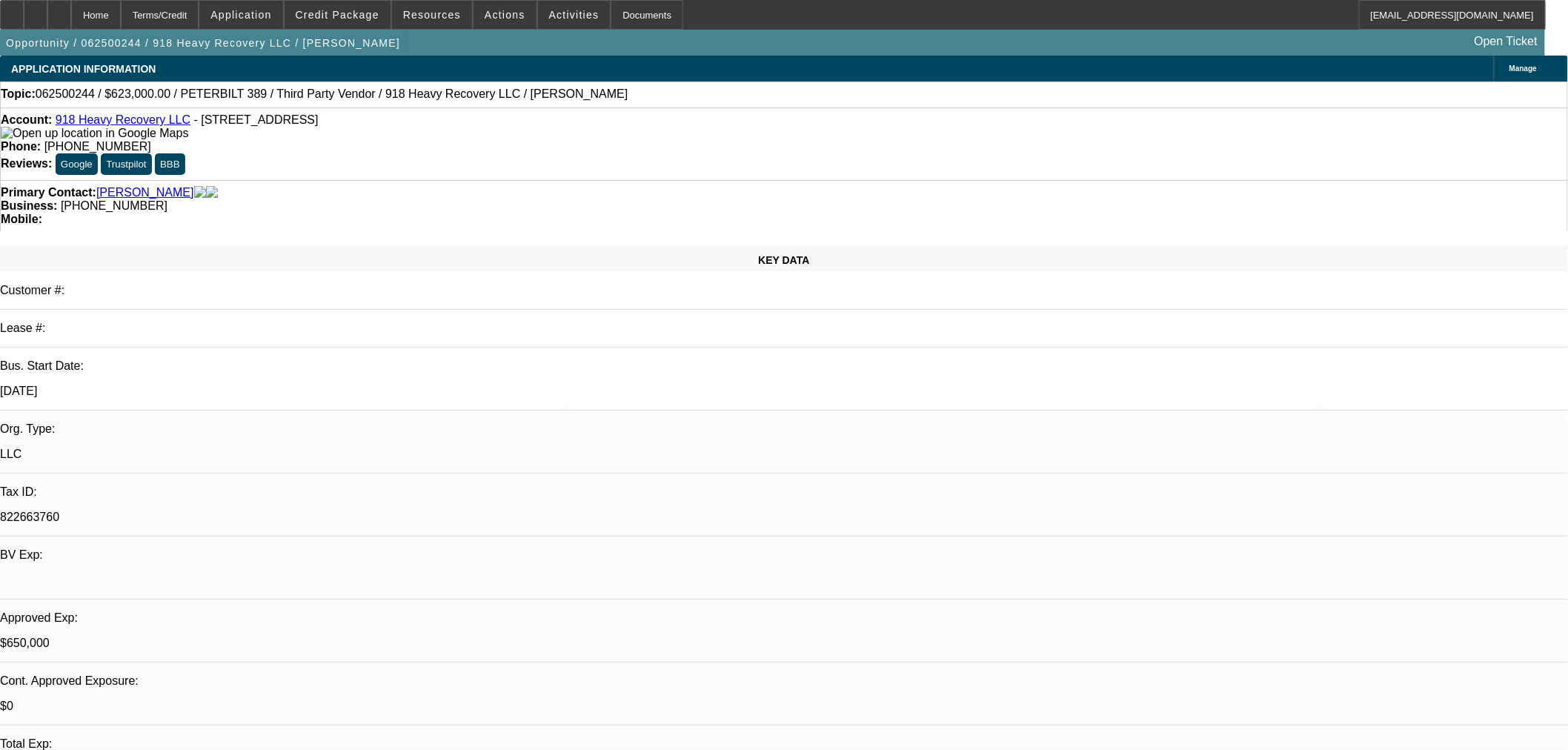
select select "0"
select select "6"
select select "0"
select select "2"
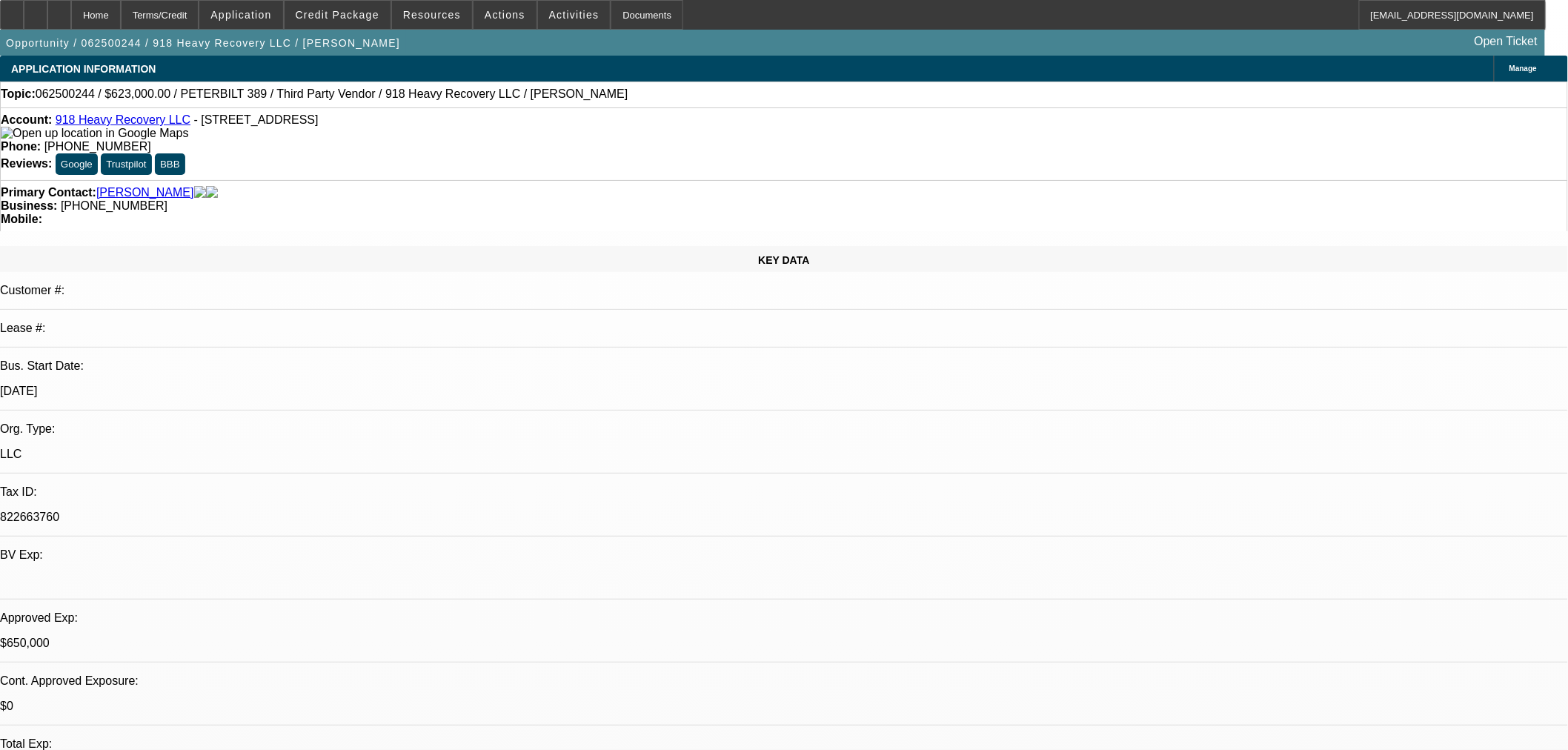
select select "0"
select select "6"
select select "0"
select select "2"
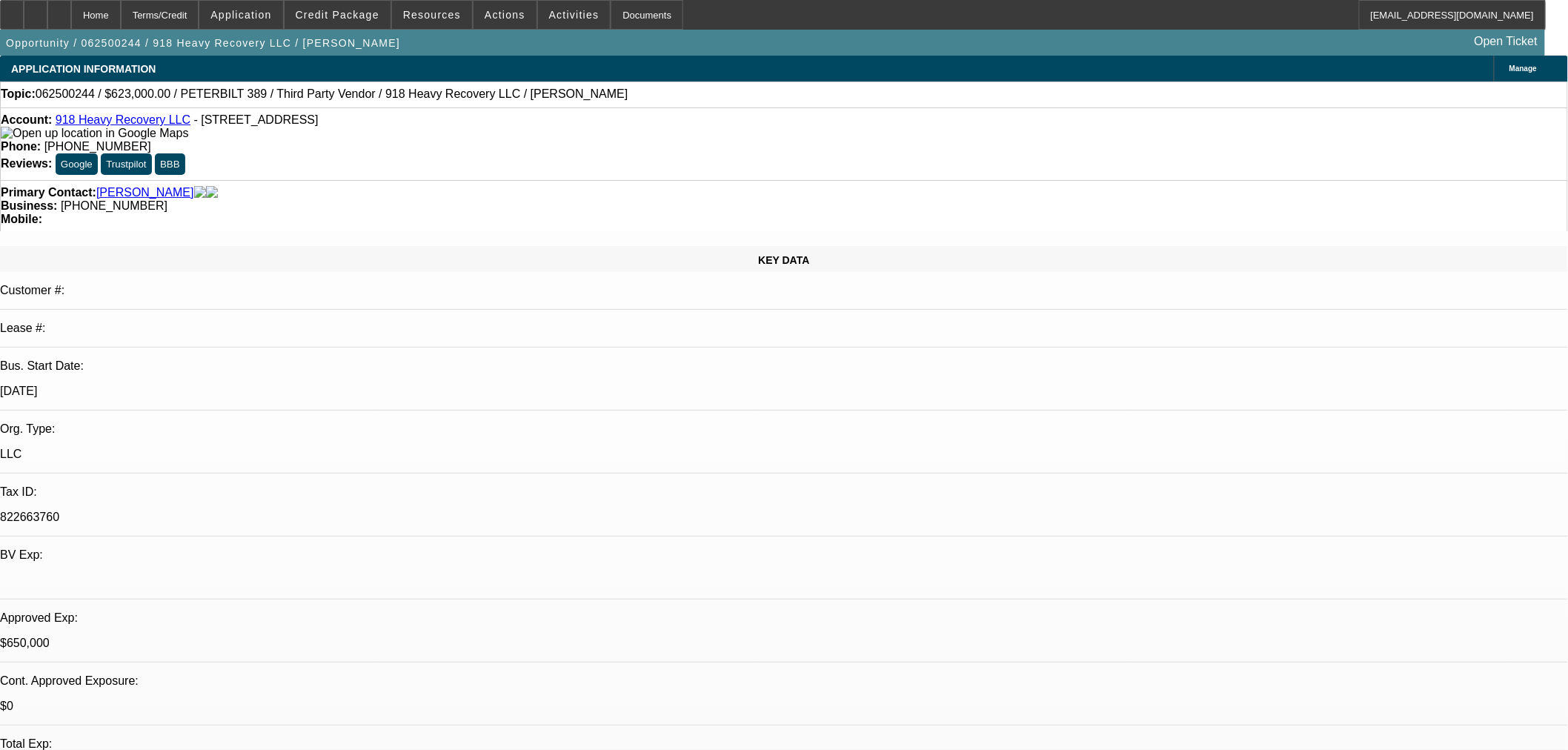
select select "0"
select select "6"
